Goal: Task Accomplishment & Management: Manage account settings

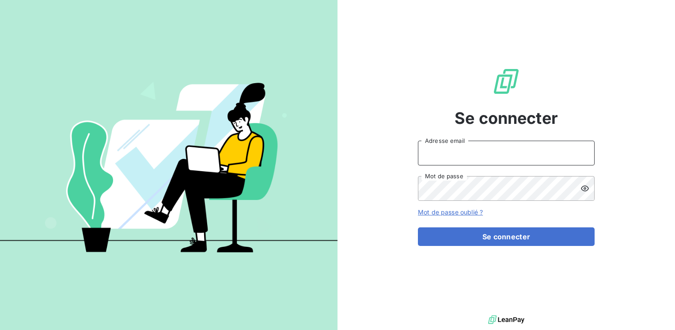
click at [443, 150] on input "Adresse email" at bounding box center [506, 153] width 177 height 25
type input "[EMAIL_ADDRESS][PERSON_NAME][DOMAIN_NAME]"
click at [418, 227] on button "Se connecter" at bounding box center [506, 236] width 177 height 19
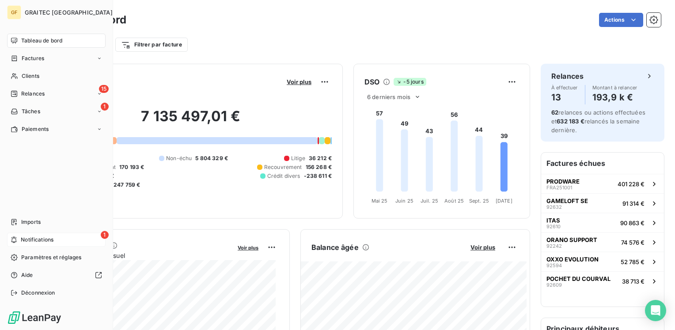
click at [27, 239] on span "Notifications" at bounding box center [37, 240] width 33 height 8
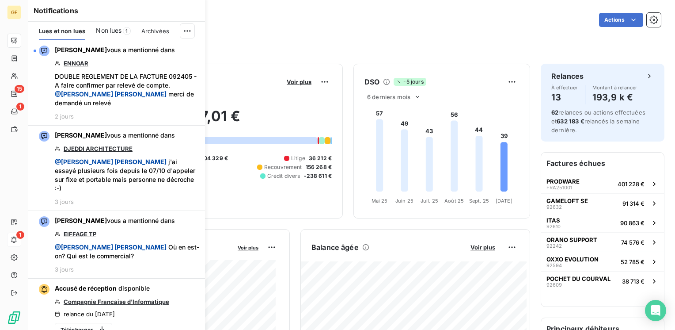
click at [126, 31] on span "1" at bounding box center [127, 31] width 8 height 8
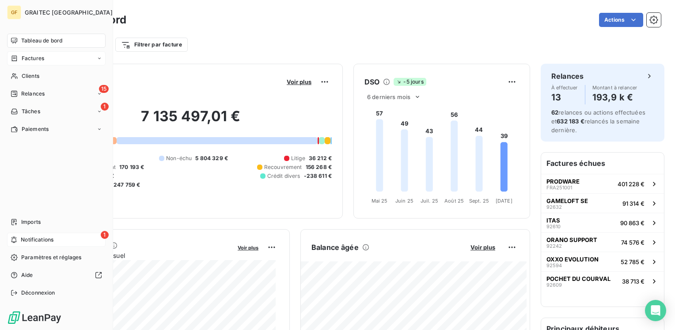
click at [34, 61] on span "Factures" at bounding box center [33, 58] width 23 height 8
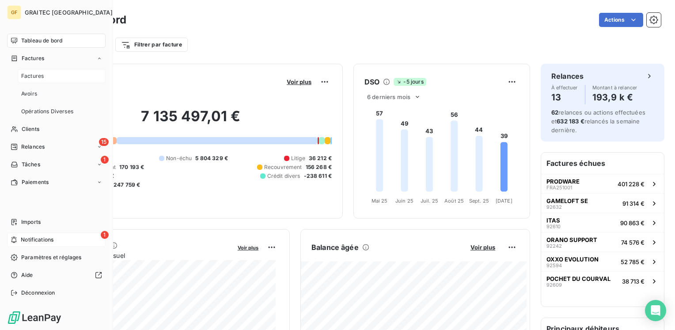
drag, startPoint x: 35, startPoint y: 77, endPoint x: 42, endPoint y: 75, distance: 6.4
click at [35, 77] on span "Factures" at bounding box center [32, 76] width 23 height 8
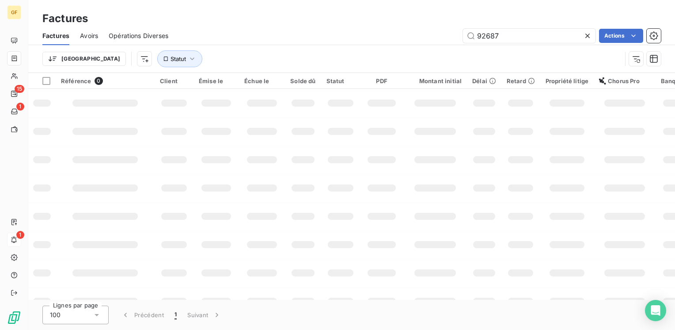
drag, startPoint x: 522, startPoint y: 36, endPoint x: 441, endPoint y: 39, distance: 80.5
click at [437, 44] on div "Factures Avoirs Opérations Diverses 92687 Actions" at bounding box center [351, 36] width 647 height 19
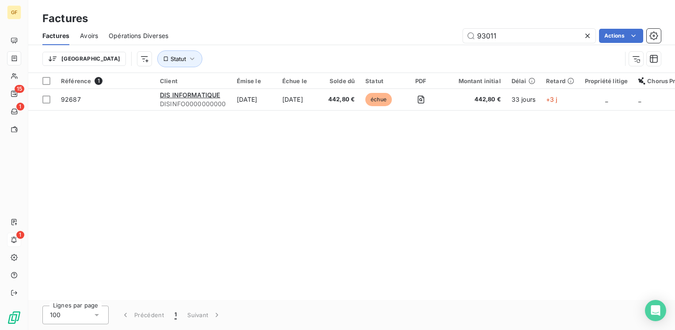
type input "93011"
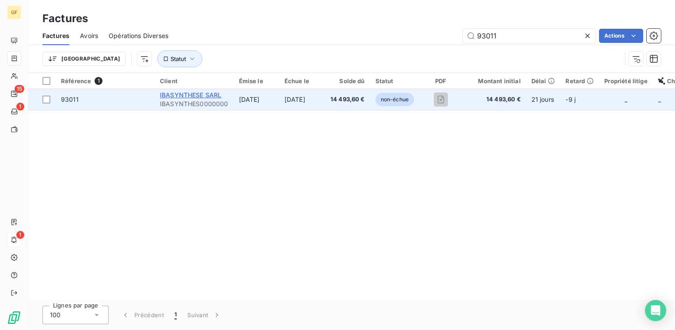
click at [189, 97] on span "IBASYNTHESE SARL" at bounding box center [190, 95] width 61 height 8
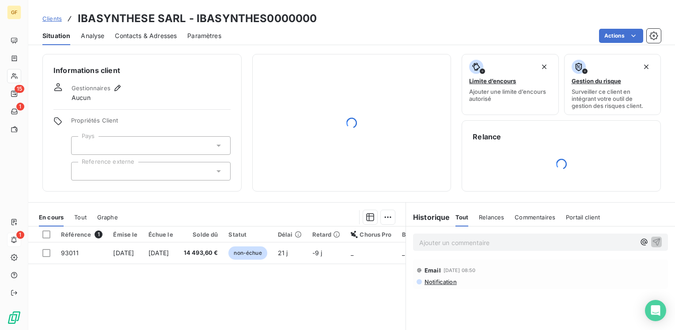
click at [147, 33] on span "Contacts & Adresses" at bounding box center [146, 35] width 62 height 9
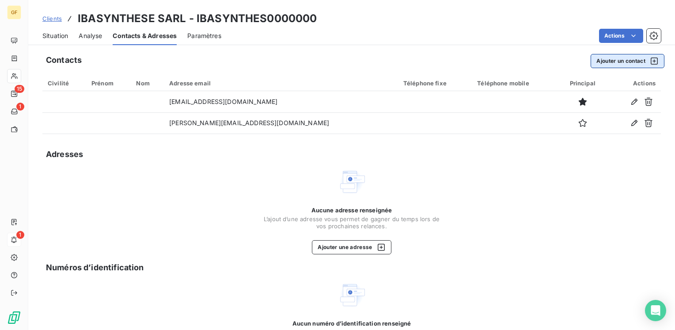
click at [602, 56] on button "Ajouter un contact" at bounding box center [628, 61] width 74 height 14
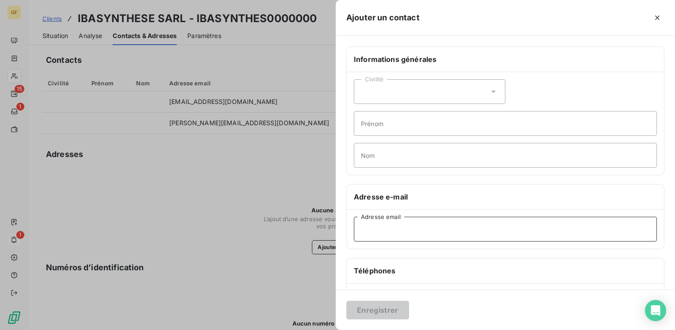
click at [377, 225] on input "Adresse email" at bounding box center [505, 229] width 303 height 25
paste input "[EMAIL_ADDRESS][DOMAIN_NAME]"
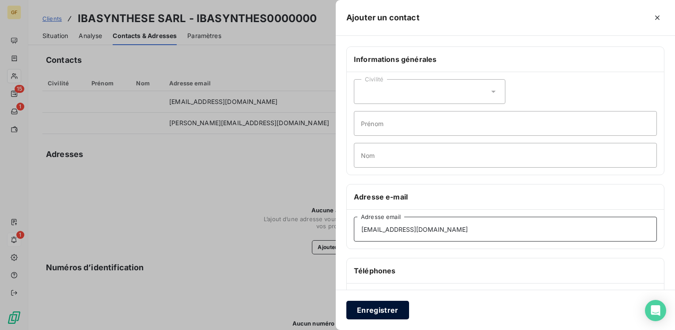
type input "[EMAIL_ADDRESS][DOMAIN_NAME]"
click at [366, 307] on button "Enregistrer" at bounding box center [378, 310] width 63 height 19
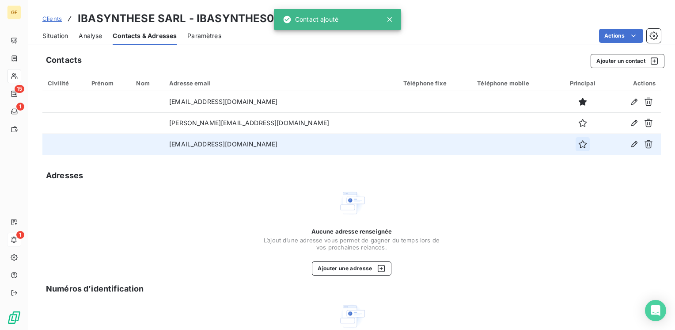
click at [579, 141] on icon "button" at bounding box center [583, 144] width 9 height 9
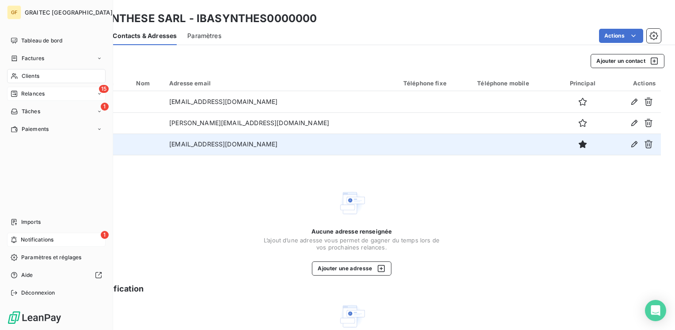
click at [26, 93] on span "Relances" at bounding box center [32, 94] width 23 height 8
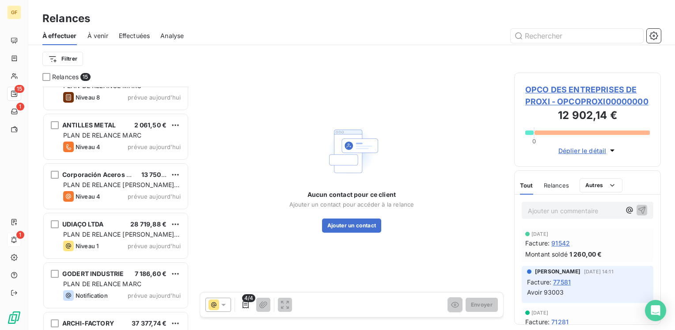
scroll to position [499, 0]
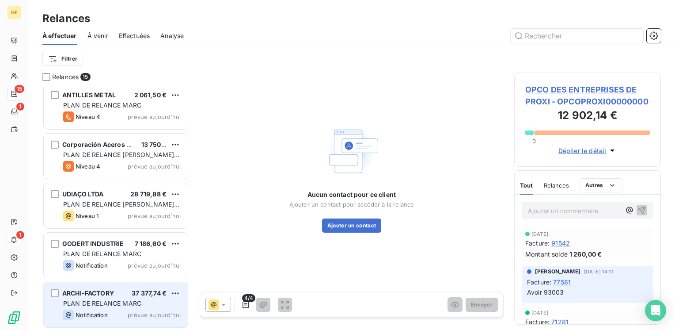
click at [105, 299] on span "PLAN DE RELANCE MARC" at bounding box center [102, 303] width 78 height 8
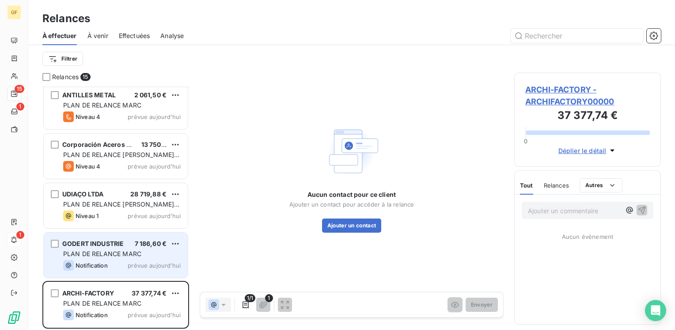
click at [119, 252] on span "PLAN DE RELANCE MARC" at bounding box center [102, 254] width 78 height 8
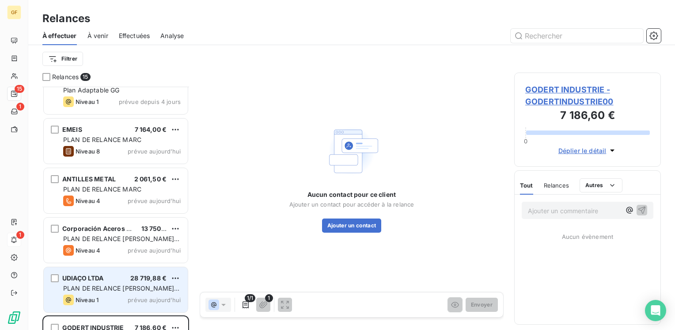
scroll to position [411, 0]
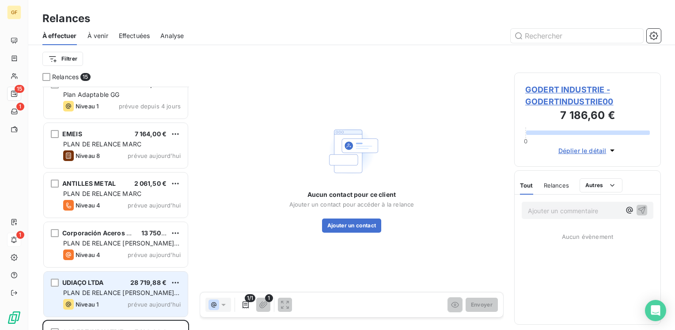
click at [104, 190] on span "PLAN DE RELANCE MARC" at bounding box center [102, 194] width 78 height 8
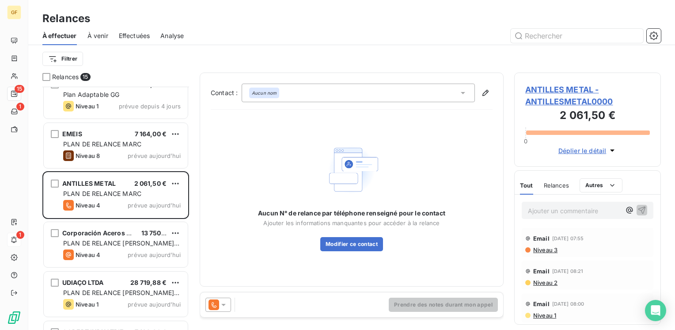
click at [552, 90] on span "ANTILLES METAL - ANTILLESMETAL0000" at bounding box center [588, 96] width 125 height 24
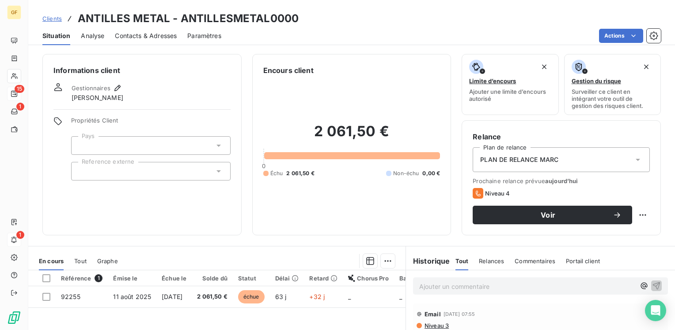
click at [159, 34] on span "Contacts & Adresses" at bounding box center [146, 35] width 62 height 9
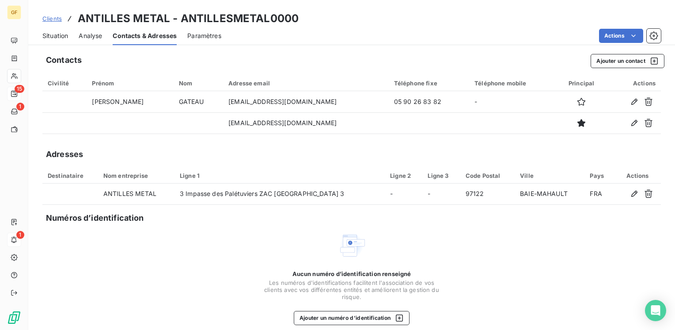
click at [47, 36] on span "Situation" at bounding box center [55, 35] width 26 height 9
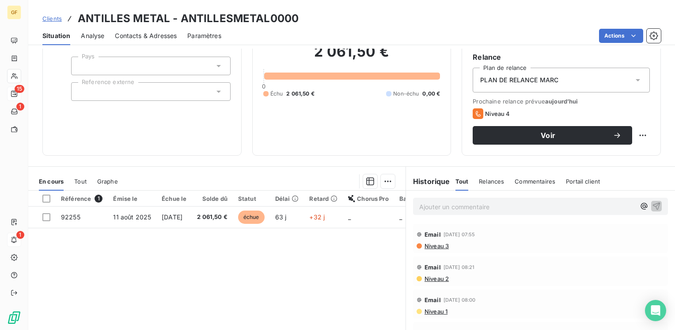
scroll to position [88, 0]
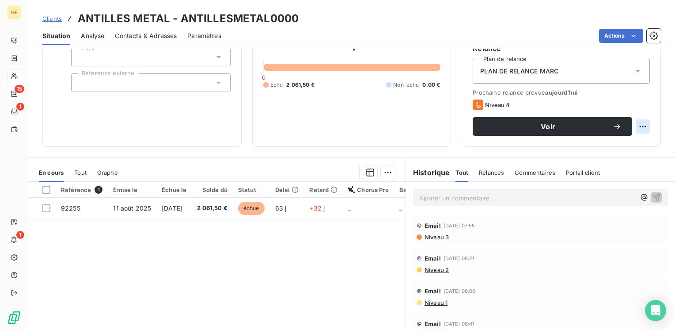
click at [631, 126] on html "GF 15 1 1 Clients ANTILLES METAL - ANTILLESMETAL0000 Situation Analyse Contacts…" at bounding box center [337, 165] width 675 height 330
click at [555, 124] on html "GF 15 1 1 Clients ANTILLES METAL - ANTILLESMETAL0000 Situation Analyse Contacts…" at bounding box center [337, 165] width 675 height 330
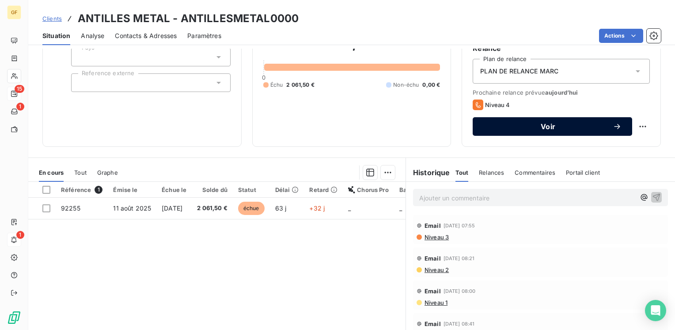
click at [550, 123] on span "Voir" at bounding box center [549, 126] width 130 height 7
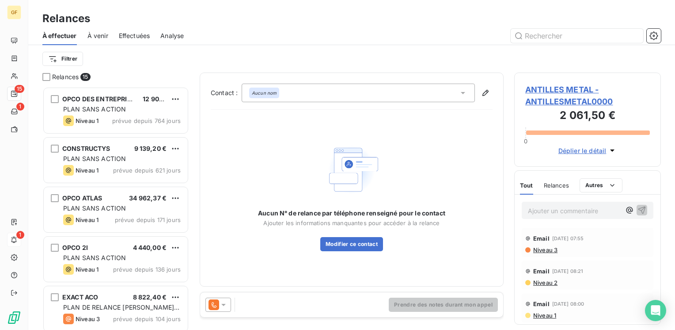
scroll to position [236, 140]
click at [220, 307] on icon at bounding box center [223, 304] width 9 height 9
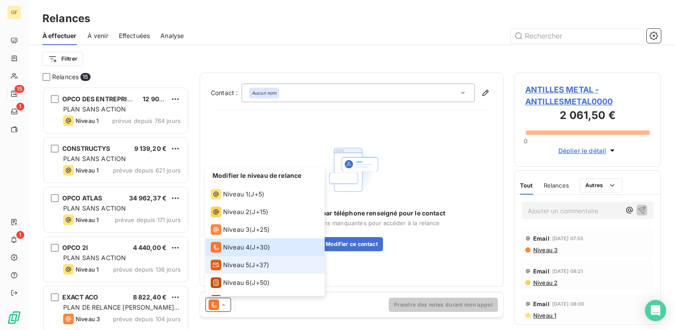
click at [233, 263] on span "Niveau 5" at bounding box center [236, 264] width 26 height 9
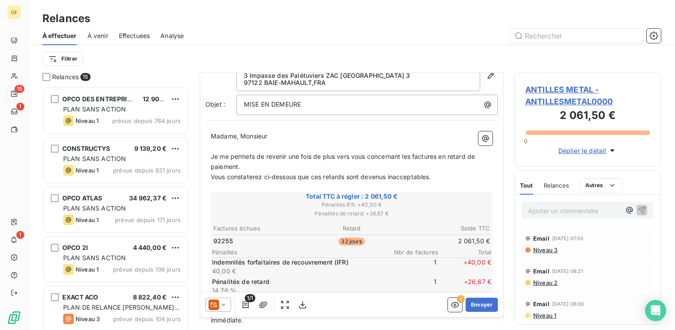
scroll to position [44, 0]
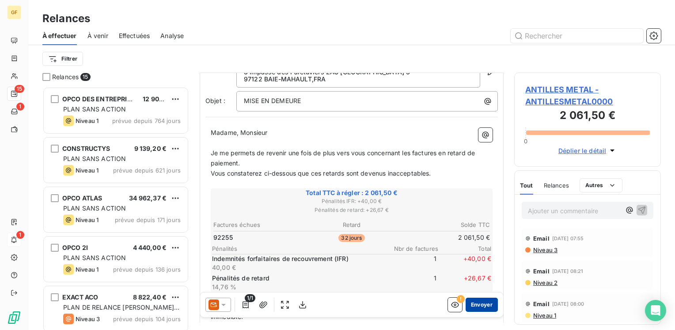
click at [480, 304] on button "Envoyer" at bounding box center [482, 304] width 32 height 14
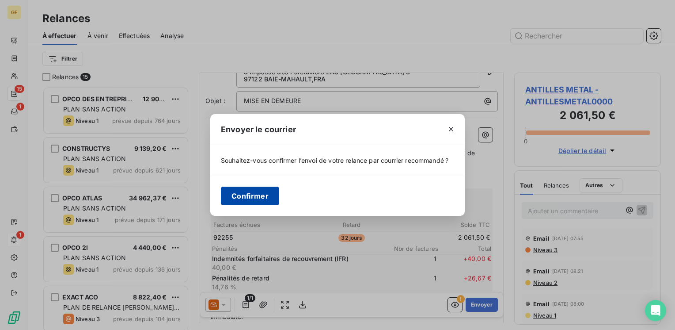
click at [273, 195] on button "Confirmer" at bounding box center [250, 196] width 58 height 19
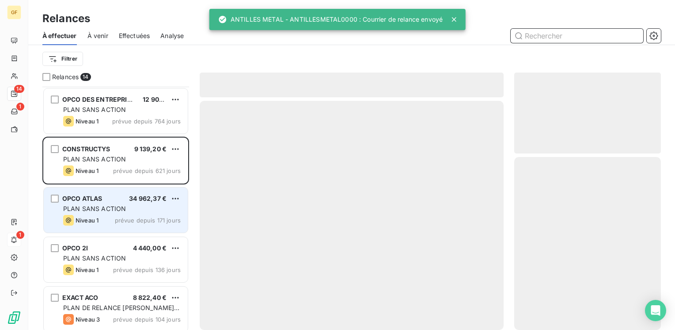
scroll to position [44, 0]
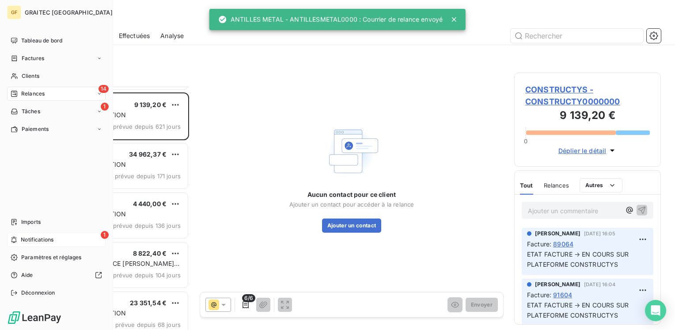
click at [20, 241] on div "1 Notifications" at bounding box center [56, 240] width 99 height 14
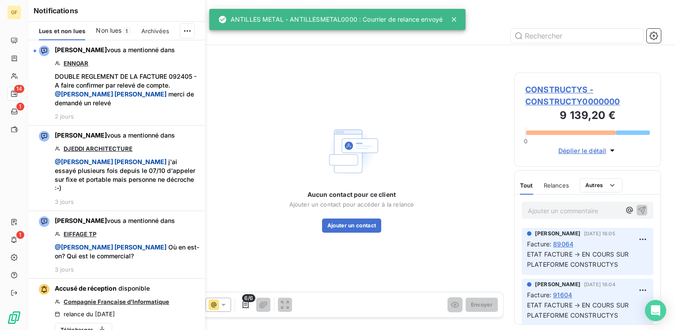
click at [110, 31] on span "Non lues" at bounding box center [109, 30] width 26 height 9
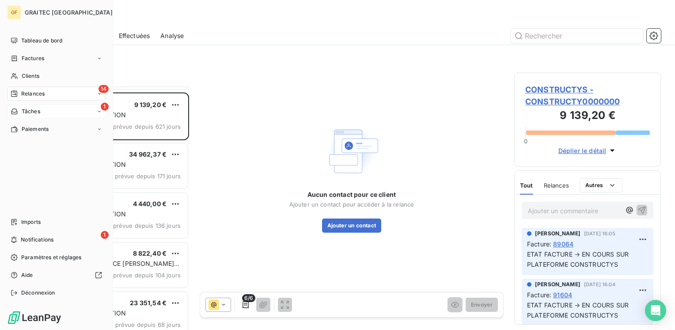
click at [25, 111] on span "Tâches" at bounding box center [31, 111] width 19 height 8
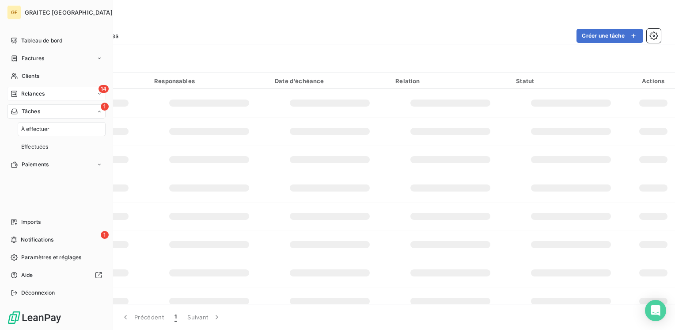
click at [30, 94] on span "Relances" at bounding box center [32, 94] width 23 height 8
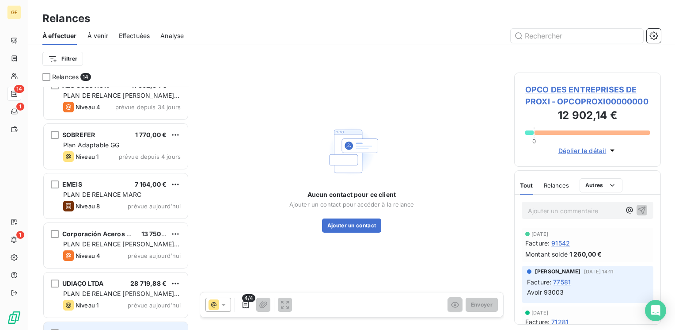
scroll to position [317, 0]
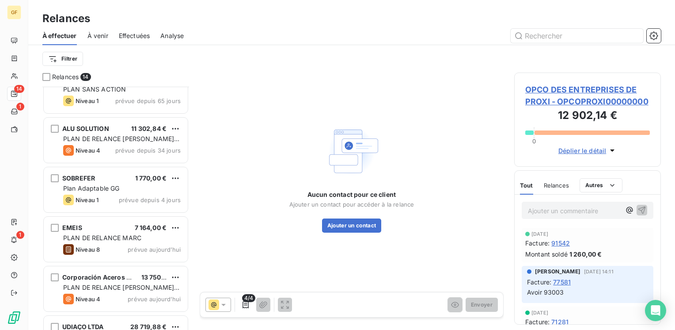
click at [128, 242] on div "EMEIS 7 164,00 € PLAN DE RELANCE [PERSON_NAME] 8 prévue [DATE]" at bounding box center [116, 239] width 144 height 45
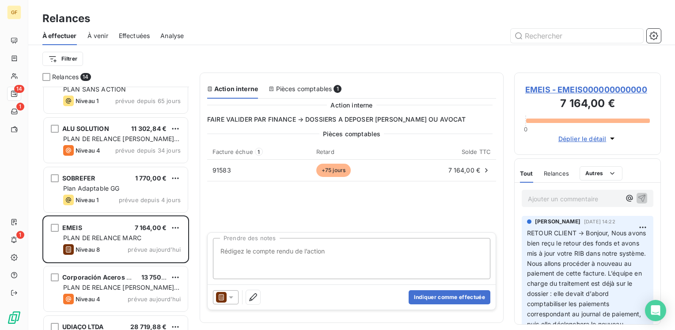
click at [315, 259] on textarea "Prendre des notes" at bounding box center [352, 258] width 278 height 41
type textarea "En cours"
click at [445, 295] on button "Indiquer comme effectuée" at bounding box center [450, 297] width 82 height 14
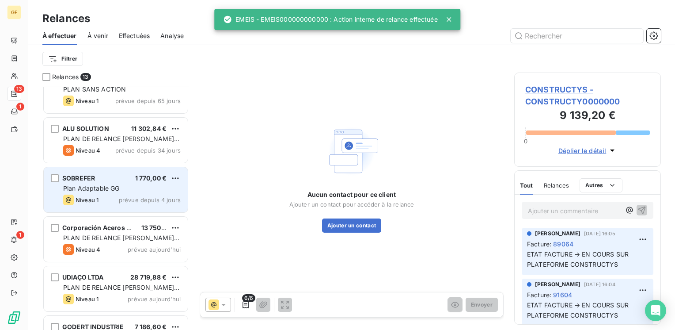
scroll to position [273, 0]
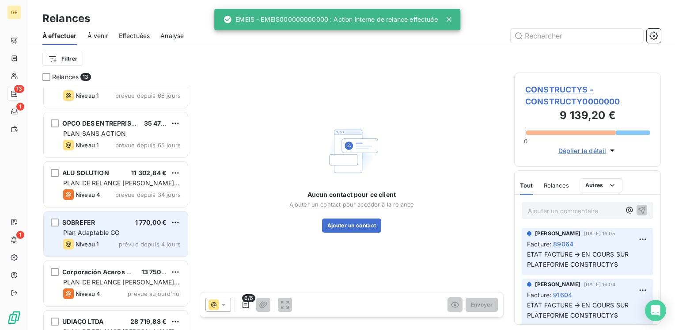
click at [127, 185] on span "PLAN DE RELANCE [PERSON_NAME] - English version" at bounding box center [121, 187] width 116 height 16
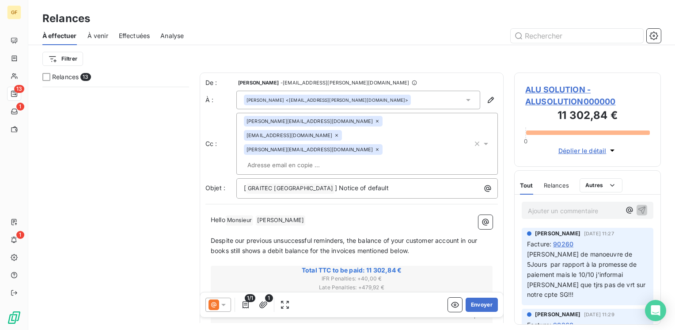
scroll to position [400, 0]
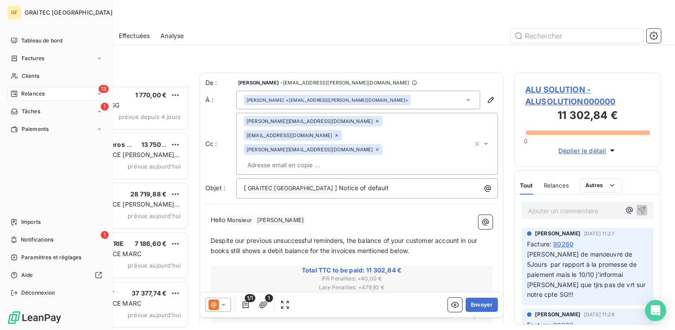
click at [26, 95] on span "Relances" at bounding box center [32, 94] width 23 height 8
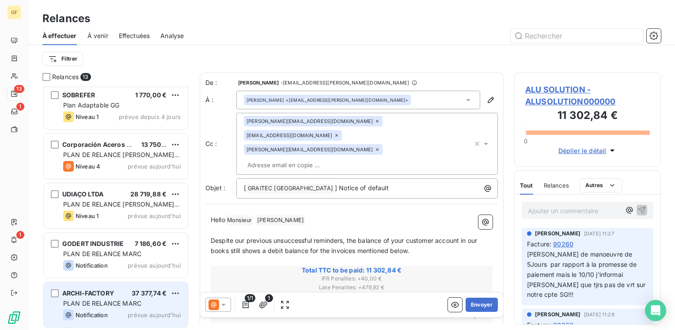
click at [88, 299] on div "PLAN DE RELANCE MARC" at bounding box center [122, 303] width 118 height 9
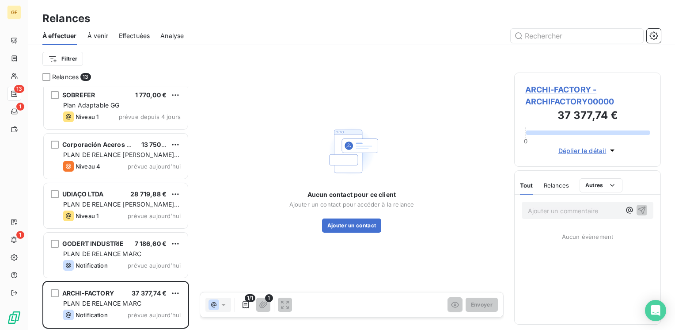
click at [577, 92] on span "ARCHI-FACTORY - ARCHIFACTORY00000" at bounding box center [588, 96] width 125 height 24
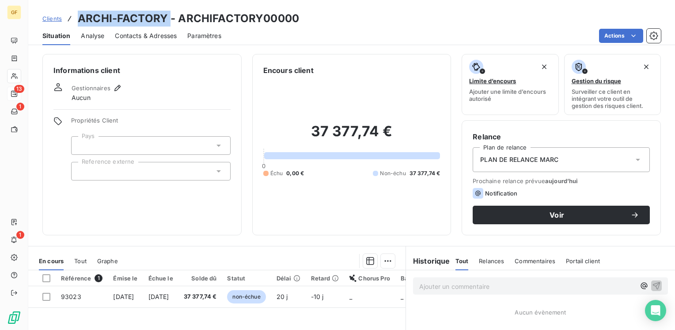
drag, startPoint x: 168, startPoint y: 19, endPoint x: 80, endPoint y: 16, distance: 88.4
click at [80, 16] on h3 "ARCHI-FACTORY - ARCHIFACTORY00000" at bounding box center [188, 19] width 221 height 16
copy h3 "ARCHI-FACTORY"
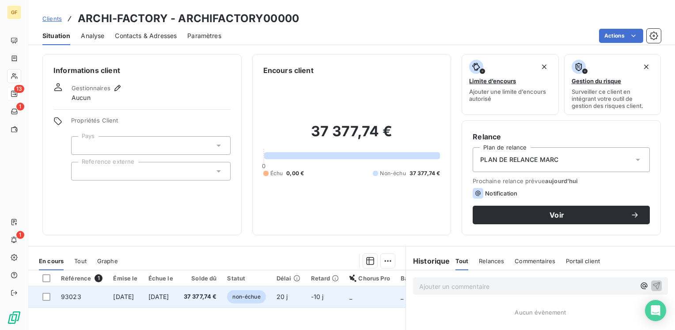
click at [160, 293] on td "[DATE]" at bounding box center [160, 296] width 35 height 21
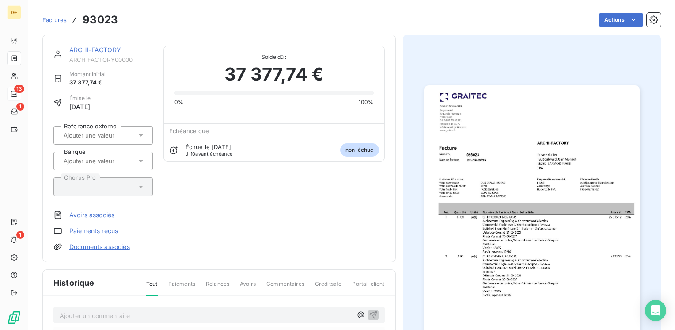
click at [498, 173] on img "button" at bounding box center [532, 237] width 216 height 305
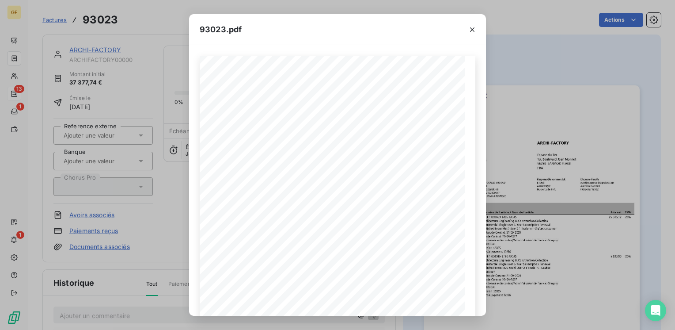
click at [82, 49] on div "93023.pdf Pos. Quantité Unité Numéro de l'article / Nom de l'article Prix net T…" at bounding box center [337, 165] width 675 height 330
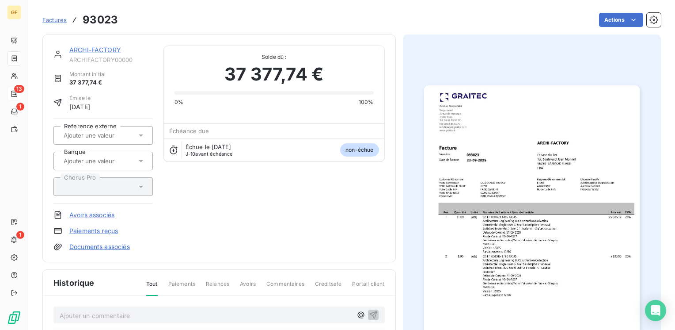
click at [99, 52] on link "ARCHI-FACTORY" at bounding box center [95, 50] width 52 height 8
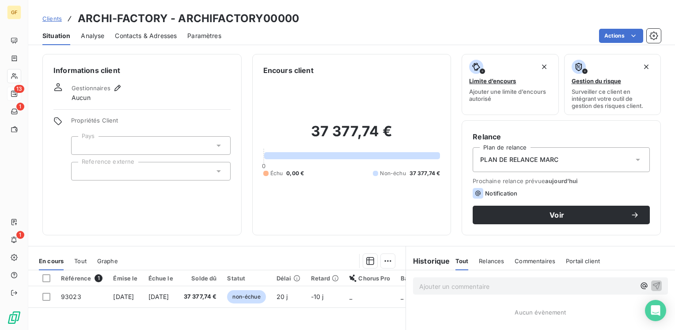
drag, startPoint x: 134, startPoint y: 38, endPoint x: 144, endPoint y: 38, distance: 10.2
click at [134, 38] on span "Contacts & Adresses" at bounding box center [146, 35] width 62 height 9
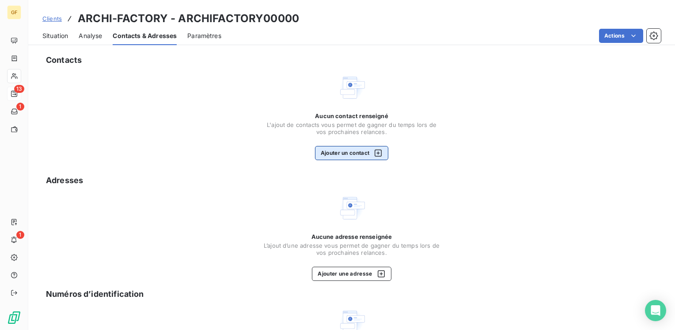
click at [332, 153] on button "Ajouter un contact" at bounding box center [352, 153] width 74 height 14
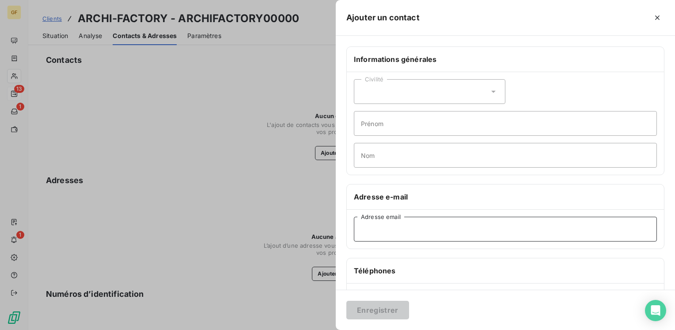
click at [370, 231] on input "Adresse email" at bounding box center [505, 229] width 303 height 25
paste input "[EMAIL_ADDRESS][DOMAIN_NAME]"
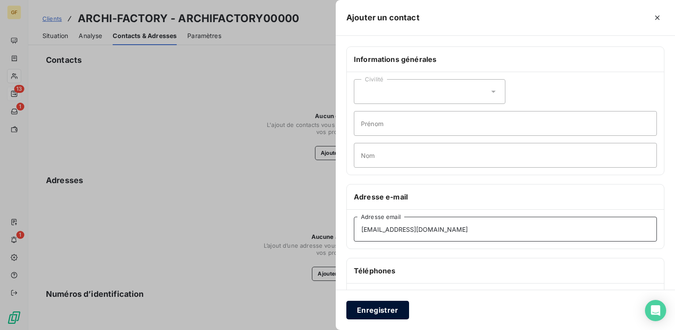
type input "[EMAIL_ADDRESS][DOMAIN_NAME]"
click at [370, 312] on button "Enregistrer" at bounding box center [378, 310] width 63 height 19
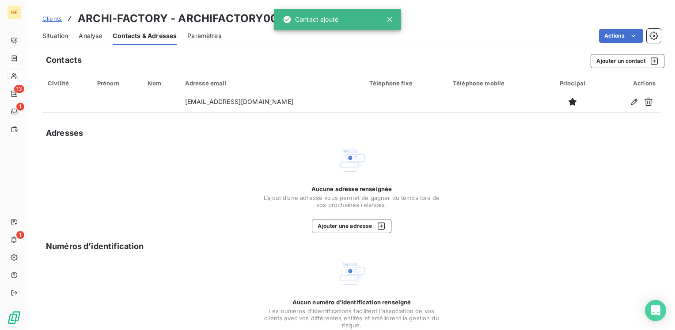
click at [51, 31] on span "Situation" at bounding box center [55, 35] width 26 height 9
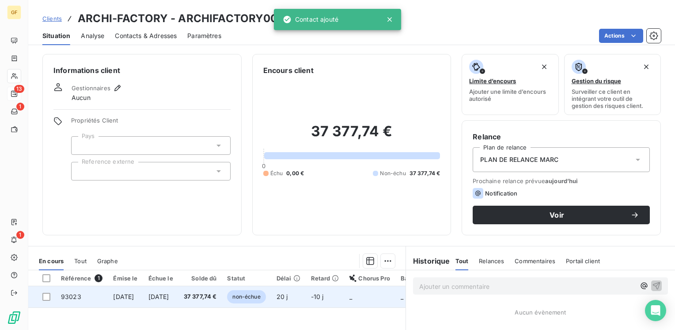
click at [164, 291] on td "[DATE]" at bounding box center [160, 296] width 35 height 21
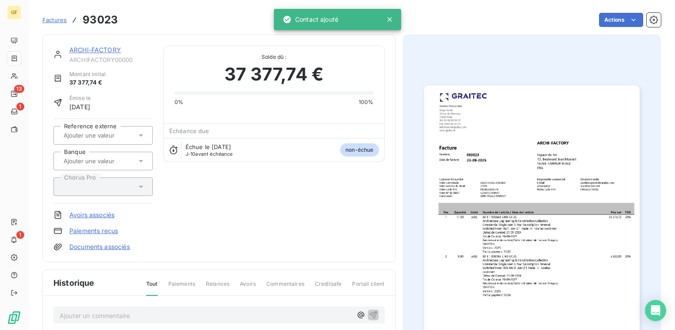
click at [515, 196] on img "button" at bounding box center [532, 237] width 216 height 305
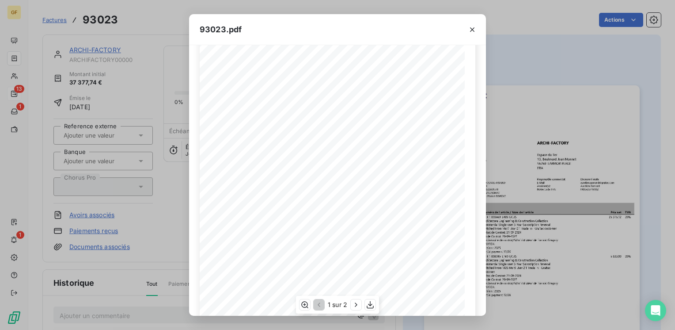
scroll to position [125, 0]
click at [476, 27] on icon "button" at bounding box center [472, 29] width 9 height 9
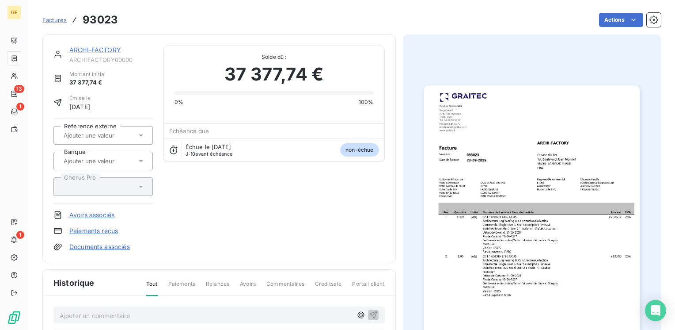
click at [95, 48] on link "ARCHI-FACTORY" at bounding box center [95, 50] width 52 height 8
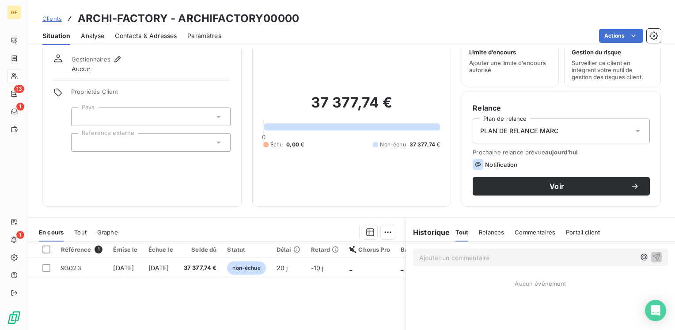
scroll to position [44, 0]
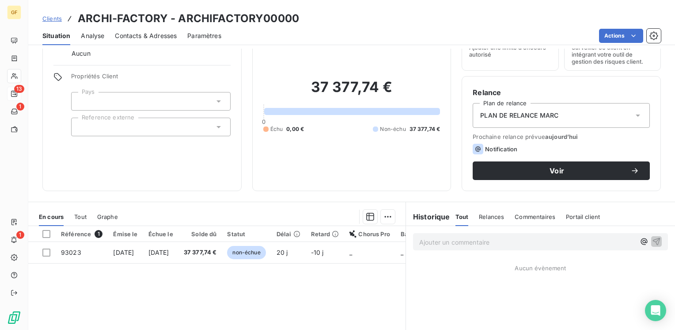
click at [129, 31] on span "Contacts & Adresses" at bounding box center [146, 35] width 62 height 9
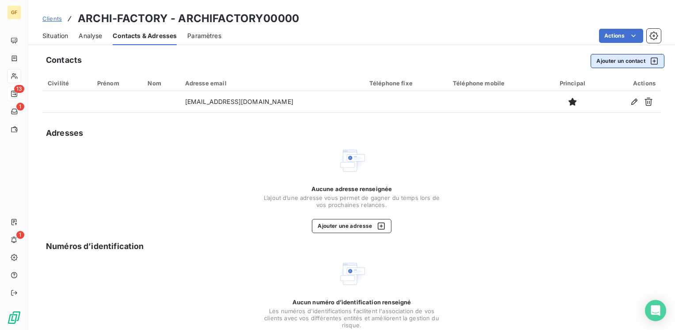
click at [625, 57] on button "Ajouter un contact" at bounding box center [628, 61] width 74 height 14
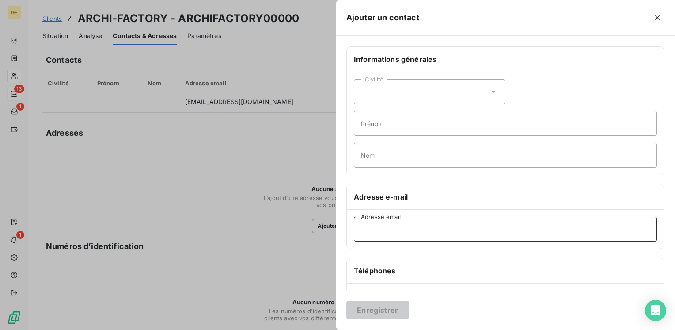
click at [399, 228] on input "Adresse email" at bounding box center [505, 229] width 303 height 25
paste input "[PERSON_NAME][EMAIL_ADDRESS][DOMAIN_NAME]"
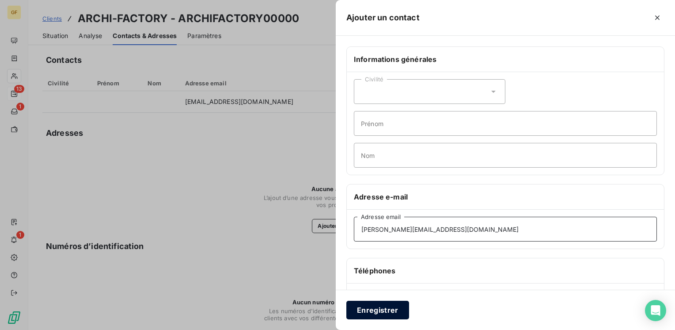
type input "[PERSON_NAME][EMAIL_ADDRESS][DOMAIN_NAME]"
click at [377, 308] on button "Enregistrer" at bounding box center [378, 310] width 63 height 19
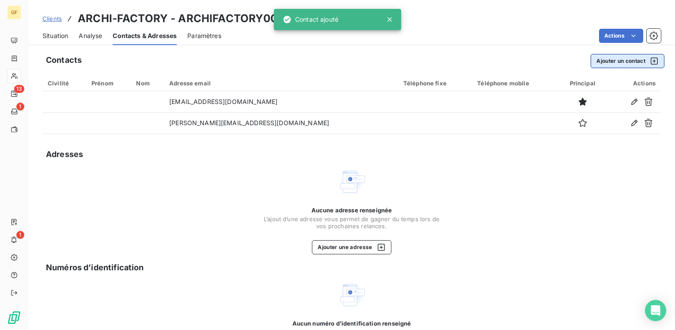
click at [599, 61] on button "Ajouter un contact" at bounding box center [628, 61] width 74 height 14
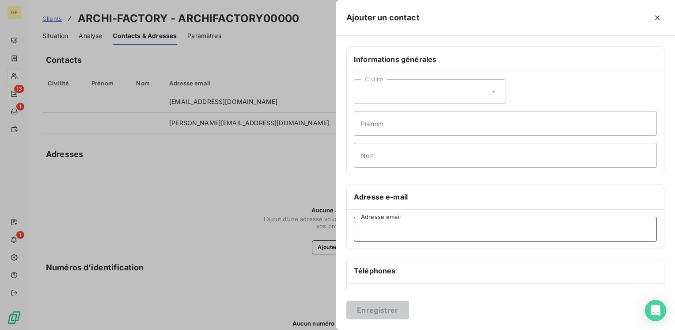
click at [387, 233] on input "Adresse email" at bounding box center [505, 229] width 303 height 25
paste input "[EMAIL_ADDRESS][DOMAIN_NAME]"
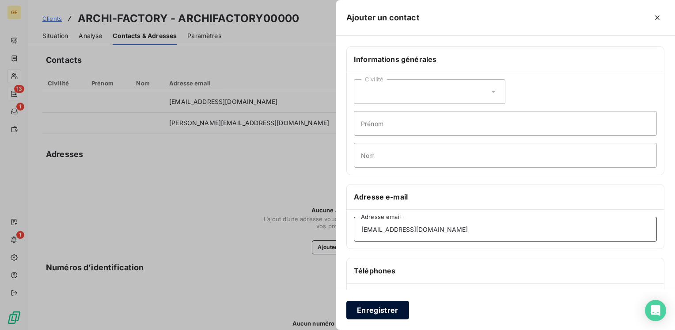
type input "[EMAIL_ADDRESS][DOMAIN_NAME]"
click at [365, 305] on button "Enregistrer" at bounding box center [378, 310] width 63 height 19
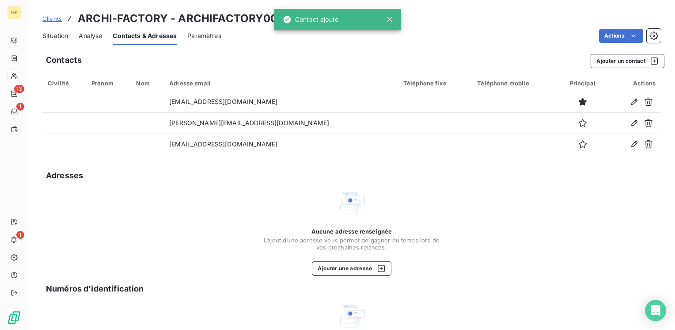
click at [57, 34] on span "Situation" at bounding box center [55, 35] width 26 height 9
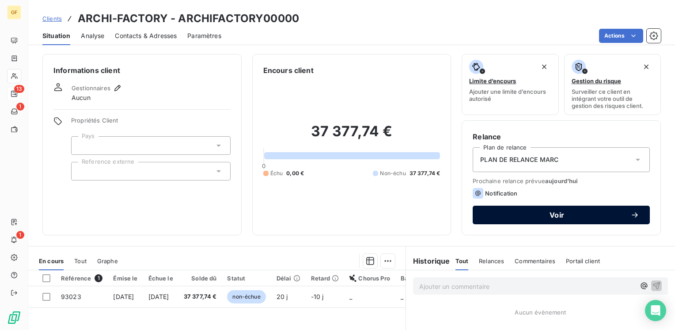
click at [542, 217] on span "Voir" at bounding box center [557, 214] width 147 height 7
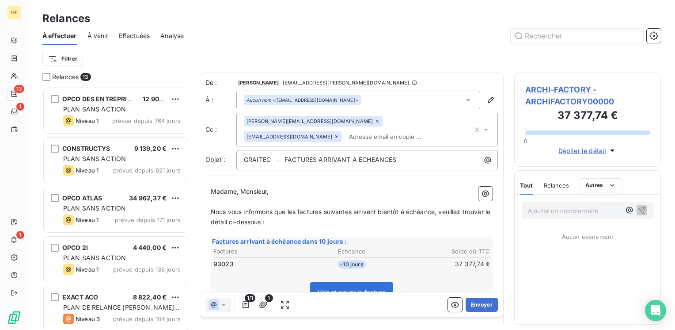
scroll to position [236, 140]
click at [537, 88] on span "ARCHI-FACTORY - ARCHIFACTORY00000" at bounding box center [588, 96] width 125 height 24
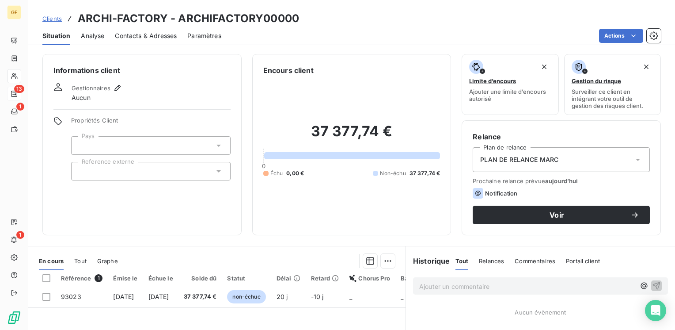
click at [135, 35] on span "Contacts & Adresses" at bounding box center [146, 35] width 62 height 9
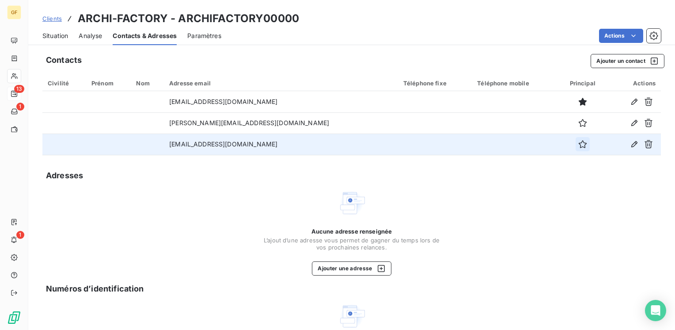
click at [579, 143] on icon "button" at bounding box center [583, 144] width 8 height 8
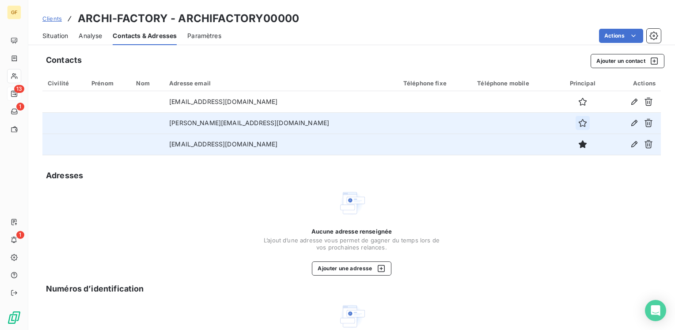
click at [579, 120] on icon "button" at bounding box center [583, 123] width 8 height 8
click at [65, 35] on span "Situation" at bounding box center [55, 35] width 26 height 9
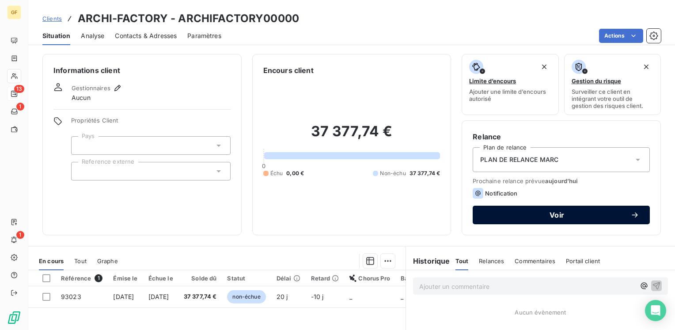
click at [496, 215] on span "Voir" at bounding box center [557, 214] width 147 height 7
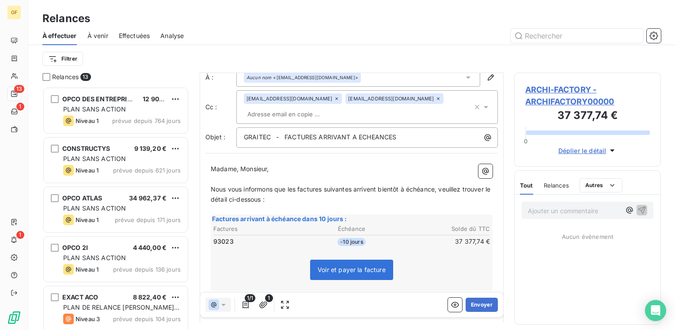
scroll to position [44, 0]
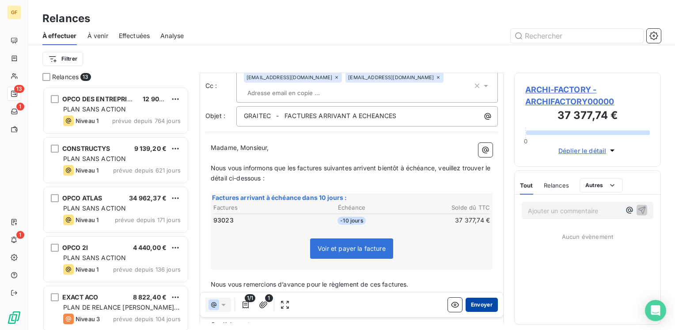
click at [471, 303] on button "Envoyer" at bounding box center [482, 304] width 32 height 14
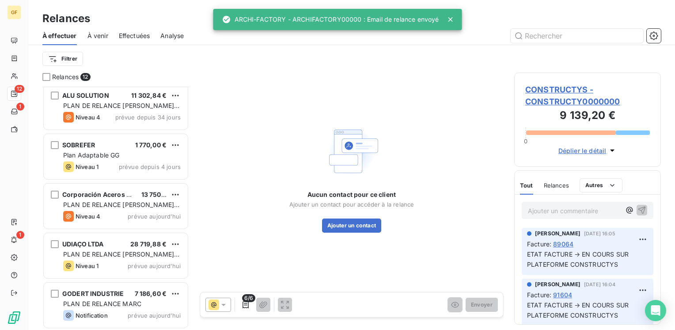
scroll to position [351, 0]
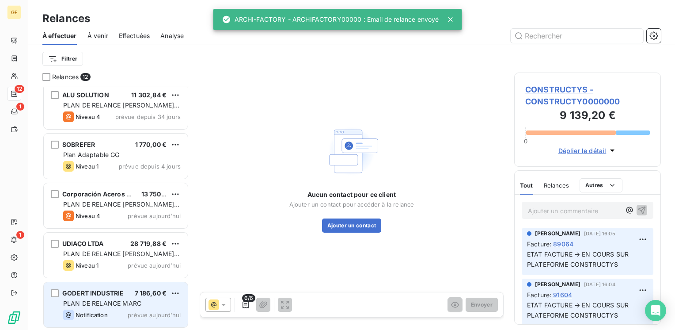
click at [127, 299] on span "PLAN DE RELANCE MARC" at bounding box center [102, 303] width 78 height 8
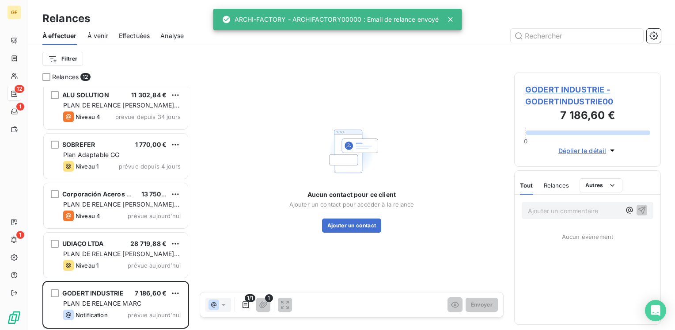
click at [568, 83] on div "GODERT INDUSTRIE - GODERTINDUSTRIE00 7 186,60 € 0 Déplier le détail" at bounding box center [588, 119] width 147 height 94
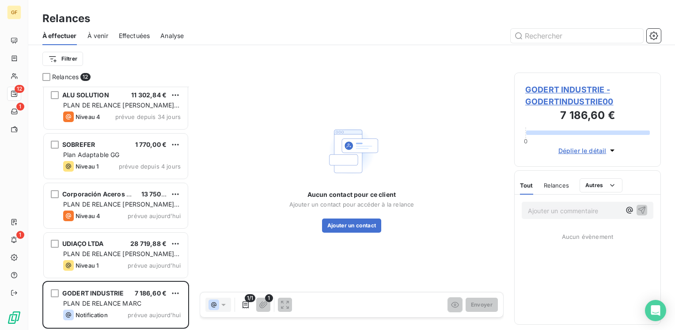
click at [566, 84] on span "GODERT INDUSTRIE - GODERTINDUSTRIE00" at bounding box center [588, 96] width 125 height 24
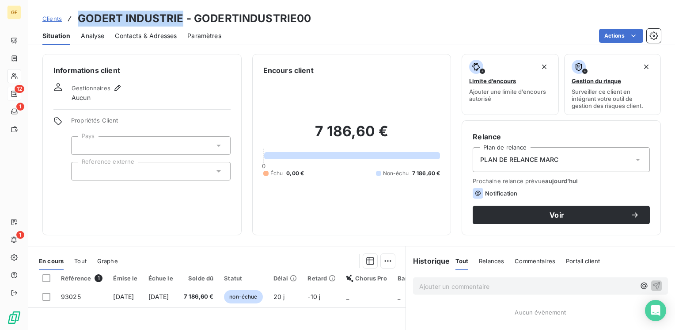
drag, startPoint x: 182, startPoint y: 17, endPoint x: 80, endPoint y: 20, distance: 102.2
click at [80, 20] on h3 "GODERT INDUSTRIE - GODERTINDUSTRIE00" at bounding box center [194, 19] width 233 height 16
copy h3 "GODERT INDUSTRIE"
drag, startPoint x: 163, startPoint y: 37, endPoint x: 175, endPoint y: 38, distance: 12.9
click at [163, 37] on span "Contacts & Adresses" at bounding box center [146, 35] width 62 height 9
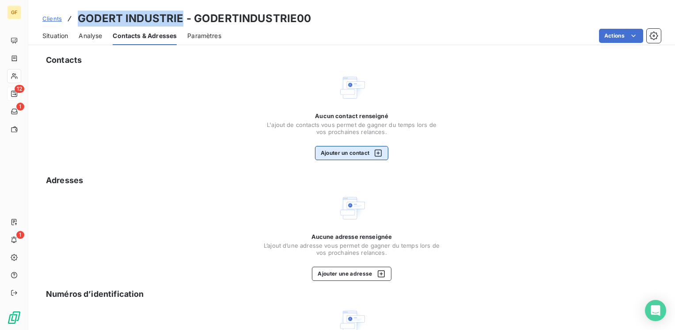
click at [321, 148] on button "Ajouter un contact" at bounding box center [352, 153] width 74 height 14
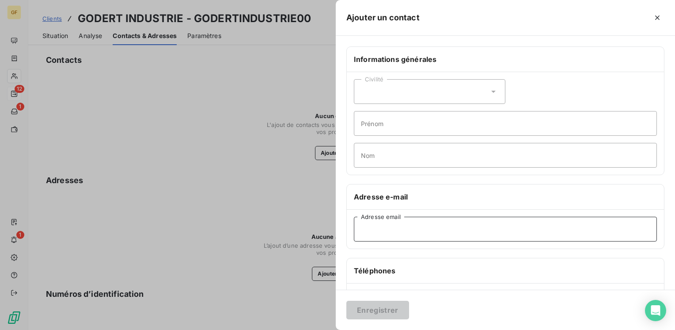
click at [380, 237] on input "Adresse email" at bounding box center [505, 229] width 303 height 25
paste input "[EMAIL_ADDRESS][DOMAIN_NAME]"
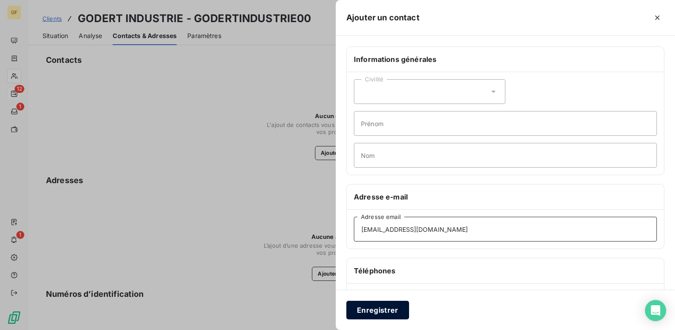
type input "[EMAIL_ADDRESS][DOMAIN_NAME]"
click at [374, 304] on button "Enregistrer" at bounding box center [378, 310] width 63 height 19
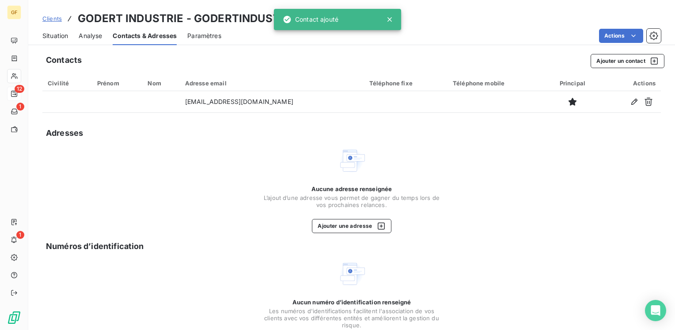
click at [66, 36] on span "Situation" at bounding box center [55, 35] width 26 height 9
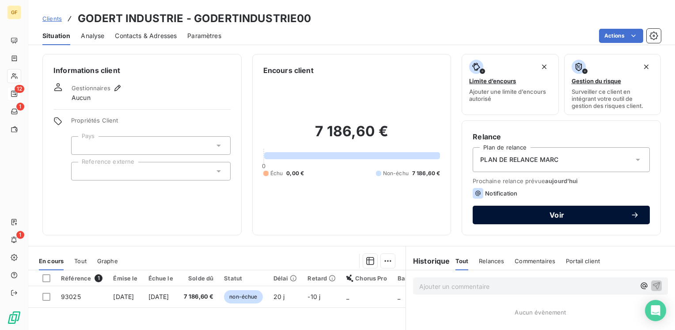
click at [530, 217] on span "Voir" at bounding box center [557, 214] width 147 height 7
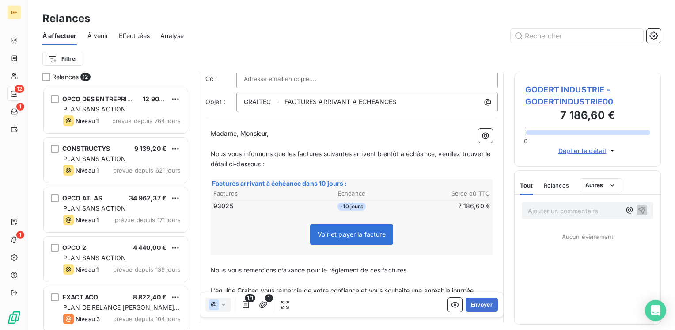
scroll to position [44, 0]
click at [471, 308] on button "Envoyer" at bounding box center [482, 304] width 32 height 14
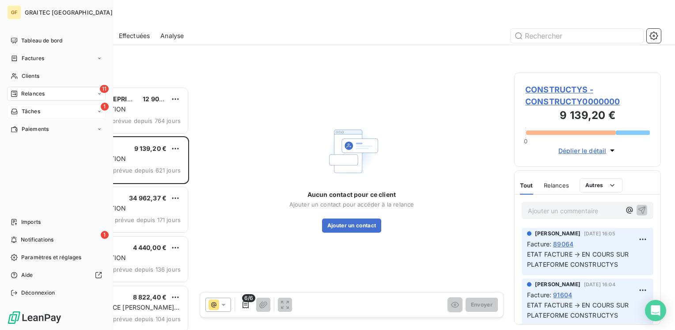
click at [33, 111] on span "Tâches" at bounding box center [31, 111] width 19 height 8
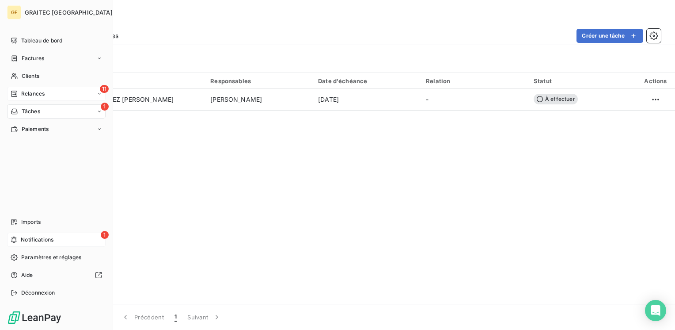
click at [26, 236] on span "Notifications" at bounding box center [37, 240] width 33 height 8
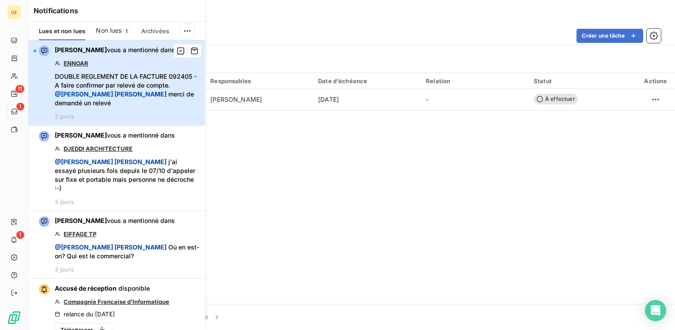
click at [102, 79] on span "DOUBLE REGLEMENT DE LA FACTURE 092405 - A faire confirmer par relevé de compte.…" at bounding box center [127, 89] width 145 height 35
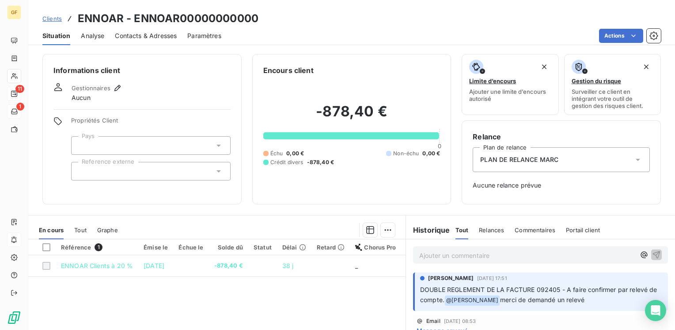
click at [146, 37] on span "Contacts & Adresses" at bounding box center [146, 35] width 62 height 9
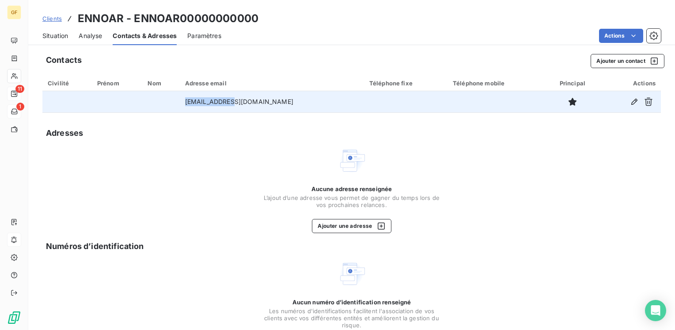
drag, startPoint x: 260, startPoint y: 102, endPoint x: 206, endPoint y: 103, distance: 53.5
click at [206, 103] on td "[EMAIL_ADDRESS][DOMAIN_NAME]" at bounding box center [272, 101] width 184 height 21
copy td "[EMAIL_ADDRESS][DOMAIN_NAME]"
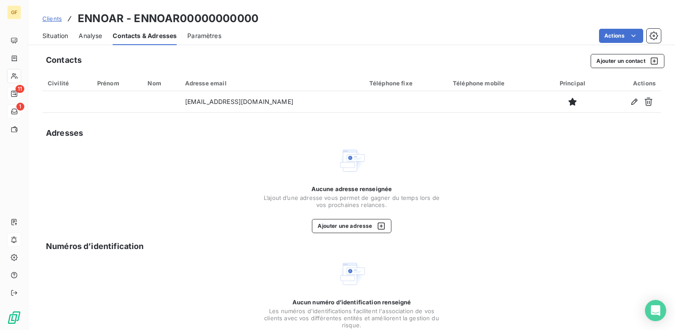
click at [226, 189] on div "Aucune adresse renseignée L’ajout d’une adresse vous permet de gagner du temps …" at bounding box center [351, 189] width 619 height 87
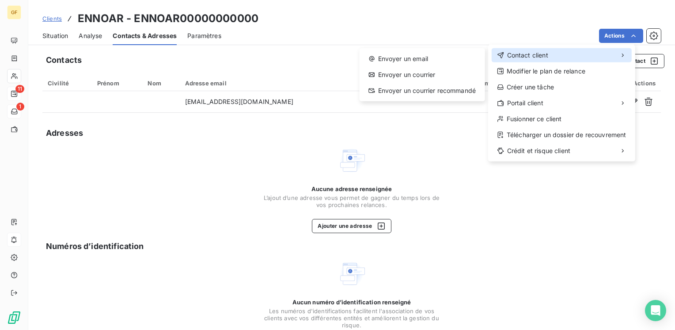
click at [563, 53] on div "Contact client" at bounding box center [562, 55] width 140 height 14
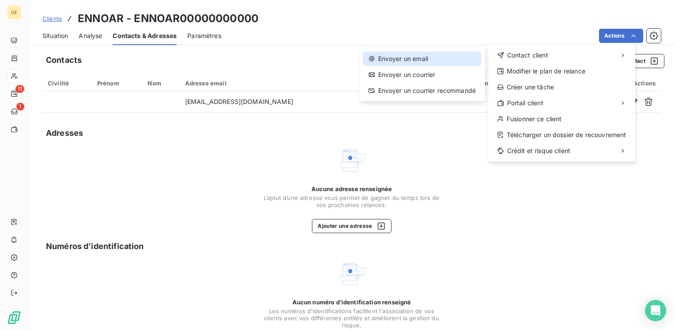
click at [435, 58] on div "Envoyer un email" at bounding box center [422, 59] width 118 height 14
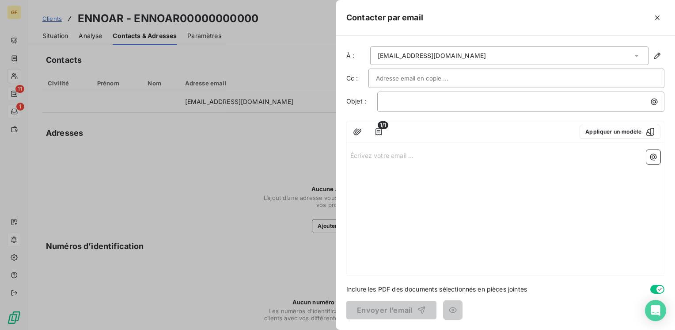
click at [400, 157] on p "Écrivez votre email ... ﻿" at bounding box center [506, 155] width 310 height 10
click at [594, 129] on button "Appliquer un modèle" at bounding box center [620, 132] width 81 height 14
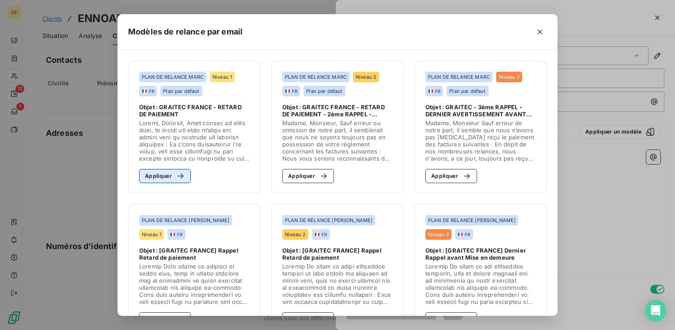
click at [168, 172] on button "Appliquer" at bounding box center [165, 176] width 52 height 14
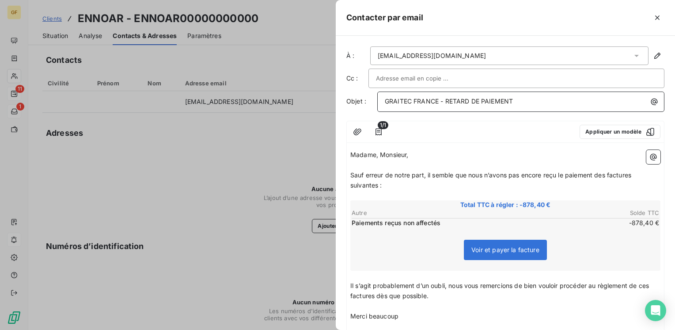
drag, startPoint x: 445, startPoint y: 98, endPoint x: 577, endPoint y: 99, distance: 132.2
click at [577, 99] on p "GRAITEC FRANCE - RETARD DE PAIEMENT" at bounding box center [523, 101] width 277 height 10
click at [502, 265] on div "Voir et payer la facture" at bounding box center [506, 252] width 308 height 38
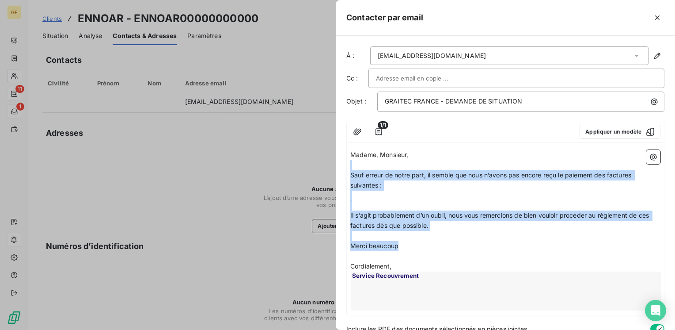
drag, startPoint x: 408, startPoint y: 246, endPoint x: 349, endPoint y: 167, distance: 98.0
click at [349, 167] on div "Madame, Monsieur, ﻿ Sauf erreur de notre part, il semble que nous n’avons pas […" at bounding box center [505, 230] width 317 height 168
copy div "﻿ Sauf erreur de notre part, il semble que nous n’avons pas [MEDICAL_DATA] reçu…"
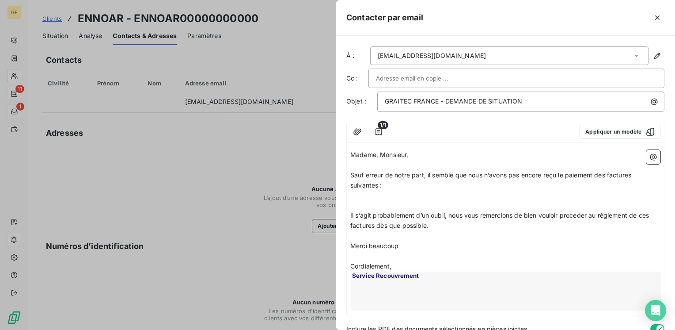
click at [352, 171] on span "Sauf erreur de notre part, il semble que nous n’avons pas encore reçu le paieme…" at bounding box center [492, 180] width 283 height 18
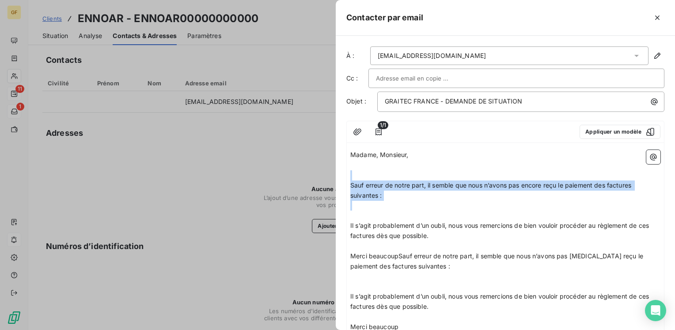
drag, startPoint x: 379, startPoint y: 217, endPoint x: 350, endPoint y: 177, distance: 49.3
click at [350, 177] on div "Madame, Monsieur, ﻿ ﻿ Sauf erreur de notre part, il semble que nous n’avons pas…" at bounding box center [505, 270] width 317 height 249
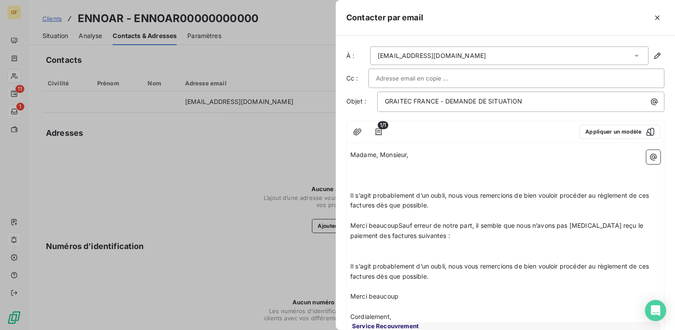
click at [415, 300] on p "Merci beaucoup" at bounding box center [506, 296] width 310 height 10
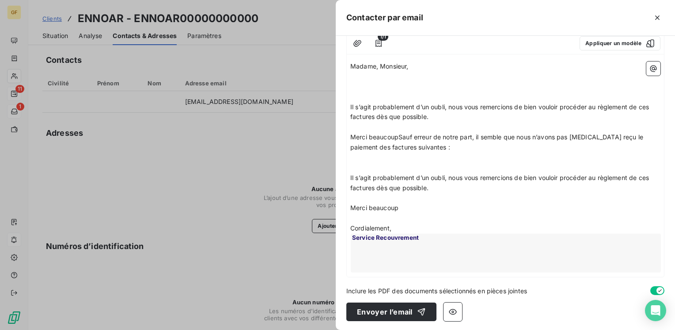
click at [412, 207] on p "Merci beaucoup" at bounding box center [506, 208] width 310 height 10
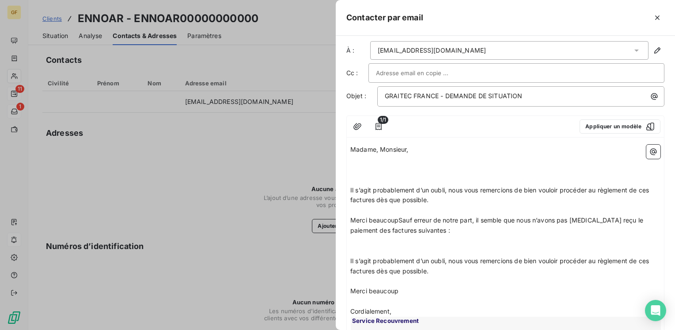
scroll to position [0, 0]
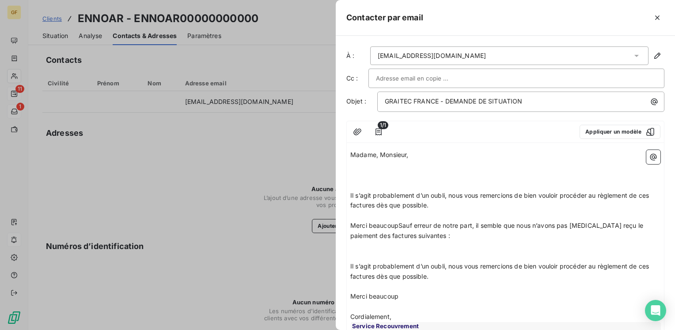
click at [389, 170] on p "﻿" at bounding box center [506, 175] width 310 height 10
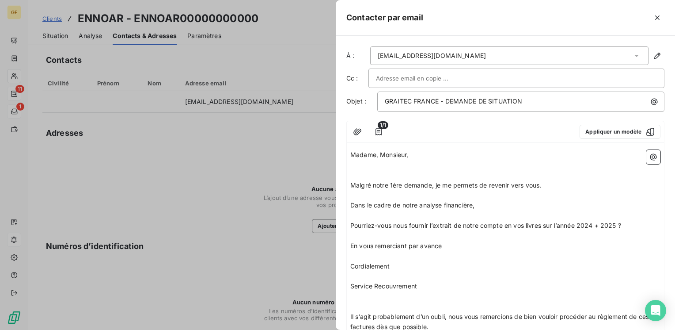
click at [415, 156] on p "Madame, Monsieur," at bounding box center [506, 155] width 310 height 10
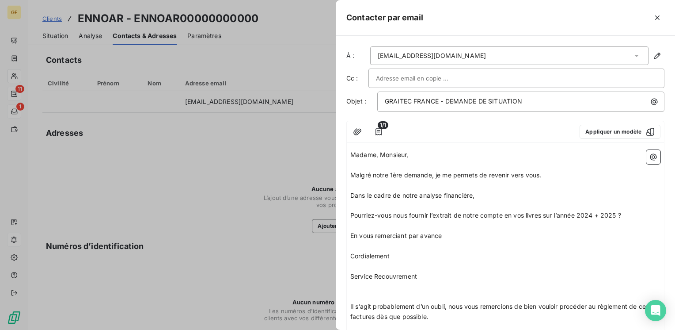
click at [350, 173] on div "Madame, Monsieur, Malgré notre 1ère demande, je me permets de revenir vers vous…" at bounding box center [505, 311] width 317 height 330
click at [351, 173] on span "Malgré notre 1ère demande, je me permets de revenir vers vous." at bounding box center [446, 175] width 191 height 8
click at [479, 194] on p "Dans le cadre de notre analyse financière," at bounding box center [506, 196] width 310 height 10
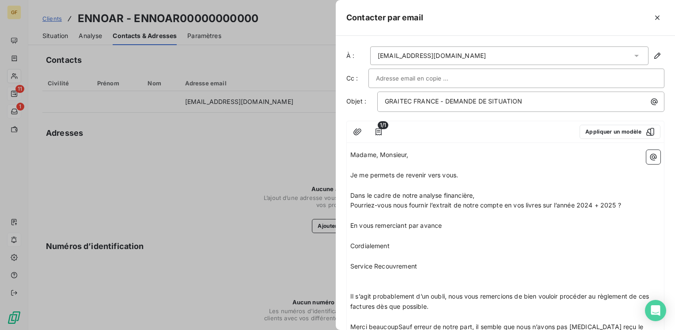
click at [544, 204] on span "Pourriez-vous nous fournir l’extrait de notre compte en vos livres sur l’année …" at bounding box center [486, 205] width 271 height 8
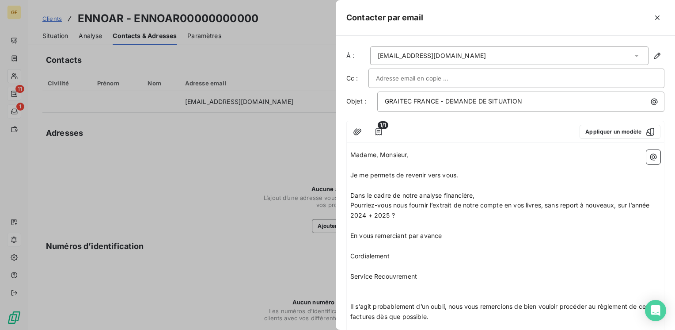
drag, startPoint x: 415, startPoint y: 214, endPoint x: 452, endPoint y: 207, distance: 37.8
click at [416, 214] on span "Pourriez-vous nous fournir l’extrait de notre compte en vos livres, sans report…" at bounding box center [501, 210] width 301 height 18
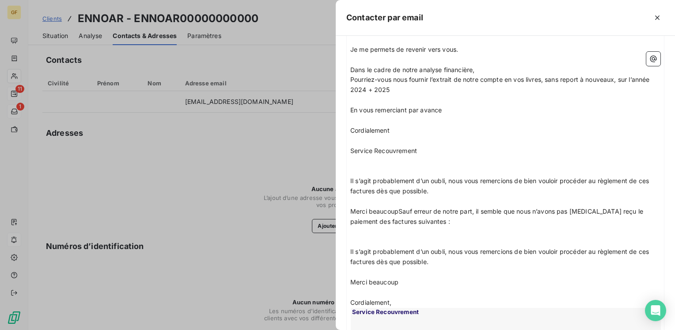
scroll to position [133, 0]
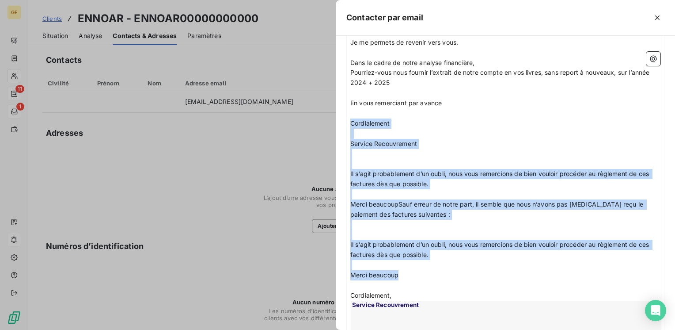
drag, startPoint x: 413, startPoint y: 278, endPoint x: 351, endPoint y: 118, distance: 171.6
click at [351, 118] on div "Madame, Monsieur, Je me permets de revenir vers vous. Dans le cadre de notre an…" at bounding box center [506, 178] width 310 height 323
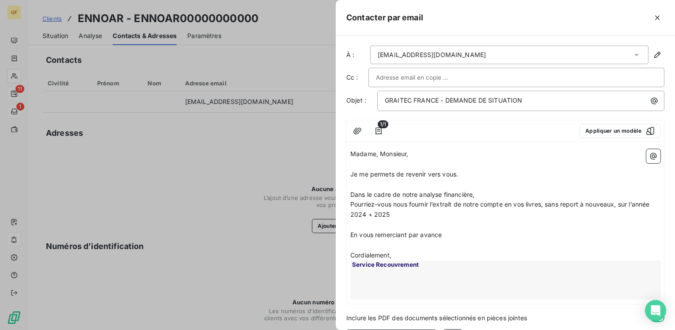
scroll to position [0, 0]
click at [399, 255] on p "Cordialement," at bounding box center [506, 256] width 310 height 10
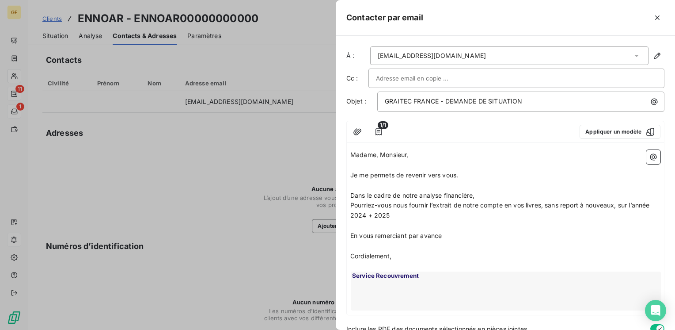
drag, startPoint x: 423, startPoint y: 215, endPoint x: 357, endPoint y: 227, distance: 67.8
click at [331, 329] on div "Contacter par email À : [EMAIL_ADDRESS][DOMAIN_NAME] Cc : Objet : GRAITEC FRANC…" at bounding box center [337, 330] width 675 height 0
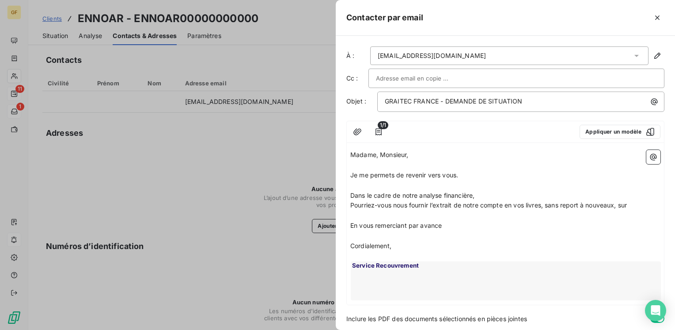
click at [617, 203] on span "Pourriez-vous nous fournir l’extrait de notre compte en vos livres, sans report…" at bounding box center [489, 205] width 277 height 8
click at [443, 224] on p "En vous remerciant par avance" at bounding box center [506, 226] width 310 height 10
click at [390, 243] on span "Cordialement," at bounding box center [371, 246] width 41 height 8
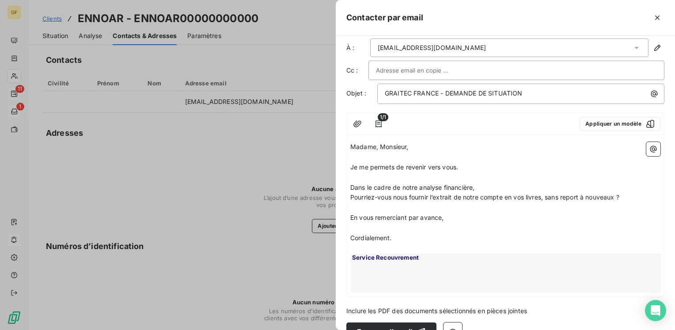
scroll to position [27, 0]
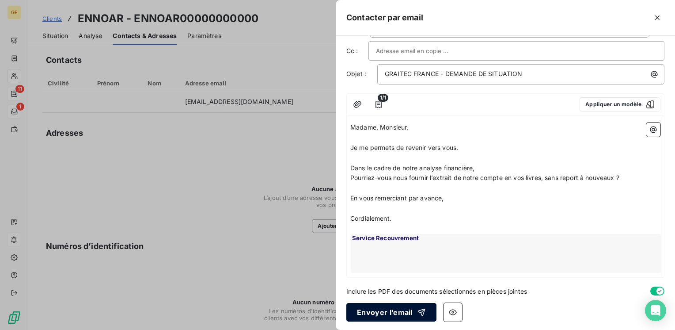
click at [401, 309] on button "Envoyer l’email" at bounding box center [392, 312] width 90 height 19
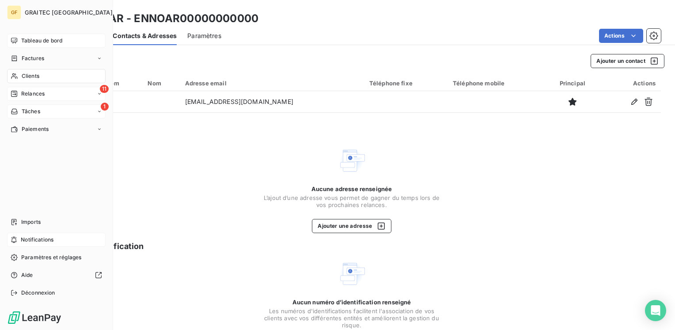
click at [28, 40] on span "Tableau de bord" at bounding box center [41, 41] width 41 height 8
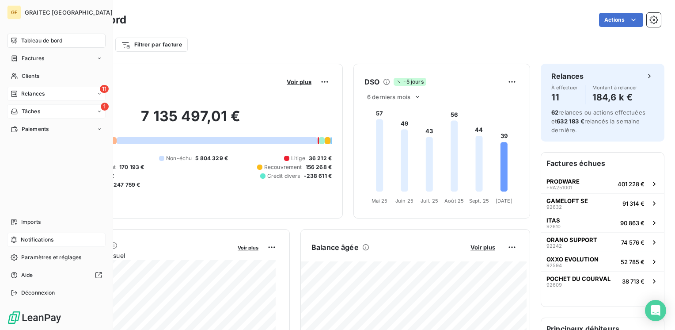
click at [32, 240] on span "Notifications" at bounding box center [37, 240] width 33 height 8
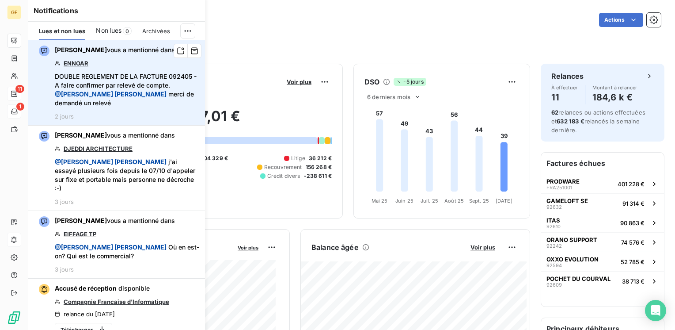
click at [84, 66] on link "ENNOAR" at bounding box center [76, 63] width 25 height 7
click at [78, 61] on link "ENNOAR" at bounding box center [76, 63] width 25 height 7
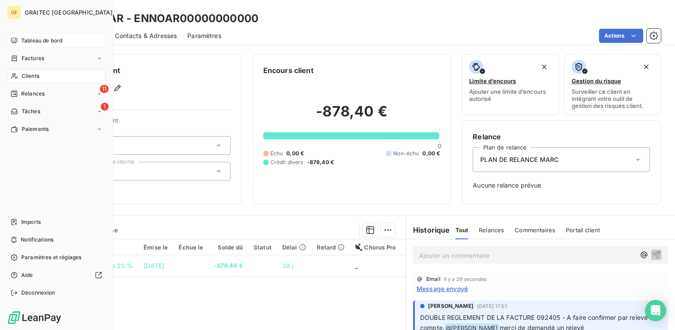
click at [29, 40] on span "Tableau de bord" at bounding box center [41, 41] width 41 height 8
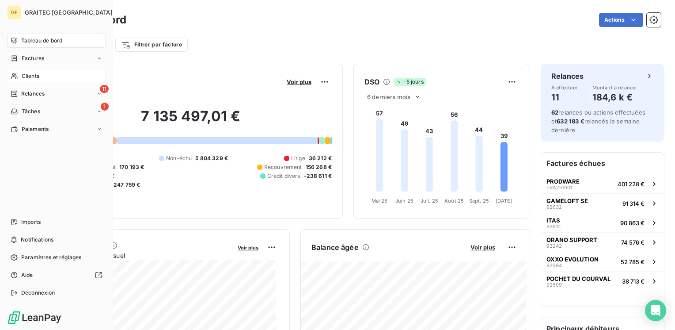
click at [34, 74] on span "Clients" at bounding box center [31, 76] width 18 height 8
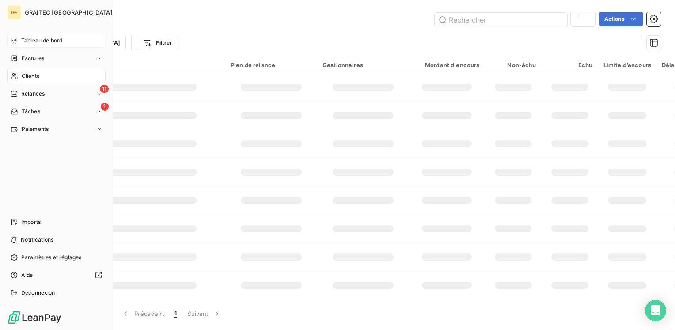
type input "etudes beton"
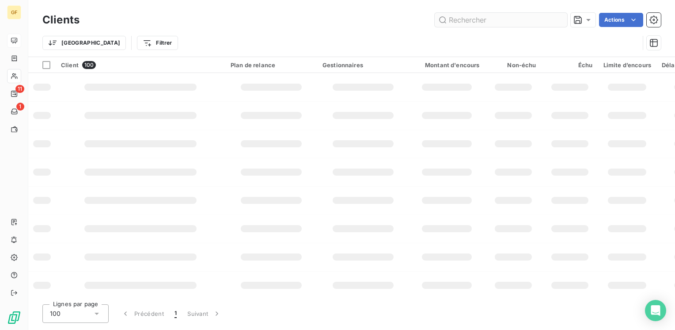
click at [508, 13] on input "text" at bounding box center [501, 20] width 133 height 14
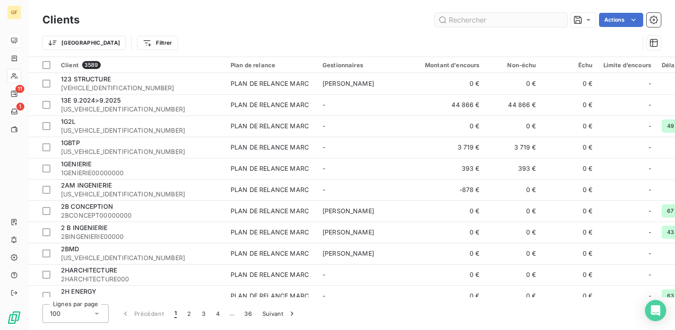
click at [504, 19] on input "text" at bounding box center [501, 20] width 133 height 14
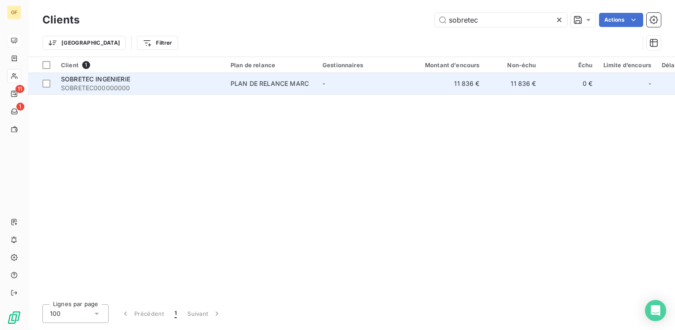
type input "sobretec"
click at [234, 86] on div "PLAN DE RELANCE MARC" at bounding box center [270, 83] width 78 height 9
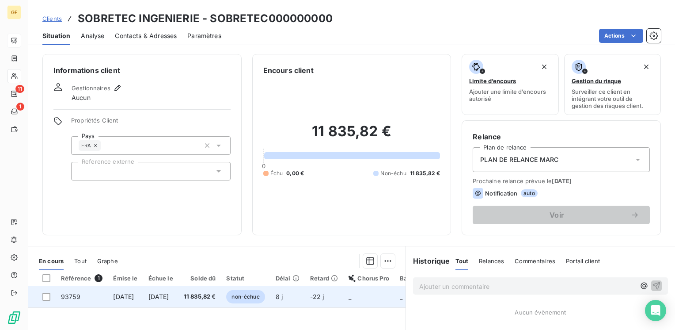
click at [202, 297] on td "11 835,82 €" at bounding box center [200, 296] width 43 height 21
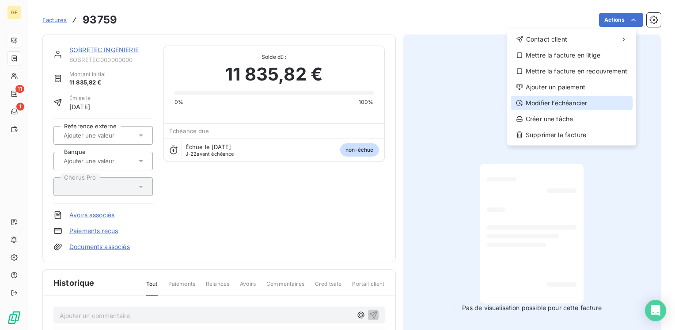
click at [564, 104] on div "Modifier l’échéancier" at bounding box center [572, 103] width 122 height 14
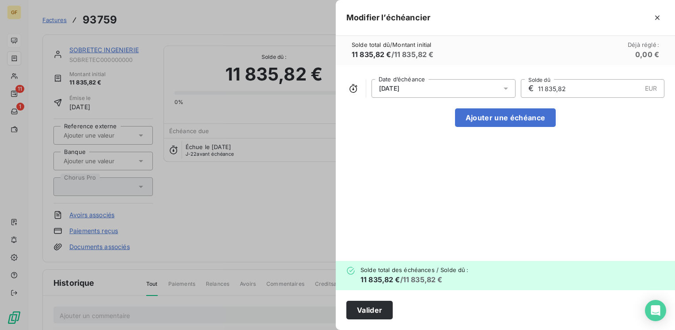
click at [503, 87] on icon at bounding box center [506, 88] width 9 height 9
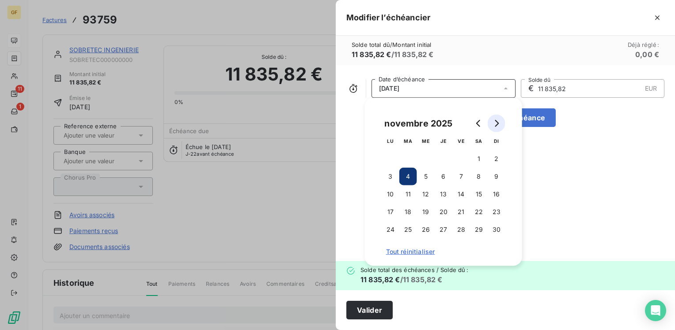
click at [499, 123] on icon "Go to next month" at bounding box center [496, 123] width 7 height 7
click at [478, 229] on button "28" at bounding box center [479, 230] width 18 height 18
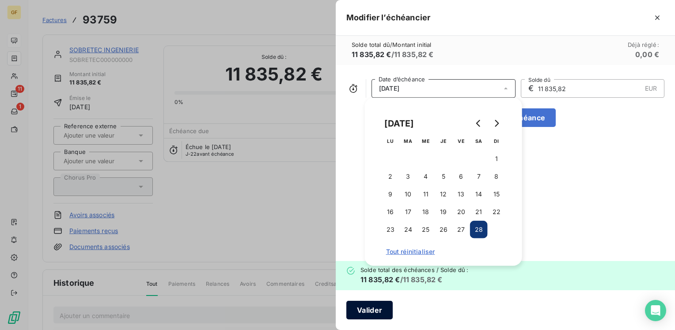
click at [377, 305] on button "Valider" at bounding box center [370, 310] width 46 height 19
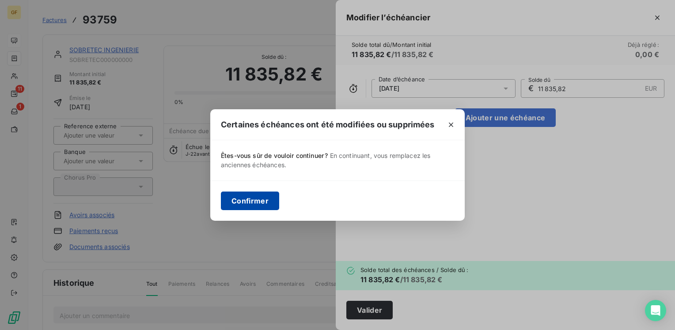
click at [242, 206] on button "Confirmer" at bounding box center [250, 200] width 58 height 19
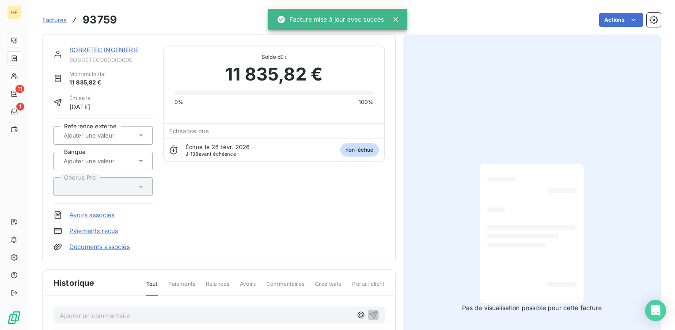
click at [97, 51] on link "SOBRETEC INGENIERIE" at bounding box center [103, 50] width 69 height 8
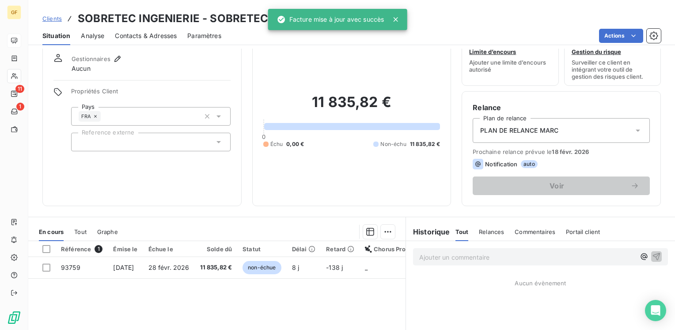
scroll to position [44, 0]
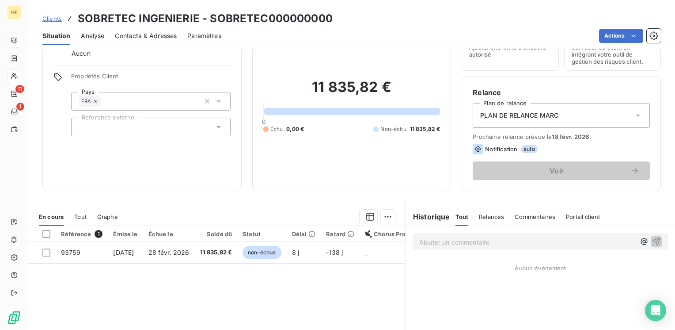
click at [447, 237] on p "Ajouter un commentaire ﻿" at bounding box center [527, 241] width 216 height 11
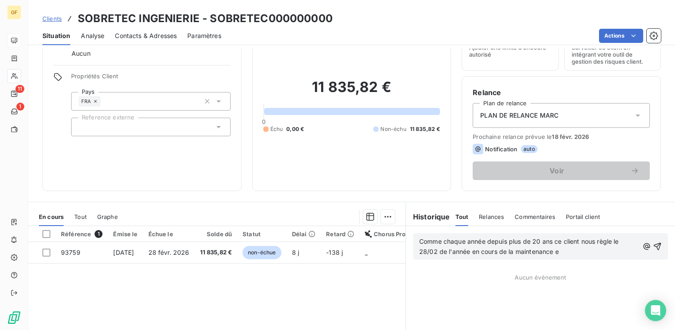
click at [551, 250] on span "Comme chaque année depuis plus de 20 ans ce client nous règle le 28/02 de l'ann…" at bounding box center [520, 246] width 202 height 18
click at [653, 245] on icon "button" at bounding box center [657, 246] width 9 height 9
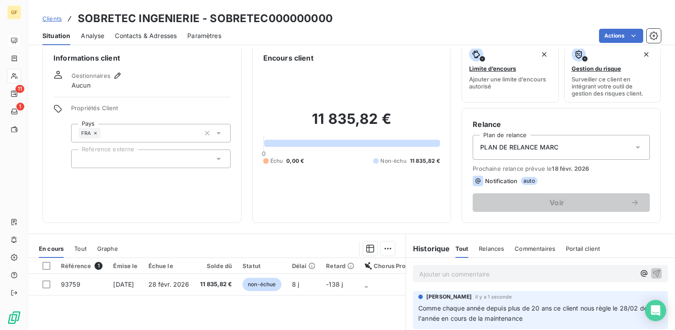
scroll to position [0, 0]
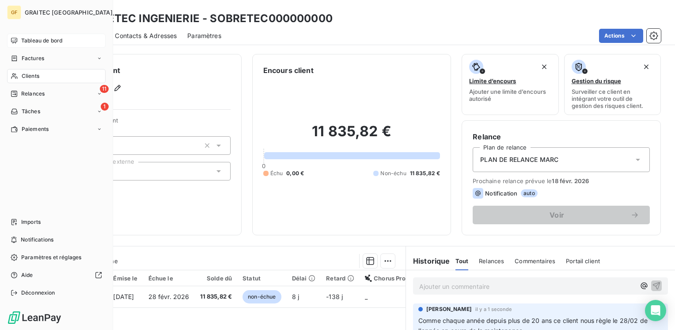
click at [39, 38] on span "Tableau de bord" at bounding box center [41, 41] width 41 height 8
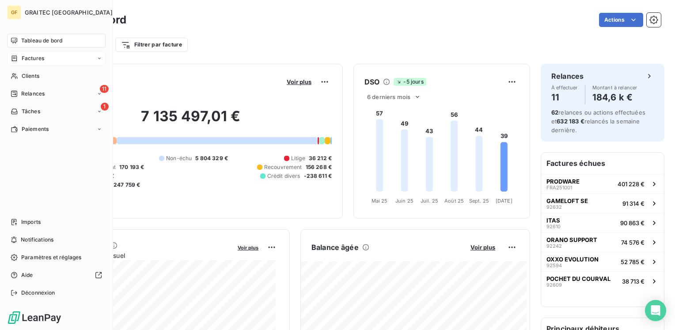
click at [32, 60] on span "Factures" at bounding box center [33, 58] width 23 height 8
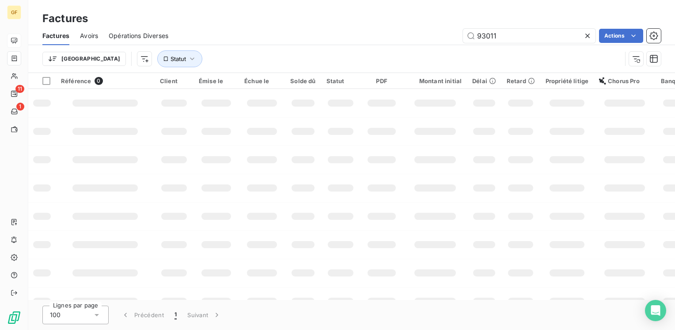
drag, startPoint x: 510, startPoint y: 34, endPoint x: 421, endPoint y: 43, distance: 89.4
click at [422, 46] on div "Factures Avoirs Opérations Diverses 93011 Actions Trier Statut" at bounding box center [351, 50] width 647 height 46
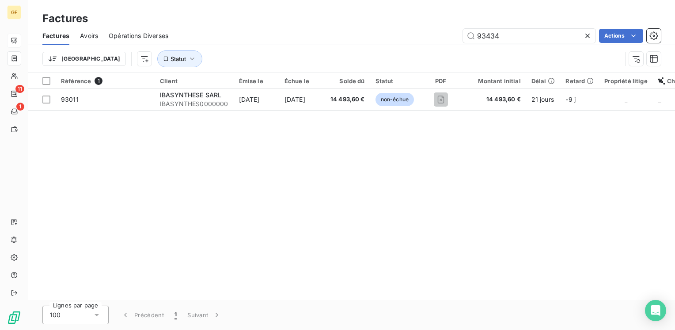
type input "93434"
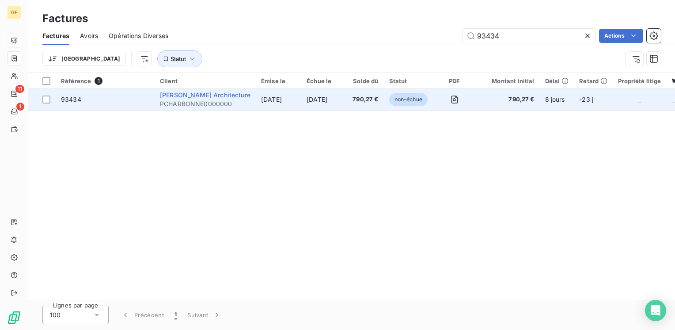
click at [220, 93] on span "Philippe CHARBONNEAU Architecture" at bounding box center [205, 95] width 91 height 8
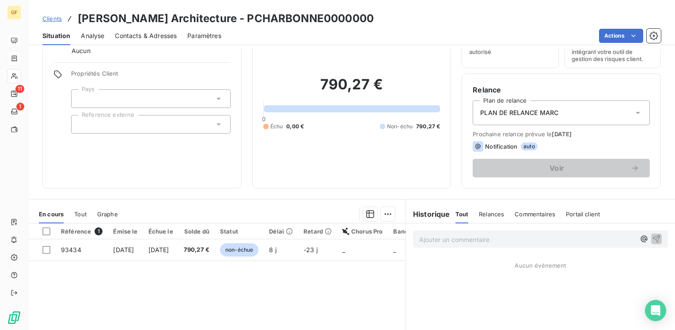
scroll to position [133, 0]
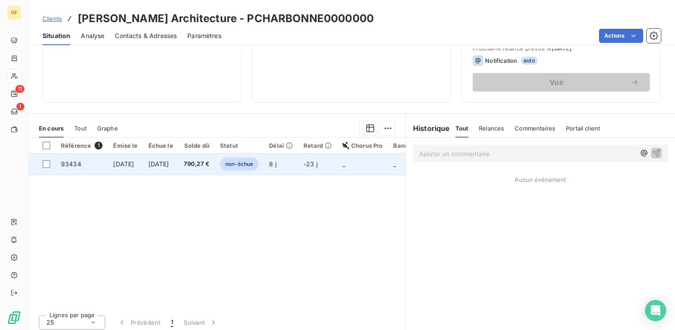
click at [209, 163] on span "790,27 €" at bounding box center [197, 164] width 26 height 9
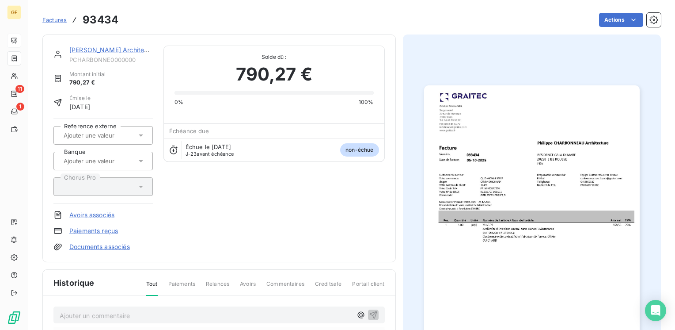
click at [488, 280] on img "button" at bounding box center [532, 237] width 216 height 305
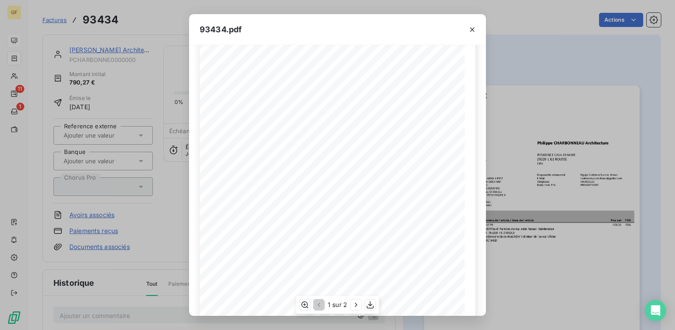
scroll to position [88, 0]
click at [373, 303] on icon "button" at bounding box center [370, 304] width 9 height 9
click at [473, 28] on icon "button" at bounding box center [472, 29] width 4 height 4
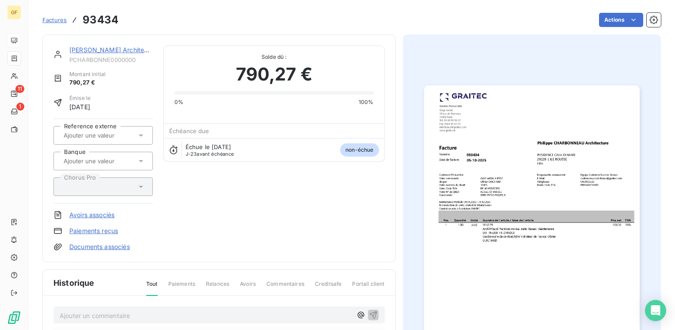
click at [107, 50] on link "Philippe CHARBONNEAU Architecture" at bounding box center [114, 50] width 90 height 8
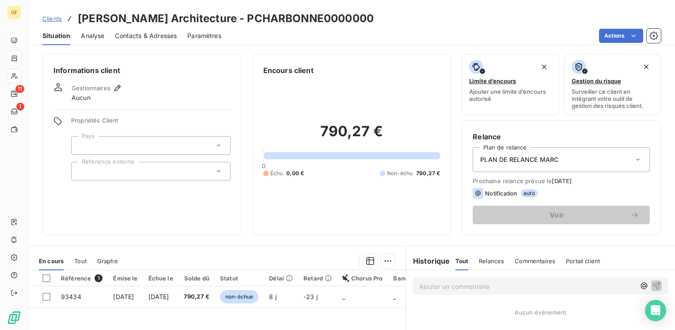
click at [160, 37] on span "Contacts & Adresses" at bounding box center [146, 35] width 62 height 9
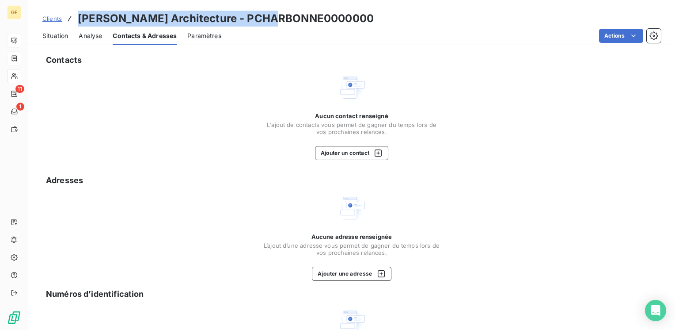
drag, startPoint x: 276, startPoint y: 19, endPoint x: 77, endPoint y: 19, distance: 198.9
click at [78, 19] on h3 "Philippe CHARBONNEAU Architecture - PCHARBONNE0000000" at bounding box center [226, 19] width 296 height 16
copy h3 "Philippe CHARBONNEAU Architecture"
click at [325, 151] on button "Ajouter un contact" at bounding box center [352, 153] width 74 height 14
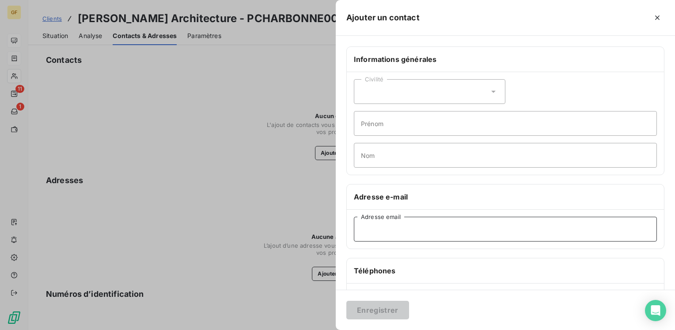
click at [369, 231] on input "Adresse email" at bounding box center [505, 229] width 303 height 25
paste input "info.charbonneau@free.fr"
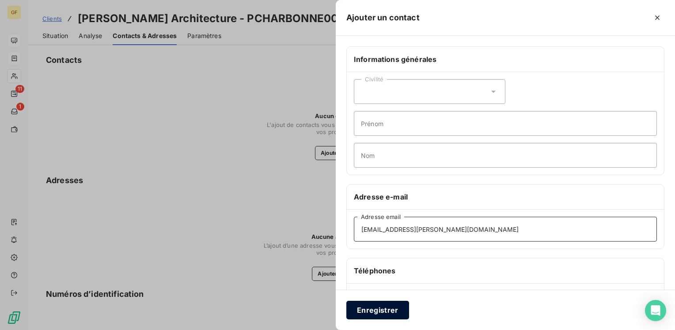
type input "info.charbonneau@free.fr"
click at [365, 311] on button "Enregistrer" at bounding box center [378, 310] width 63 height 19
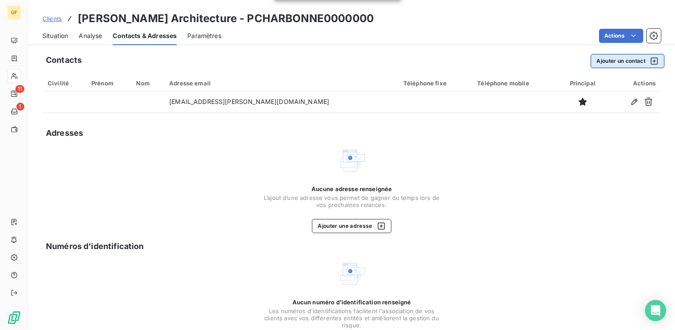
click at [601, 56] on button "Ajouter un contact" at bounding box center [628, 61] width 74 height 14
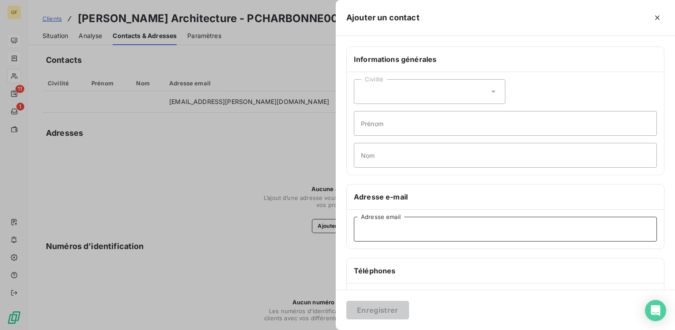
click at [381, 235] on input "Adresse email" at bounding box center [505, 229] width 303 height 25
paste input "philippe.charbonneau@free.fr"
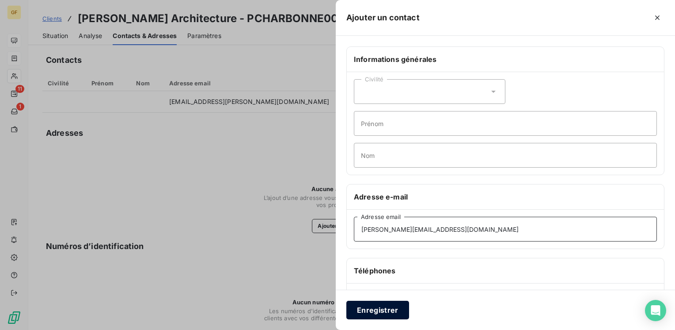
type input "philippe.charbonneau@free.fr"
click at [370, 309] on button "Enregistrer" at bounding box center [378, 310] width 63 height 19
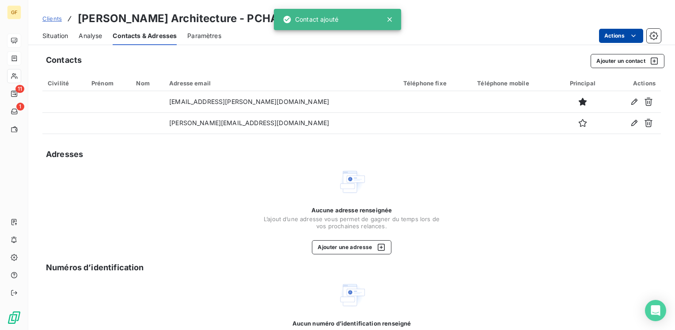
click at [602, 30] on html "GF 11 1 Clients Philippe CHARBONNEAU Architecture - PCHARBONNE0000000 Situation…" at bounding box center [337, 165] width 675 height 330
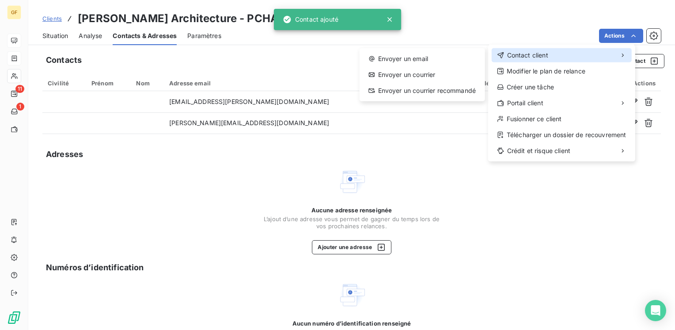
click at [557, 49] on div "Contact client" at bounding box center [562, 55] width 140 height 14
click at [434, 51] on div "Envoyer un email Envoyer un courrier Envoyer un courrier recommandé" at bounding box center [423, 74] width 126 height 53
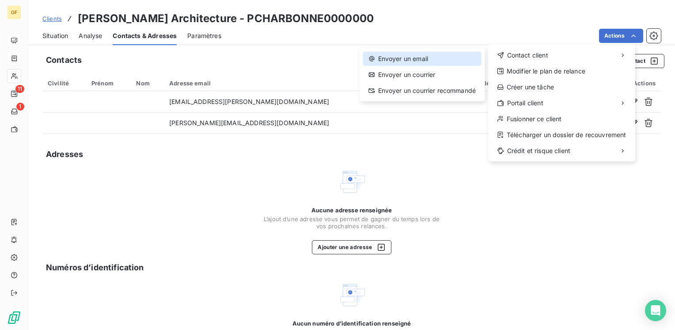
click at [417, 55] on div "Envoyer un email" at bounding box center [422, 59] width 118 height 14
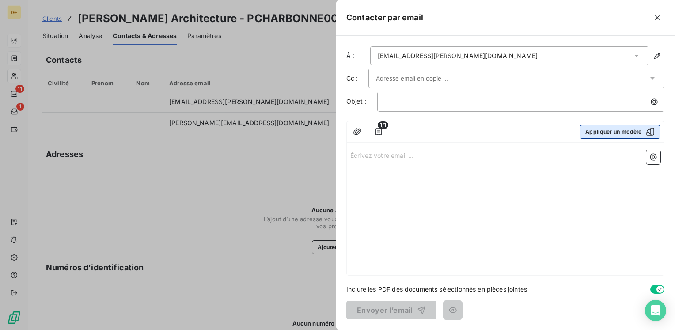
click at [619, 130] on button "Appliquer un modèle" at bounding box center [620, 132] width 81 height 14
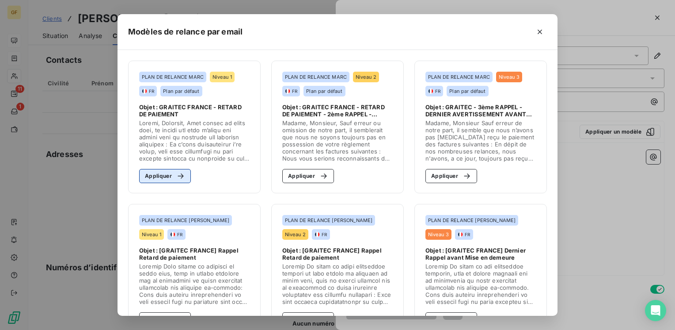
click at [158, 174] on button "Appliquer" at bounding box center [165, 176] width 52 height 14
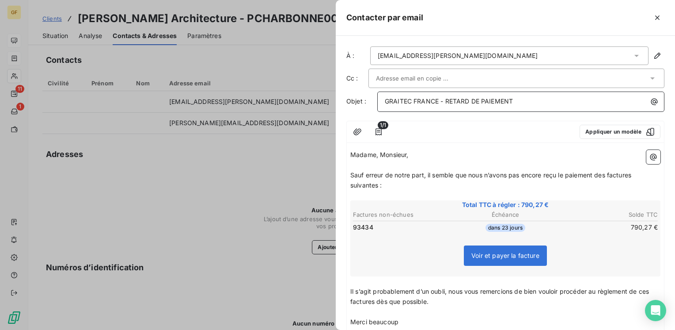
drag, startPoint x: 446, startPoint y: 99, endPoint x: 538, endPoint y: 99, distance: 91.5
click at [538, 99] on p "GRAITEC FRANCE - RETARD DE PAIEMENT" at bounding box center [523, 101] width 277 height 10
click at [429, 172] on span "Sauf erreur de notre part, il semble que nous n’avons pas encore reçu le paieme…" at bounding box center [492, 180] width 283 height 18
click at [429, 172] on span "Sauf erreur de notre part, nous avons recu votre chèque pour la somme de 65886 €" at bounding box center [475, 175] width 249 height 8
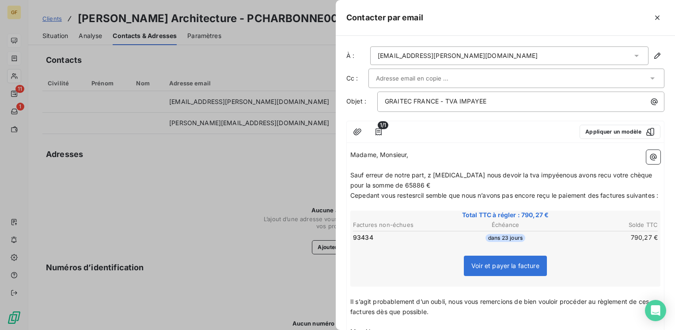
click at [368, 193] on span "Cepedant vous restesrcil semble que nous n’avons pas encore reçu le paiement de…" at bounding box center [505, 195] width 308 height 8
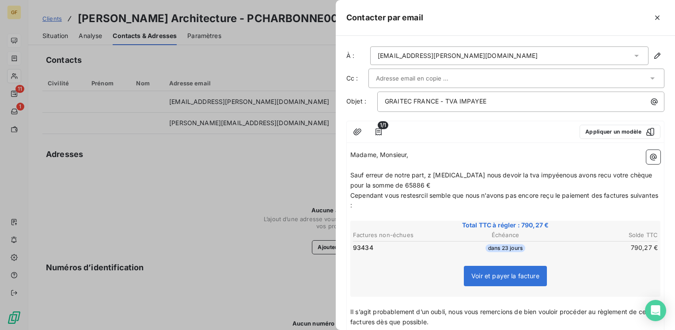
click at [417, 193] on span "Cependant vous restesrcil semble que nous n’avons pas encore reçu le paiement d…" at bounding box center [506, 200] width 310 height 18
click at [394, 183] on span "Sauf erreur de notre part, z encore nous devoir la tva impyéenous avons recu vo…" at bounding box center [503, 180] width 304 height 18
click at [414, 183] on p "Sauf erreur de notre part, z encore nous devoir la tva impyéenous avons recu vo…" at bounding box center [506, 180] width 310 height 20
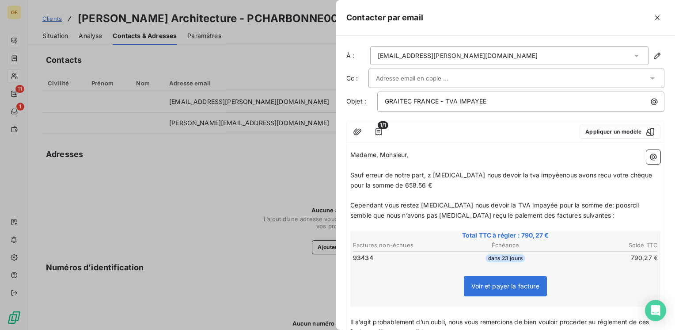
click at [429, 171] on span "Sauf erreur de notre part, z encore nous devoir la tva impyéenous avons recu vo…" at bounding box center [503, 180] width 304 height 18
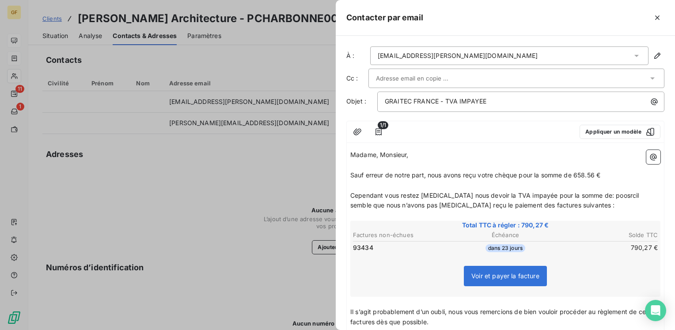
click at [585, 192] on span "Cependant vous restez encore nous devoir la TVA impayée pour la somme de: poosr…" at bounding box center [496, 200] width 291 height 18
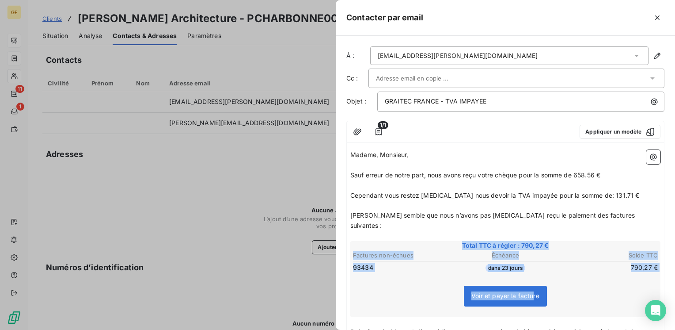
drag, startPoint x: 529, startPoint y: 287, endPoint x: 343, endPoint y: 212, distance: 200.5
click at [343, 212] on div "À : info.charbonneau@free.fr Cc : Objet : GRAITEC FRANCE - TVA IMPAYEE 1/1 Appl…" at bounding box center [505, 183] width 339 height 294
drag, startPoint x: 343, startPoint y: 212, endPoint x: 486, endPoint y: 244, distance: 146.4
click at [486, 251] on th "Échéance" at bounding box center [505, 255] width 101 height 9
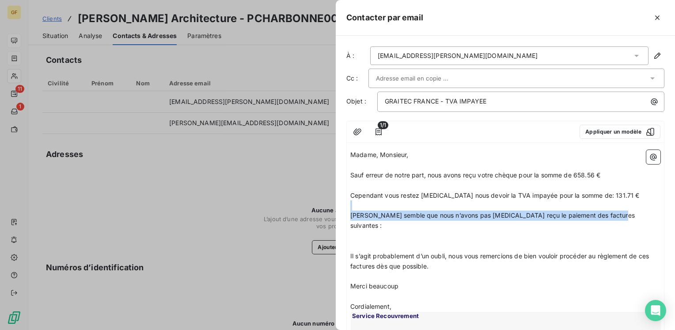
drag, startPoint x: 612, startPoint y: 215, endPoint x: 313, endPoint y: 208, distance: 298.5
click at [313, 329] on div "Contacter par email À : info.charbonneau@free.fr Cc : Objet : GRAITEC FRANCE - …" at bounding box center [337, 330] width 675 height 0
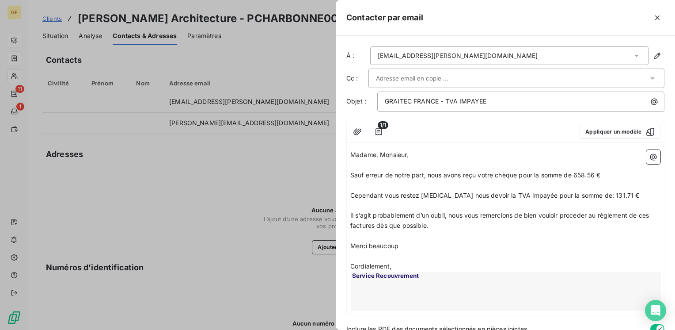
click at [633, 211] on span "Il s’agit probablement d’un oubli, nous vous remercions de bien vouloir procéde…" at bounding box center [501, 220] width 301 height 18
click at [639, 208] on p "﻿" at bounding box center [506, 205] width 310 height 10
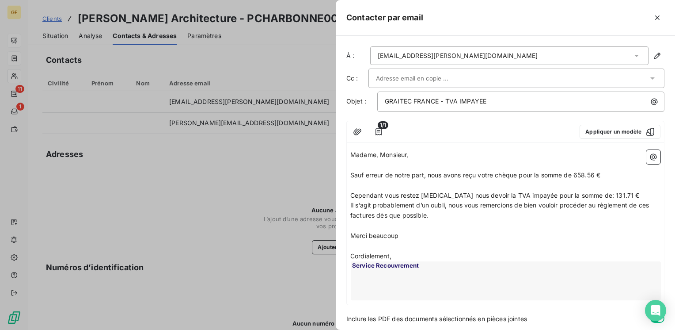
click at [629, 194] on p "Cependant vous restez encore nous devoir la TVA impayée pour la somme de: 131.7…" at bounding box center [506, 196] width 310 height 10
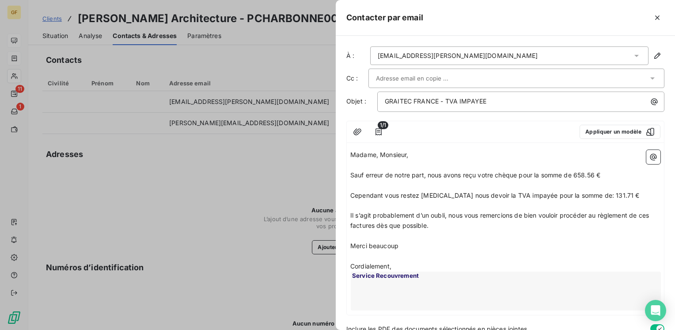
click at [632, 213] on span "Il s’agit probablement d’un oubli, nous vous remercions de bien vouloir procéde…" at bounding box center [501, 220] width 301 height 18
drag, startPoint x: 408, startPoint y: 244, endPoint x: 346, endPoint y: 250, distance: 62.6
click at [346, 250] on div "À : info.charbonneau@free.fr Cc : Objet : GRAITEC FRANCE - TVA IMPAYEE 1/1 Appl…" at bounding box center [505, 183] width 339 height 294
click at [451, 272] on div "Service Recouvrement" at bounding box center [506, 290] width 310 height 39
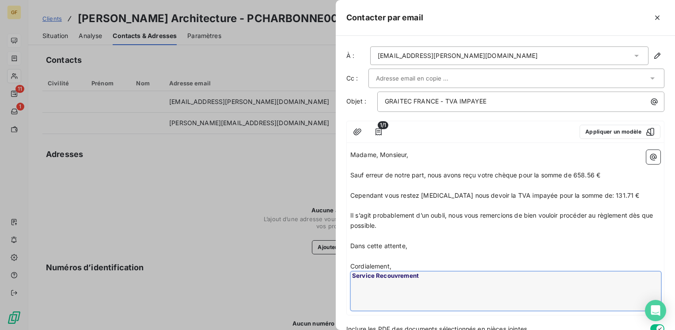
click at [445, 254] on p "﻿" at bounding box center [506, 256] width 310 height 10
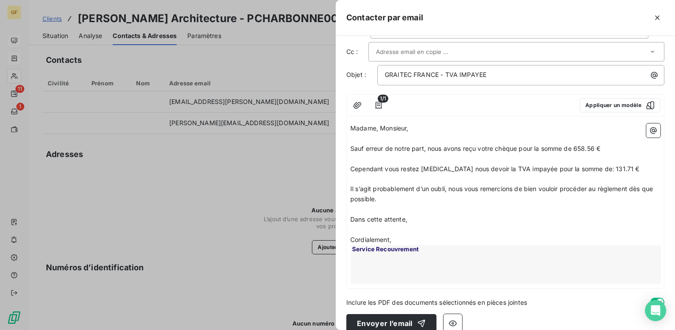
scroll to position [38, 0]
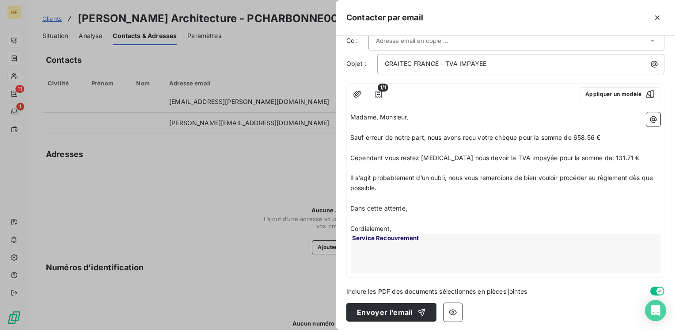
click at [414, 257] on div "Service Recouvrement" at bounding box center [506, 253] width 310 height 39
click at [383, 268] on div "Service Recouvrement" at bounding box center [506, 253] width 310 height 39
drag, startPoint x: 380, startPoint y: 278, endPoint x: 377, endPoint y: 275, distance: 4.7
click at [378, 278] on div "À : info.charbonneau@free.fr Cc : Objet : GRAITEC FRANCE - TVA IMPAYEE 1/1 Appl…" at bounding box center [505, 183] width 339 height 294
click at [376, 265] on div "Service Recouvrement" at bounding box center [506, 253] width 310 height 39
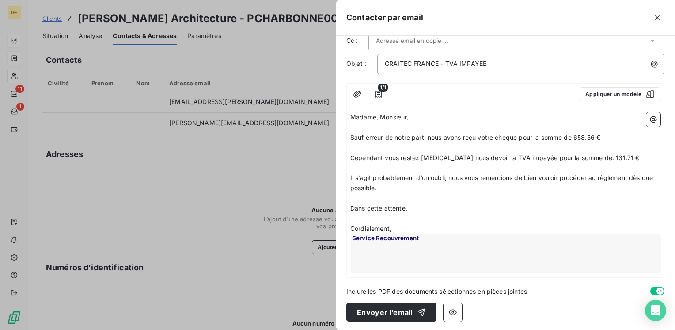
click at [504, 209] on p "Dans cette attente," at bounding box center [506, 208] width 310 height 10
click at [601, 133] on span "Sauf erreur de notre part, nous avons reçu votre chèque pour la somme de 658.56…" at bounding box center [476, 137] width 250 height 8
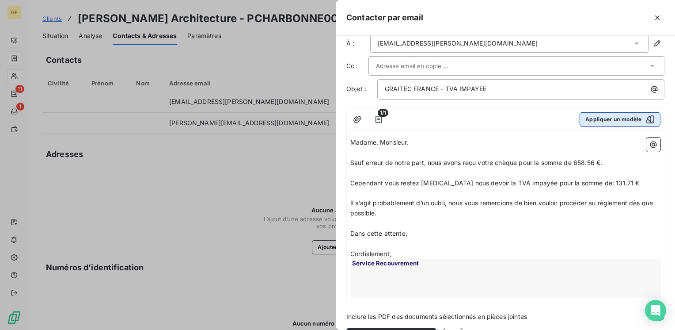
scroll to position [0, 0]
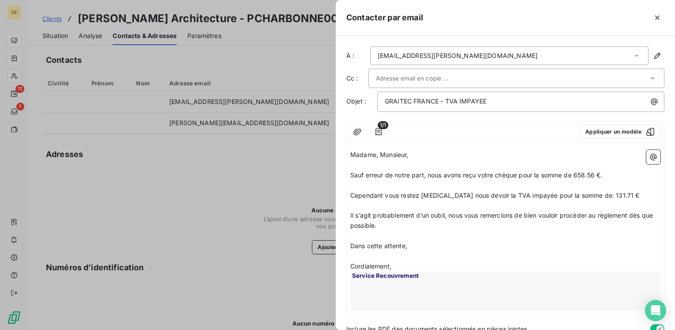
click at [477, 80] on div at bounding box center [512, 78] width 272 height 13
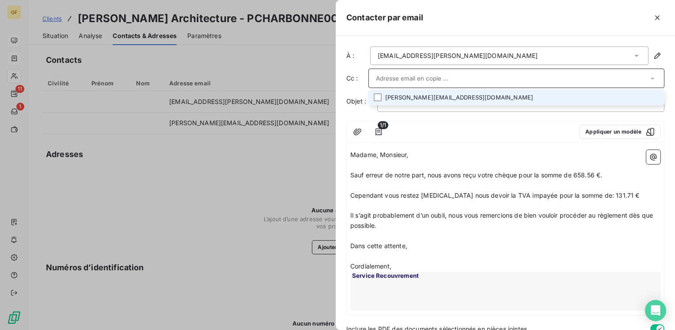
drag, startPoint x: 404, startPoint y: 98, endPoint x: 412, endPoint y: 98, distance: 8.0
click at [407, 98] on li "philippe.charbonneau@free.fr" at bounding box center [517, 97] width 296 height 15
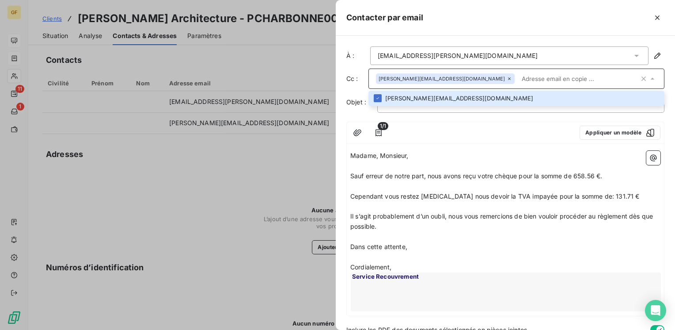
drag, startPoint x: 412, startPoint y: 98, endPoint x: 497, endPoint y: 78, distance: 87.3
click at [519, 78] on input "text" at bounding box center [579, 78] width 121 height 13
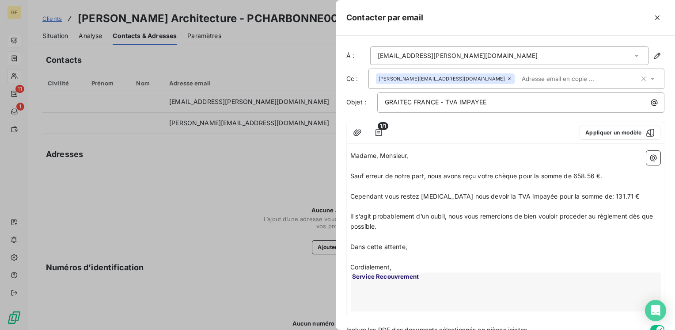
click at [500, 135] on div at bounding box center [483, 133] width 180 height 14
click at [602, 172] on span "Sauf erreur de notre part, nous avons reçu votre chèque pour la somme de 658.56…" at bounding box center [477, 176] width 252 height 8
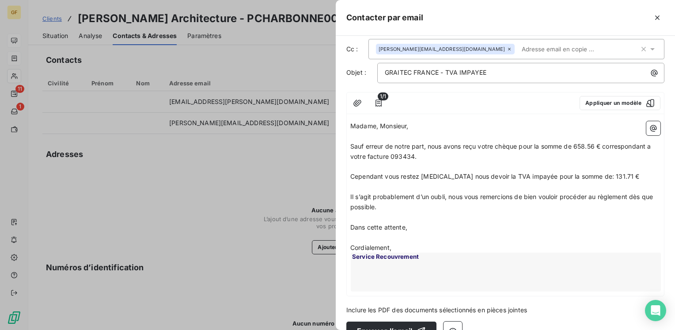
scroll to position [44, 0]
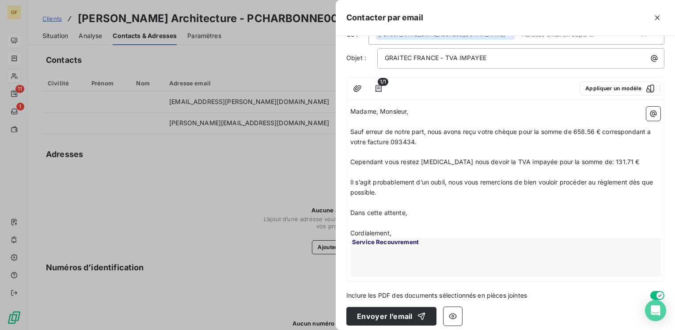
click at [517, 180] on span "Il s’agit probablement d’un oubli, nous vous remercions de bien vouloir procéde…" at bounding box center [503, 187] width 305 height 18
click at [445, 182] on span "Il s’agit probablement d’un oubli, nous vous remercions par avance de bien voul…" at bounding box center [492, 187] width 282 height 18
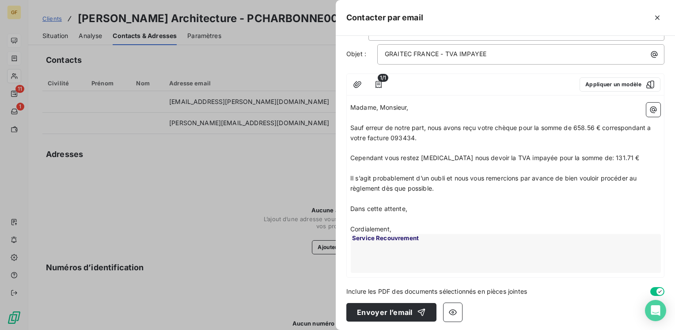
scroll to position [49, 0]
click at [385, 312] on button "Envoyer l’email" at bounding box center [392, 311] width 90 height 19
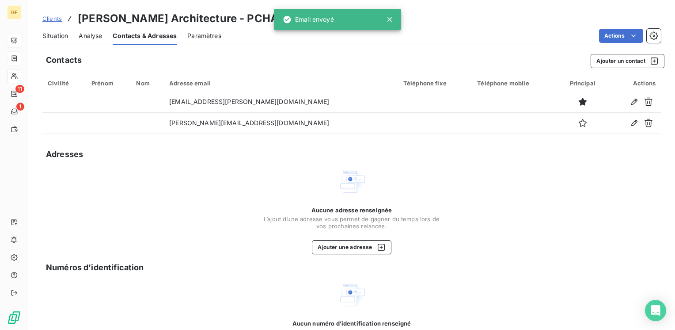
click at [51, 37] on span "Situation" at bounding box center [55, 35] width 26 height 9
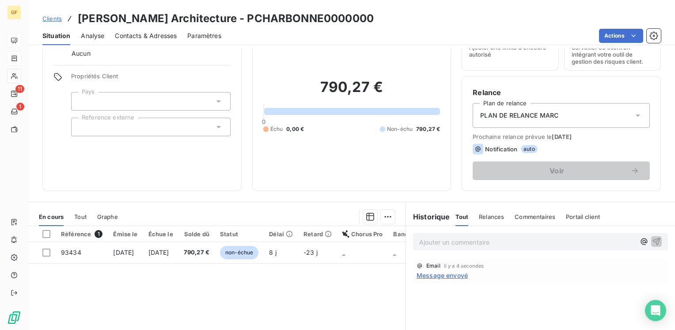
scroll to position [88, 0]
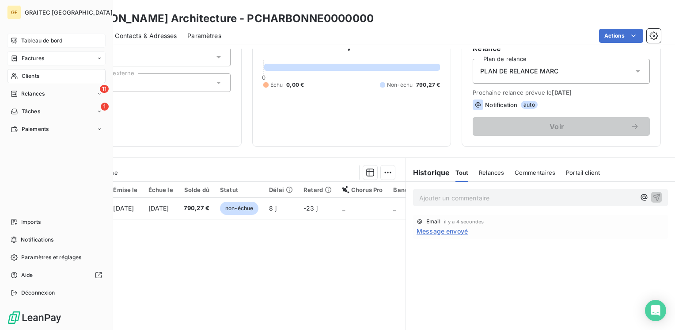
click at [36, 39] on span "Tableau de bord" at bounding box center [41, 41] width 41 height 8
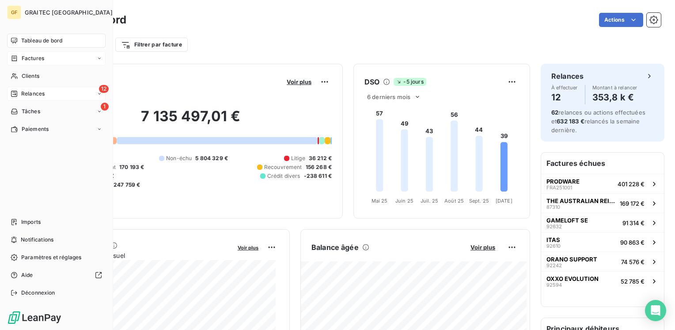
click at [25, 91] on span "Relances" at bounding box center [32, 94] width 23 height 8
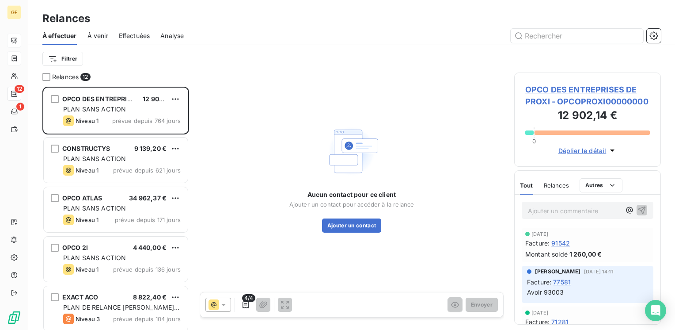
click at [104, 35] on span "À venir" at bounding box center [98, 35] width 21 height 9
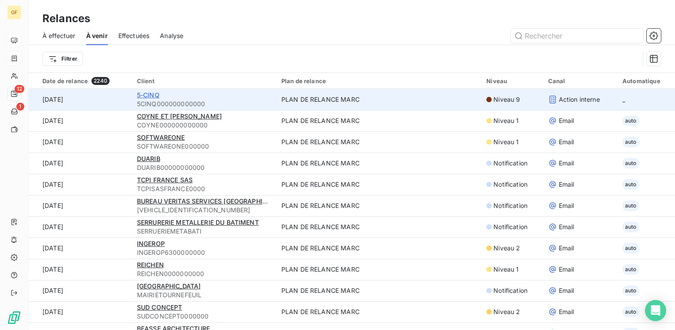
click at [145, 96] on span "5-CINQ" at bounding box center [148, 95] width 23 height 8
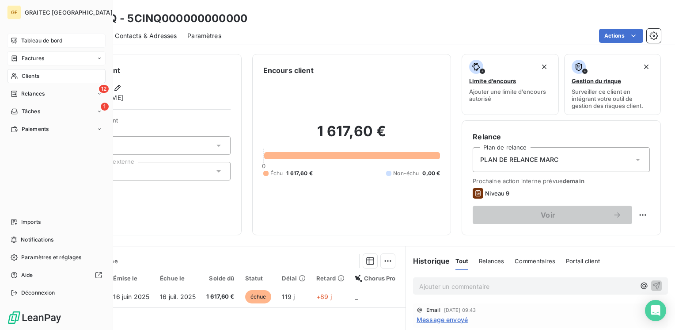
click at [37, 42] on span "Tableau de bord" at bounding box center [41, 41] width 41 height 8
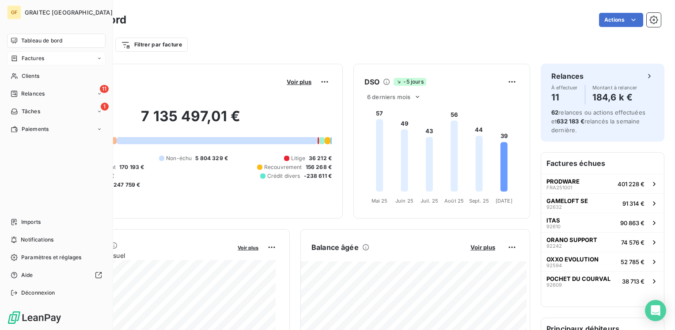
click at [44, 42] on span "Tableau de bord" at bounding box center [41, 41] width 41 height 8
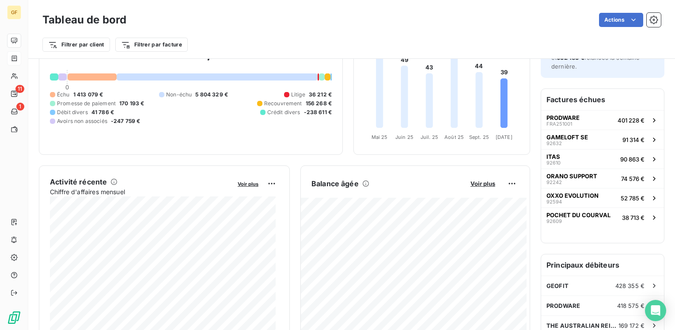
scroll to position [44, 0]
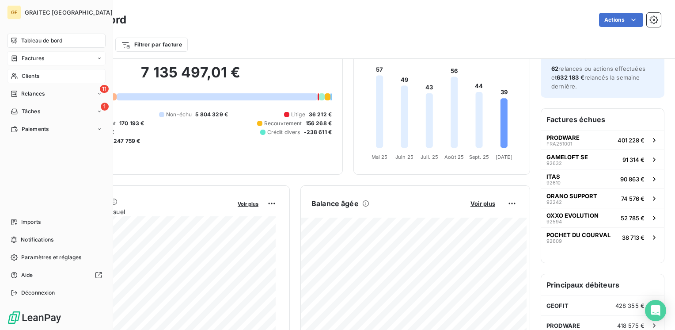
click at [25, 73] on span "Clients" at bounding box center [31, 76] width 18 height 8
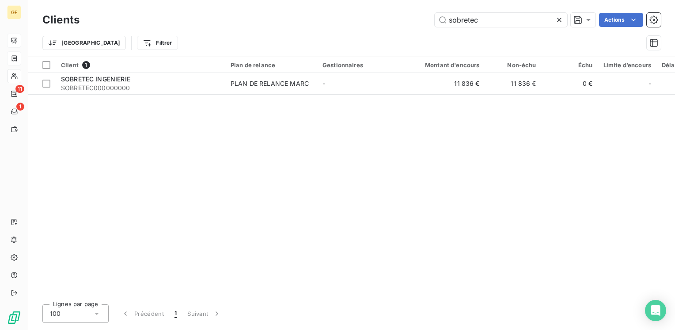
drag, startPoint x: 492, startPoint y: 22, endPoint x: 180, endPoint y: 25, distance: 311.2
click at [184, 25] on div "sobretec Actions" at bounding box center [375, 20] width 571 height 14
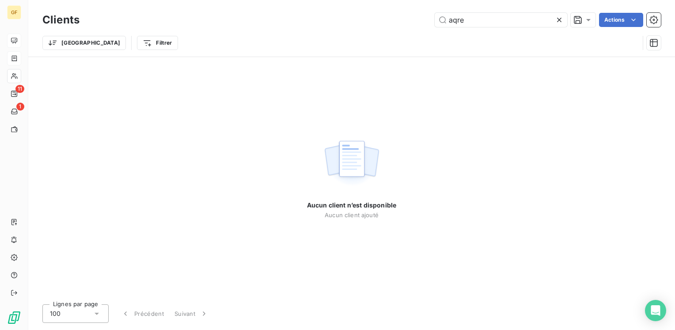
drag, startPoint x: 283, startPoint y: 27, endPoint x: 192, endPoint y: 21, distance: 91.7
click at [192, 22] on div "aqre Actions" at bounding box center [375, 20] width 571 height 14
type input "ares c"
drag, startPoint x: 481, startPoint y: 19, endPoint x: 341, endPoint y: 41, distance: 141.9
click at [341, 41] on div "Clients ares c Actions Trier Filtrer" at bounding box center [351, 34] width 619 height 46
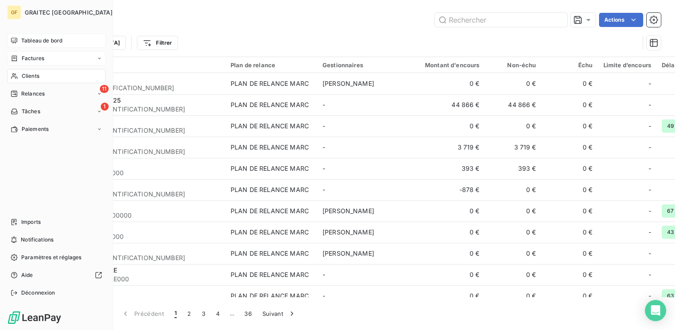
click at [30, 57] on span "Factures" at bounding box center [33, 58] width 23 height 8
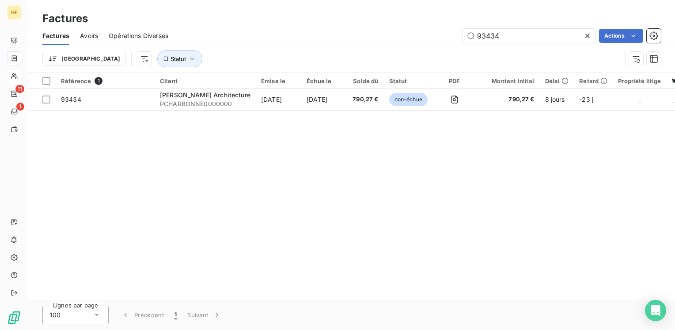
drag, startPoint x: 511, startPoint y: 34, endPoint x: 447, endPoint y: 45, distance: 64.1
click at [447, 45] on div "Factures Avoirs Opérations Diverses 93434 Actions Trier Statut" at bounding box center [351, 50] width 647 height 46
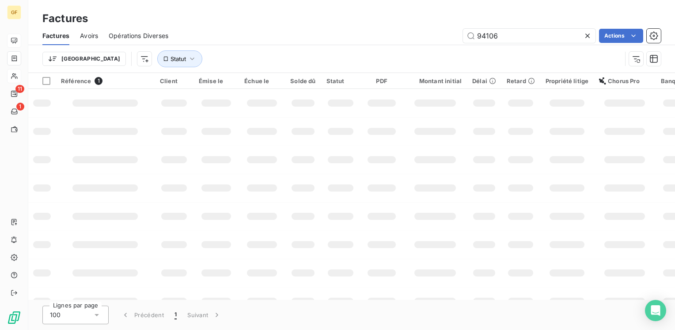
type input "94106"
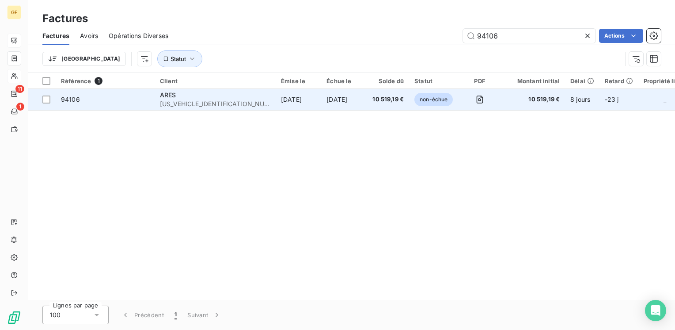
click at [196, 98] on div "ARES" at bounding box center [215, 95] width 111 height 9
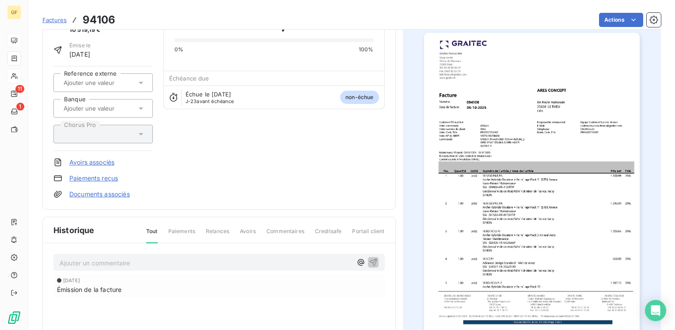
scroll to position [159, 0]
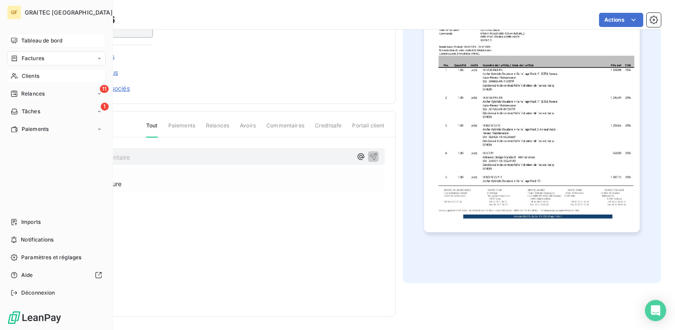
click at [28, 76] on span "Clients" at bounding box center [31, 76] width 18 height 8
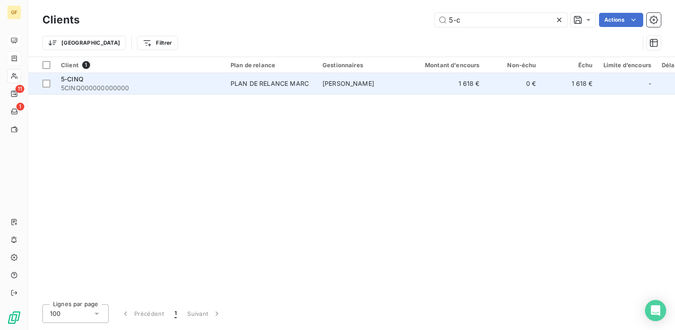
type input "5-c"
click at [159, 86] on span "5CINQ000000000000" at bounding box center [140, 88] width 159 height 9
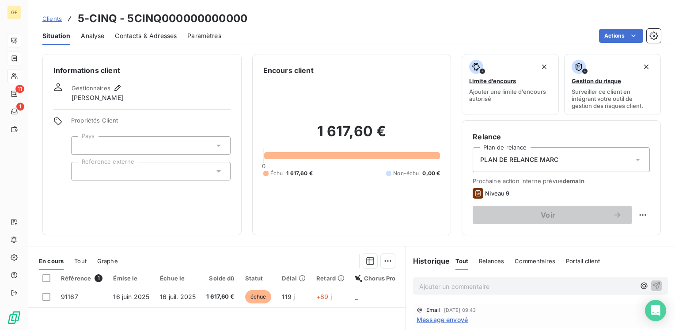
click at [154, 34] on span "Contacts & Adresses" at bounding box center [146, 35] width 62 height 9
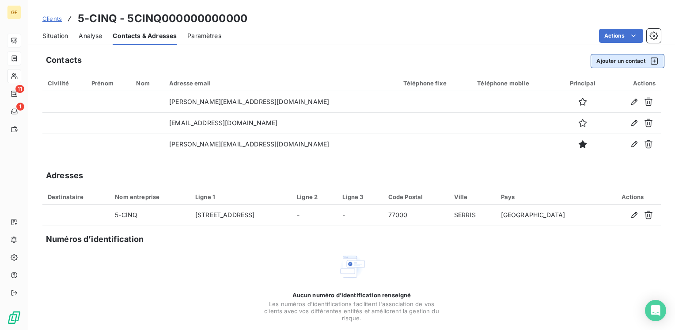
click at [613, 56] on button "Ajouter un contact" at bounding box center [628, 61] width 74 height 14
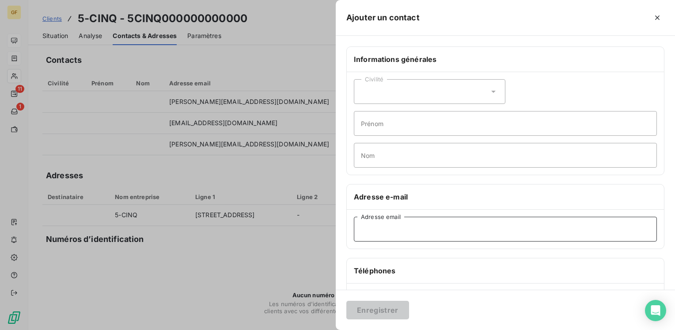
click at [382, 227] on input "Adresse email" at bounding box center [505, 229] width 303 height 25
paste input "troyes@5-cinq.com"
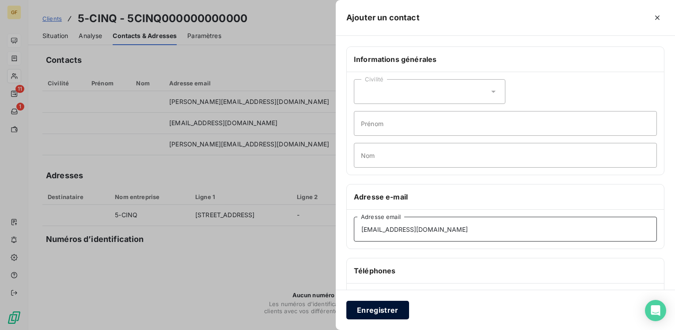
type input "troyes@5-cinq.com"
click at [367, 307] on button "Enregistrer" at bounding box center [378, 310] width 63 height 19
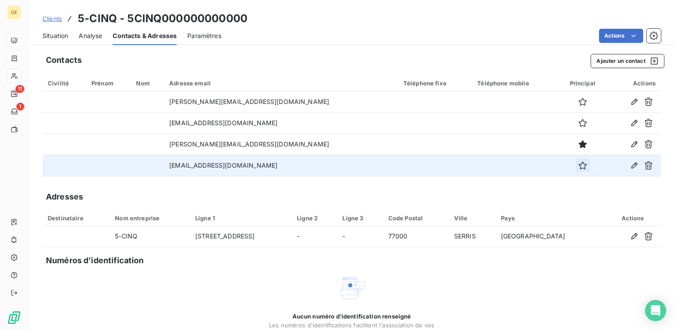
click at [579, 166] on icon "button" at bounding box center [583, 165] width 9 height 9
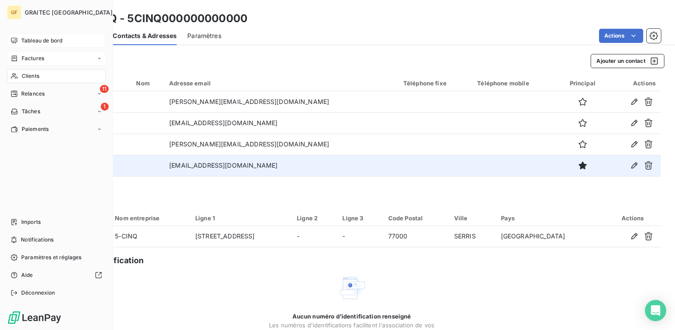
click at [30, 39] on span "Tableau de bord" at bounding box center [41, 41] width 41 height 8
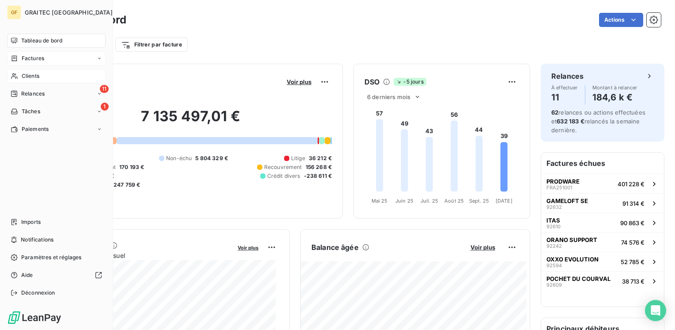
click at [26, 58] on span "Factures" at bounding box center [33, 58] width 23 height 8
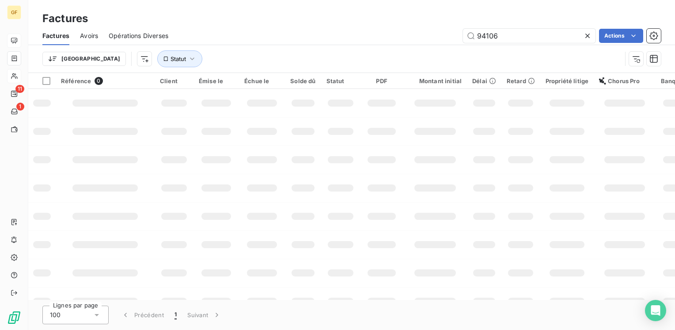
drag, startPoint x: 517, startPoint y: 38, endPoint x: 427, endPoint y: 47, distance: 90.7
click at [427, 47] on div "Factures Avoirs Opérations Diverses 94106 Actions Trier Statut" at bounding box center [351, 50] width 647 height 46
type input "93041"
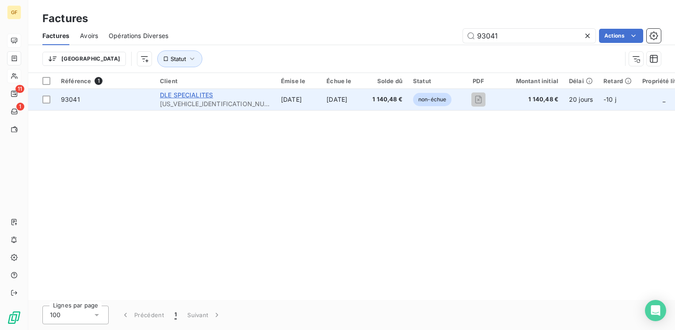
click at [196, 95] on span "DLE SPECIALITES" at bounding box center [186, 95] width 53 height 8
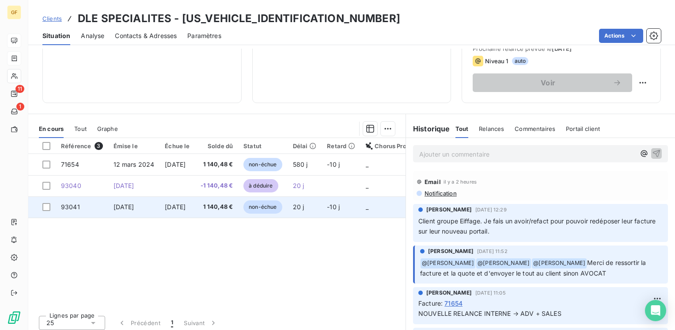
scroll to position [133, 0]
click at [233, 206] on span "1 140,48 €" at bounding box center [217, 206] width 33 height 9
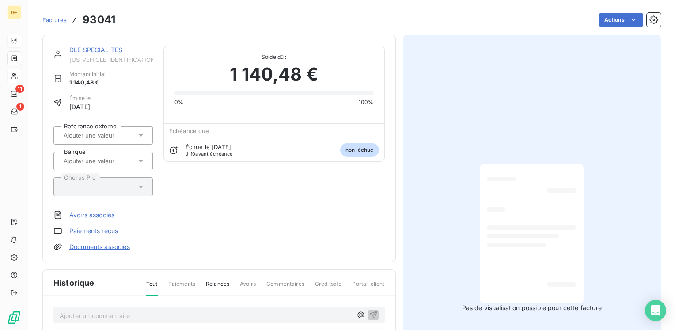
click at [92, 50] on link "DLE SPECIALITES" at bounding box center [95, 50] width 53 height 8
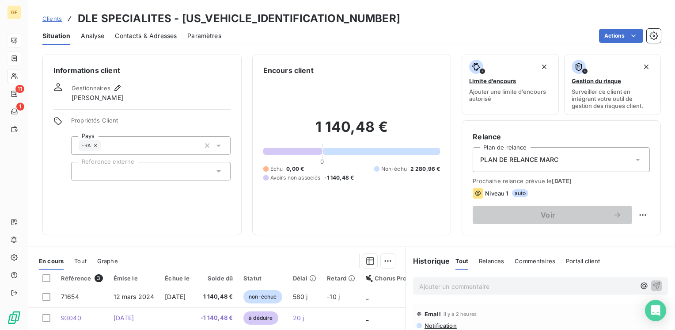
scroll to position [133, 0]
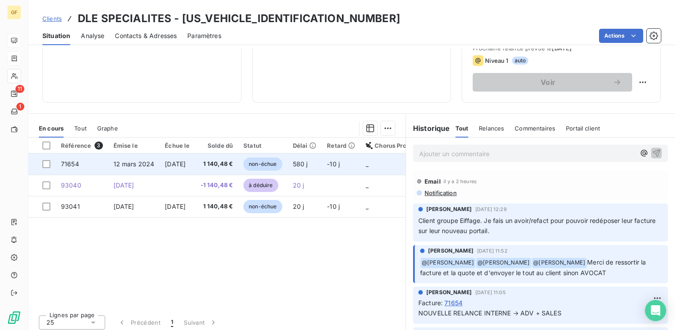
click at [179, 167] on td "[DATE]" at bounding box center [177, 163] width 35 height 21
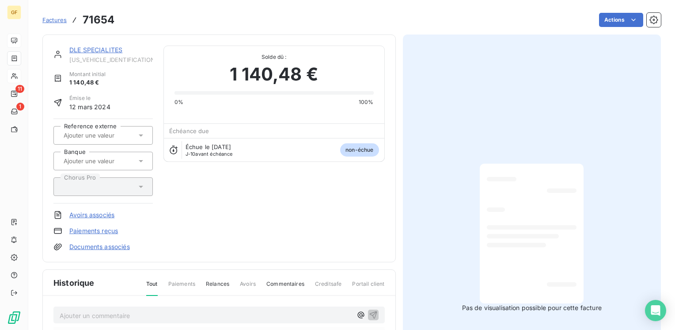
click at [100, 46] on link "DLE SPECIALITES" at bounding box center [95, 50] width 53 height 8
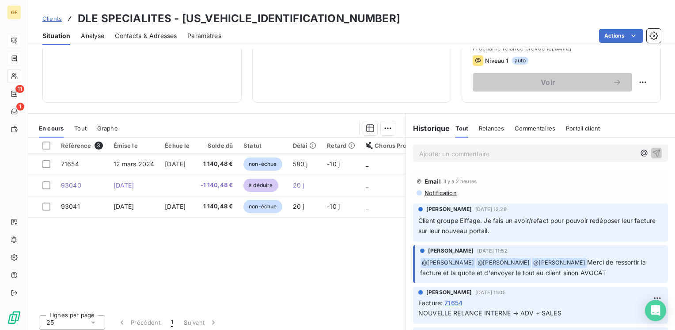
scroll to position [136, 0]
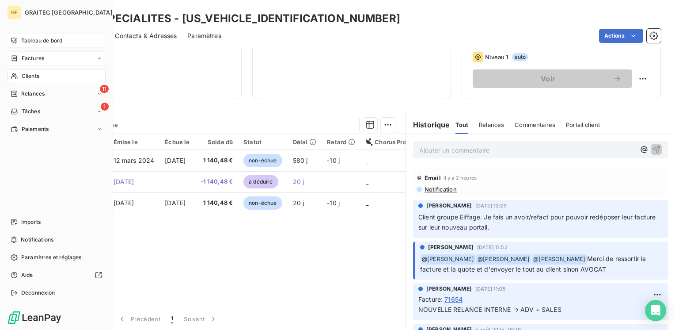
click at [33, 61] on span "Factures" at bounding box center [33, 58] width 23 height 8
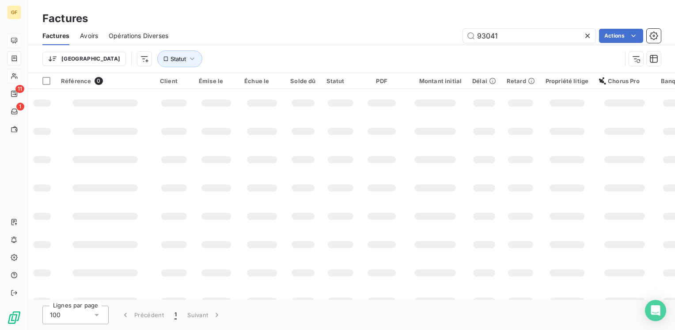
drag, startPoint x: 451, startPoint y: 46, endPoint x: 438, endPoint y: 50, distance: 13.8
click at [438, 50] on div "Factures Avoirs Opérations Diverses 93041 Actions Trier Statut" at bounding box center [351, 50] width 647 height 46
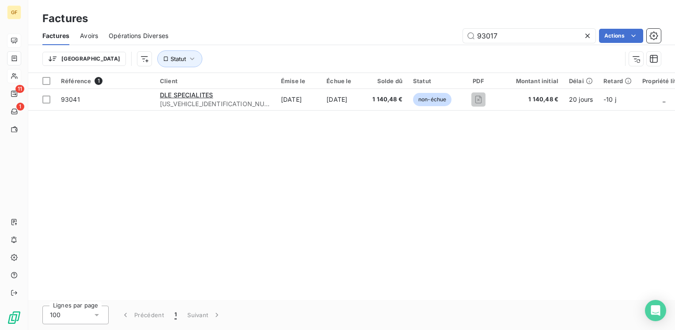
type input "93017"
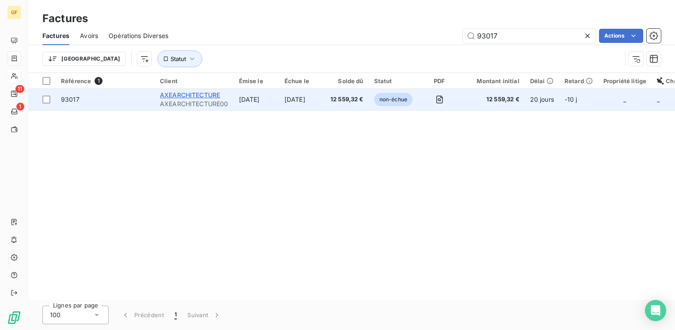
click at [209, 94] on span "AXEARCHITECTURE" at bounding box center [190, 95] width 60 height 8
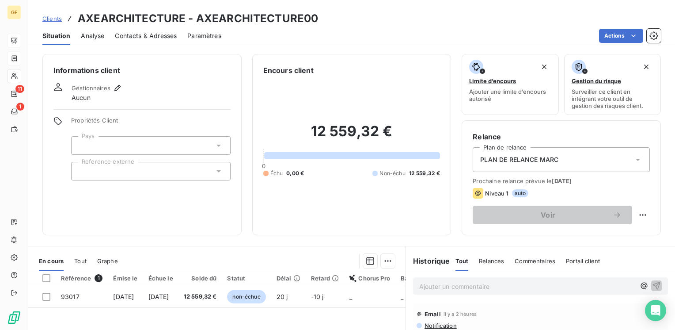
scroll to position [136, 0]
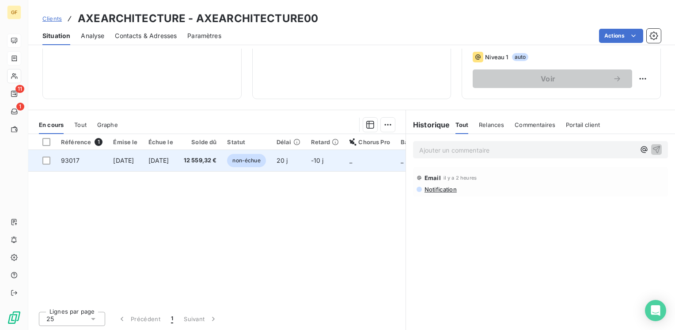
click at [165, 156] on span "[DATE]" at bounding box center [159, 160] width 21 height 8
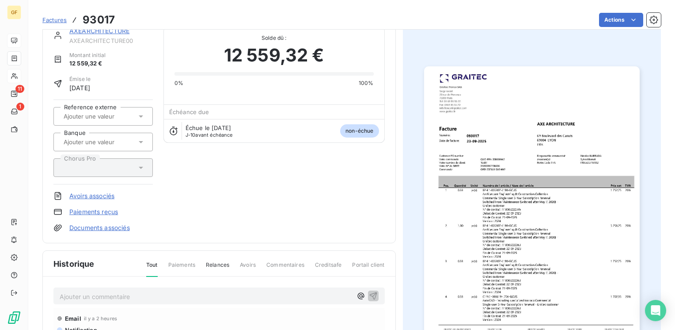
scroll to position [46, 0]
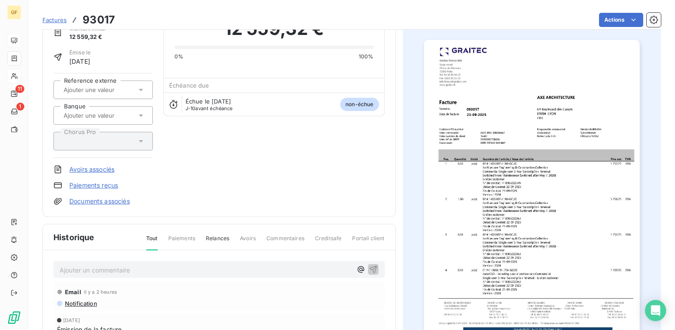
click at [91, 264] on p "Ajouter un commentaire ﻿" at bounding box center [206, 269] width 293 height 11
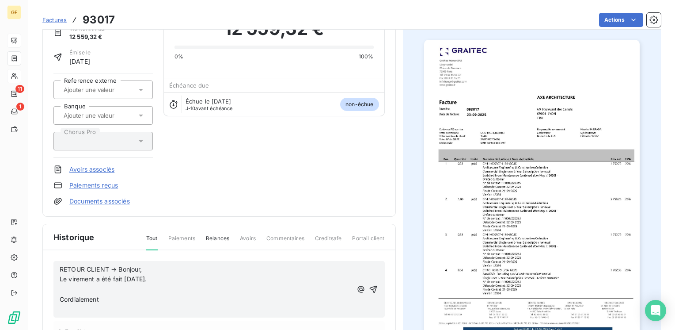
click at [145, 267] on p "RETOUR CLIENT → Bonjour," at bounding box center [206, 269] width 293 height 10
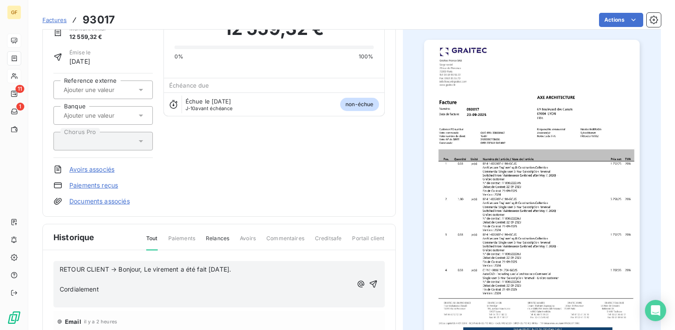
click at [249, 268] on p "RETOUR CLIENT → Bonjour, Le virement a été fait aujourd'hui." at bounding box center [206, 269] width 293 height 10
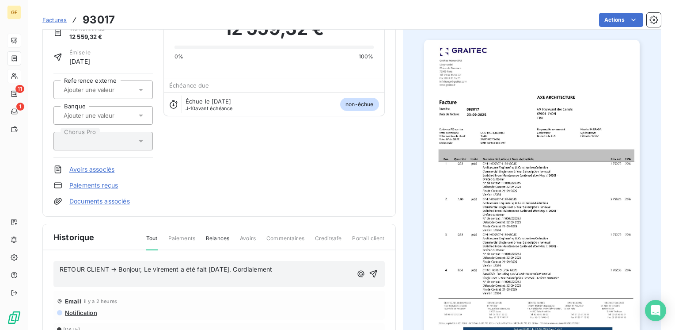
click at [295, 264] on p "RETOUR CLIENT → Bonjour, Le virement a été fait aujourd'hui. Cordialement" at bounding box center [206, 269] width 293 height 10
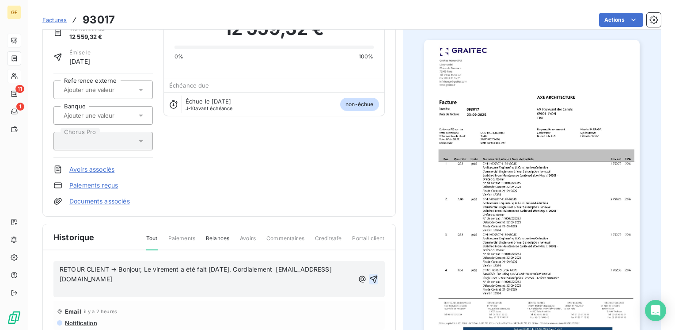
click at [371, 275] on icon "button" at bounding box center [374, 279] width 9 height 9
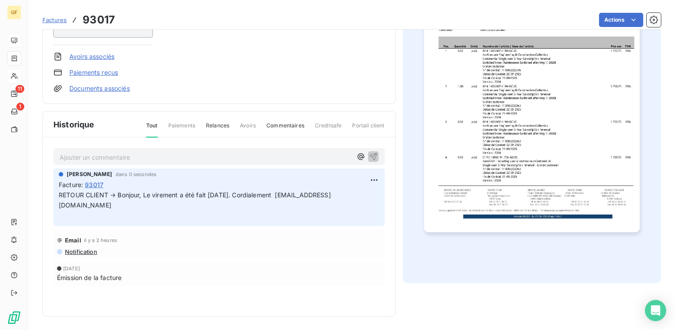
scroll to position [0, 0]
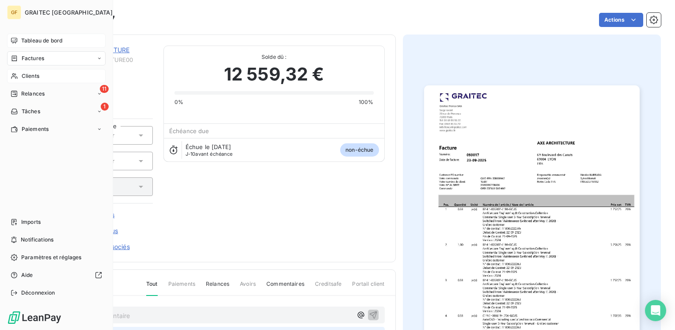
drag, startPoint x: 28, startPoint y: 76, endPoint x: 68, endPoint y: 72, distance: 40.4
click at [28, 76] on span "Clients" at bounding box center [31, 76] width 18 height 8
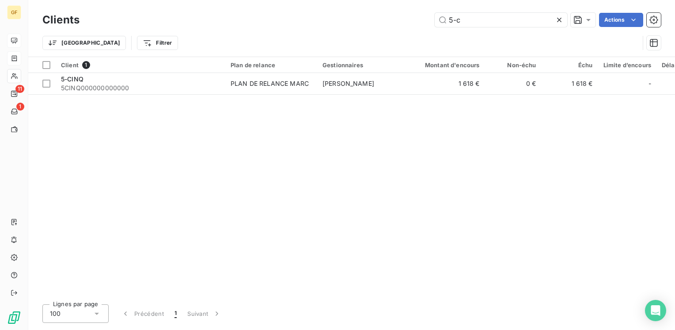
drag, startPoint x: 436, startPoint y: 26, endPoint x: 296, endPoint y: 29, distance: 140.6
click at [294, 31] on div "Clients 5-c Actions Trier Filtrer" at bounding box center [351, 34] width 619 height 46
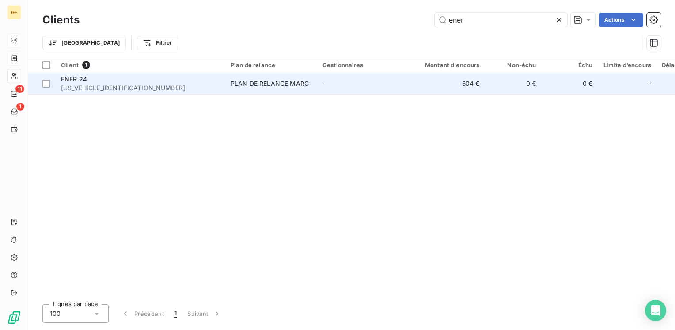
type input "ener"
click at [255, 81] on div "PLAN DE RELANCE MARC" at bounding box center [270, 83] width 78 height 9
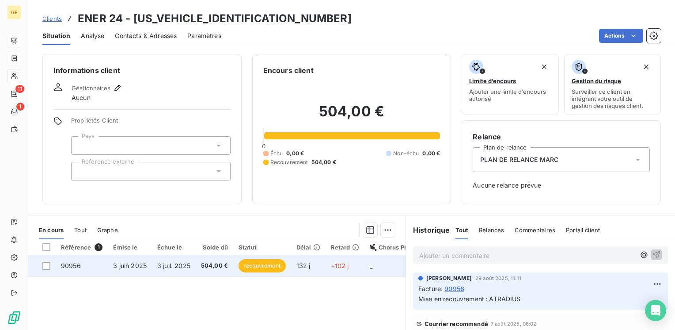
click at [194, 265] on td "3 juil. 2025" at bounding box center [174, 265] width 44 height 21
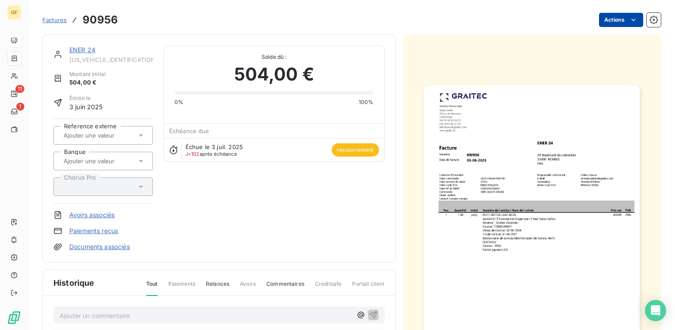
click at [620, 17] on html "GF 11 1 Factures 90956 Actions ENER 24 ENER0000000000000 Montant initial 504,00…" at bounding box center [337, 165] width 675 height 330
click at [284, 257] on html "GF 11 1 Factures 90956 Actions ENER 24 ENER0000000000000 Montant initial 504,00…" at bounding box center [337, 165] width 675 height 330
click at [81, 48] on link "ENER 24" at bounding box center [82, 50] width 26 height 8
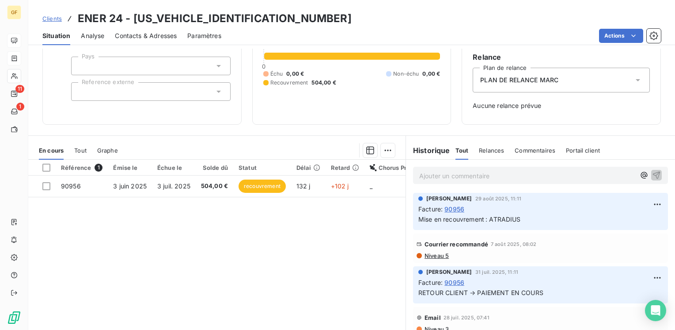
scroll to position [88, 0]
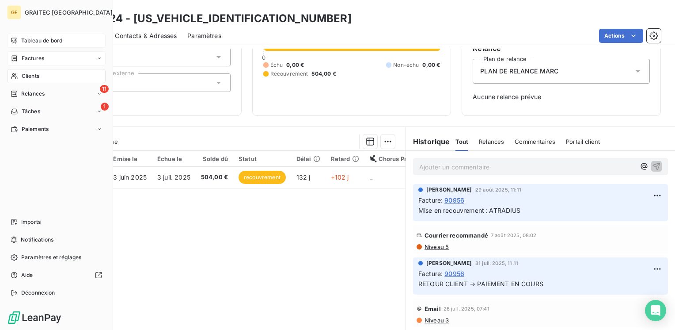
click at [23, 79] on span "Clients" at bounding box center [31, 76] width 18 height 8
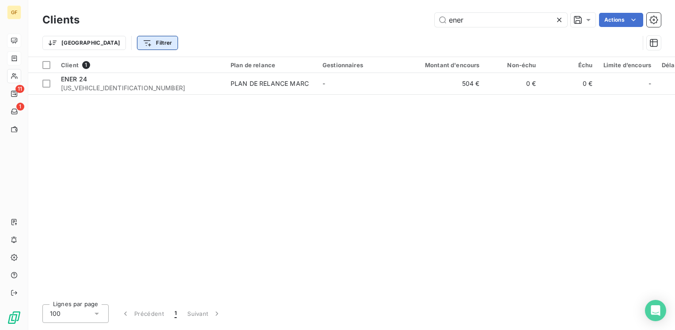
drag, startPoint x: 291, startPoint y: 28, endPoint x: 111, endPoint y: 38, distance: 179.7
click at [110, 38] on div "Clients ener Actions Trier Filtrer" at bounding box center [351, 34] width 619 height 46
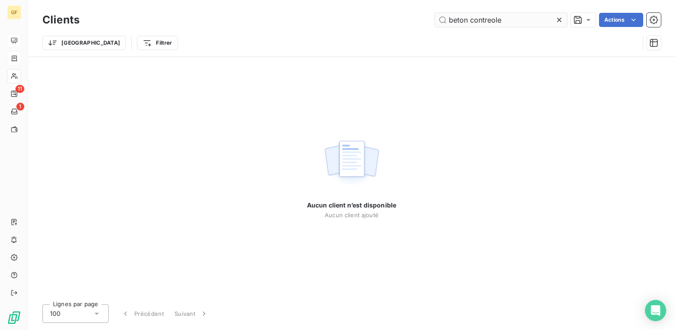
click at [487, 16] on input "beton contreole" at bounding box center [501, 20] width 133 height 14
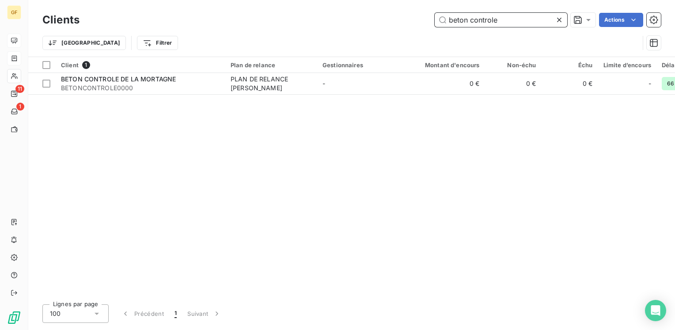
drag, startPoint x: 513, startPoint y: 17, endPoint x: 28, endPoint y: 24, distance: 485.0
click at [26, 27] on div "GF 11 1 Clients beton controle Actions Trier Filtrer Client 1 Plan de relance G…" at bounding box center [337, 165] width 675 height 330
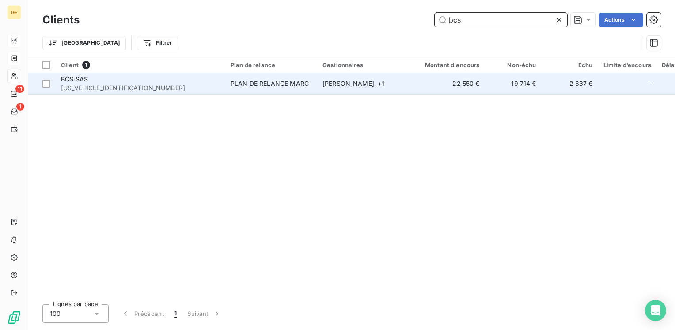
type input "bcs"
click at [278, 83] on div "PLAN DE RELANCE MARC" at bounding box center [270, 83] width 78 height 9
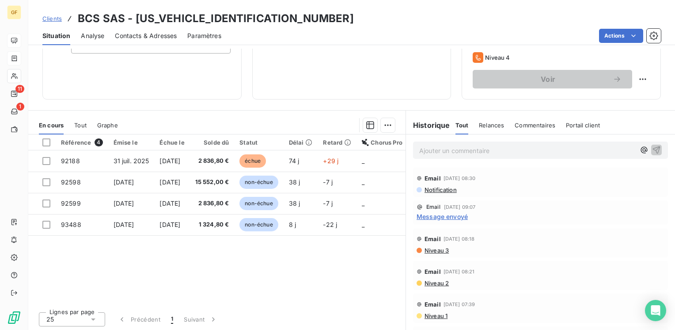
scroll to position [136, 0]
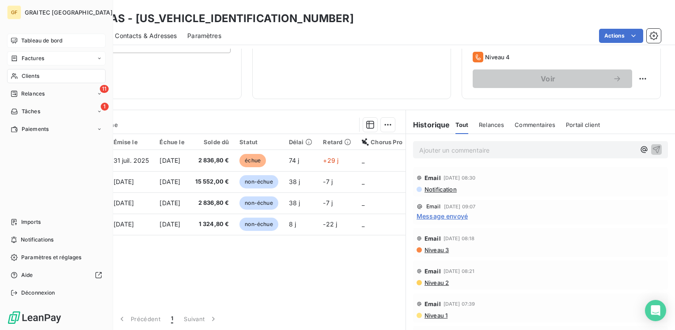
click at [46, 41] on span "Tableau de bord" at bounding box center [41, 41] width 41 height 8
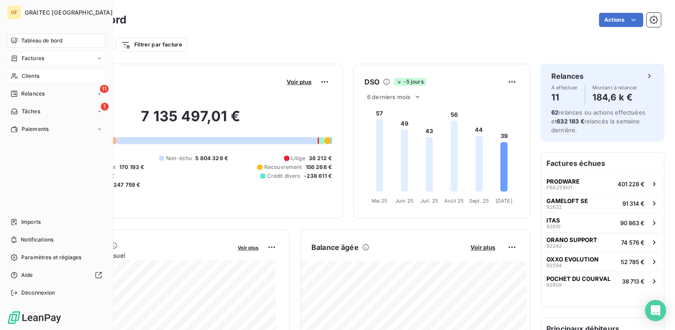
click at [34, 75] on span "Clients" at bounding box center [31, 76] width 18 height 8
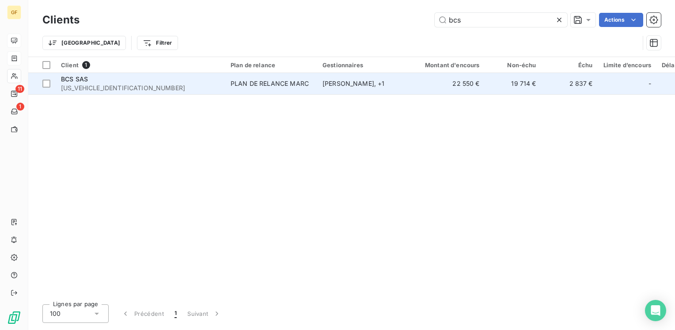
click at [188, 84] on span "BCSSAS00000000000" at bounding box center [140, 88] width 159 height 9
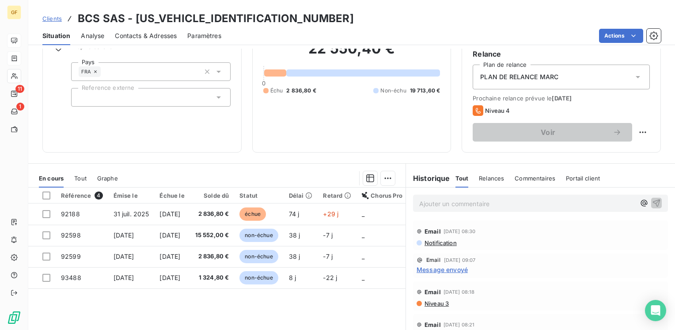
scroll to position [88, 0]
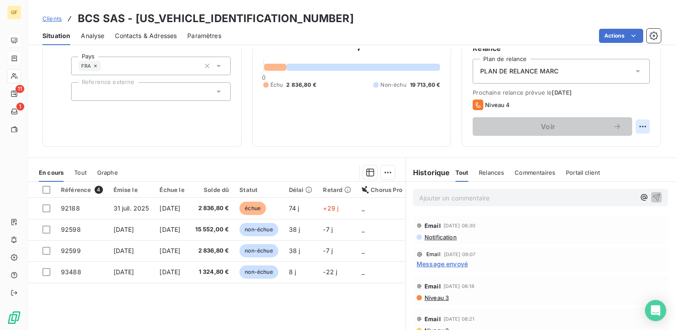
click at [635, 126] on html "GF 11 1 Clients BCS SAS - BCSSAS00000000000 Situation Analyse Contacts & Adress…" at bounding box center [337, 165] width 675 height 330
click at [621, 146] on div "Replanifier cette action" at bounding box center [599, 146] width 79 height 14
select select "9"
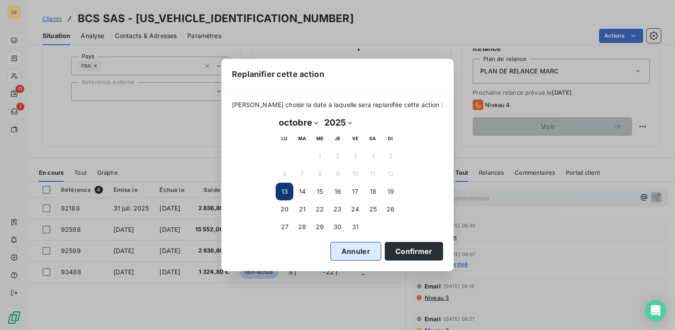
click at [355, 252] on button "Annuler" at bounding box center [356, 251] width 51 height 19
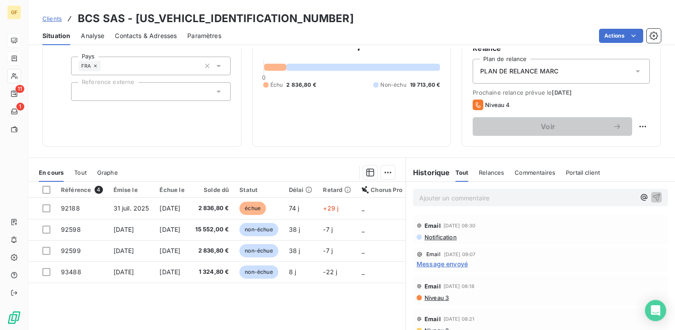
scroll to position [26, 0]
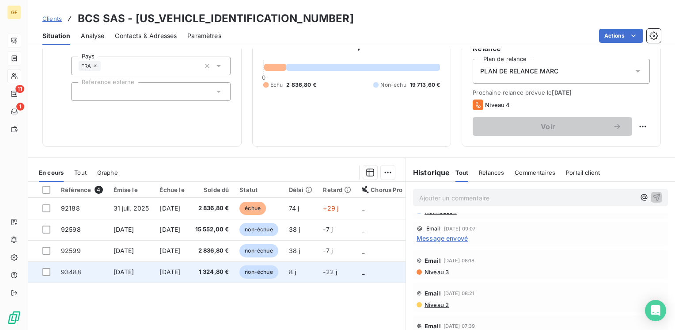
click at [190, 266] on td "4 nov. 2025" at bounding box center [171, 271] width 35 height 21
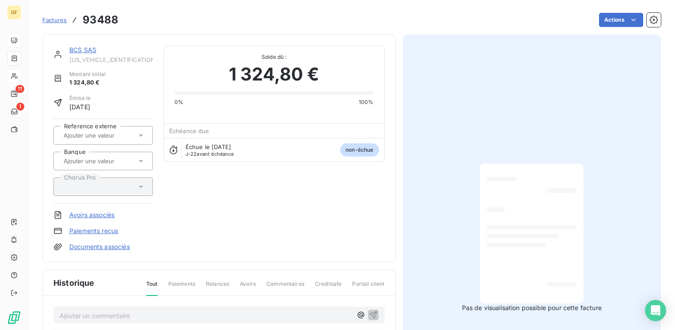
click at [84, 51] on link "BCS SAS" at bounding box center [82, 50] width 27 height 8
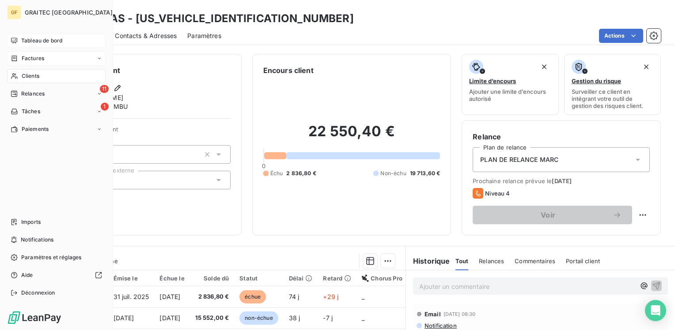
click at [32, 42] on span "Tableau de bord" at bounding box center [41, 41] width 41 height 8
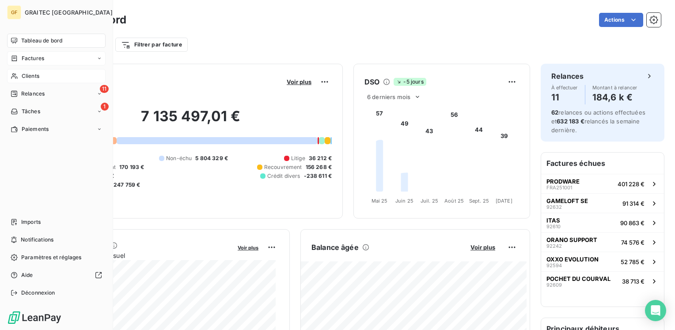
click at [31, 77] on span "Clients" at bounding box center [31, 76] width 18 height 8
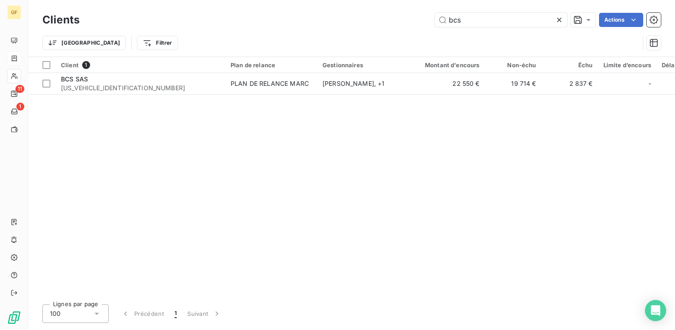
drag, startPoint x: 467, startPoint y: 24, endPoint x: 326, endPoint y: 39, distance: 142.3
click at [330, 40] on div "Clients bcs Actions Trier Filtrer" at bounding box center [351, 34] width 619 height 46
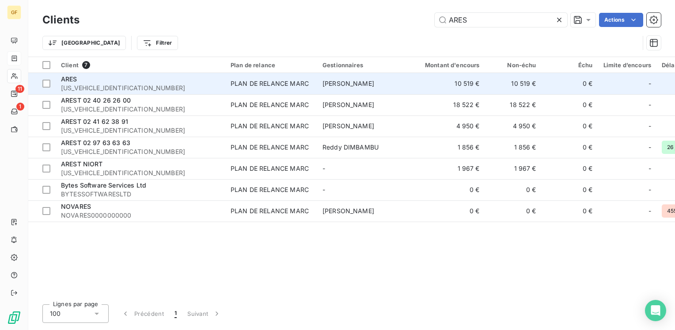
type input "ARES"
click at [141, 84] on span "ARES0000000000000" at bounding box center [140, 88] width 159 height 9
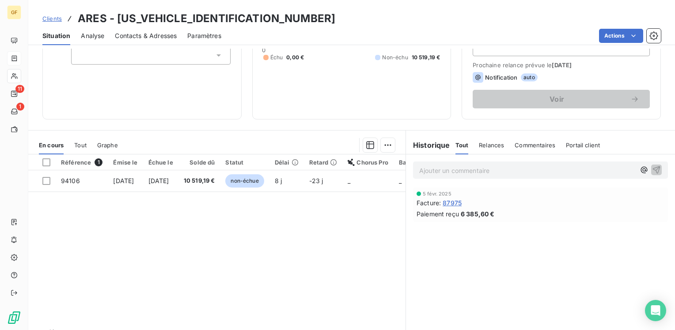
scroll to position [133, 0]
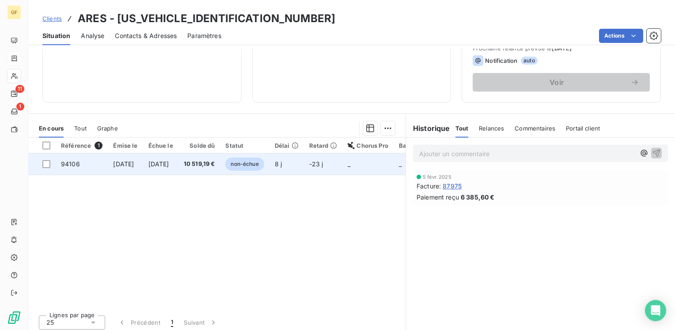
click at [203, 164] on span "10 519,19 €" at bounding box center [199, 164] width 31 height 9
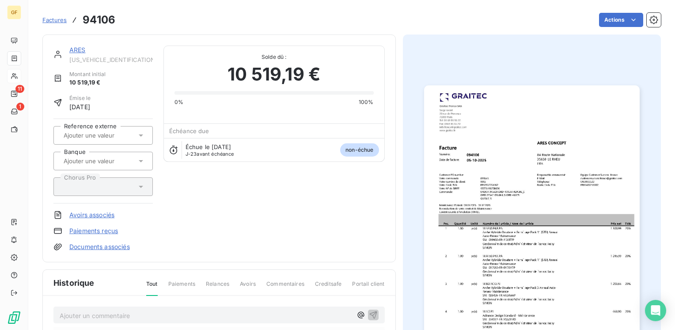
click at [76, 48] on link "ARES" at bounding box center [77, 50] width 16 height 8
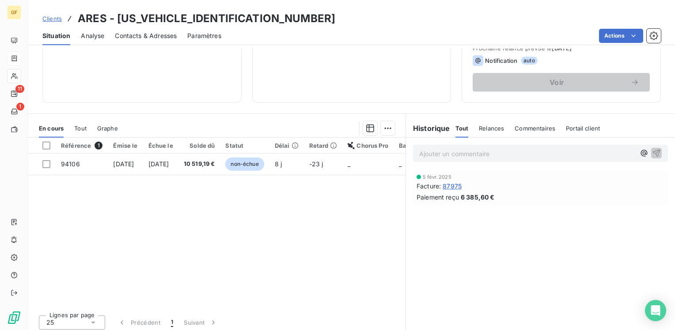
scroll to position [44, 0]
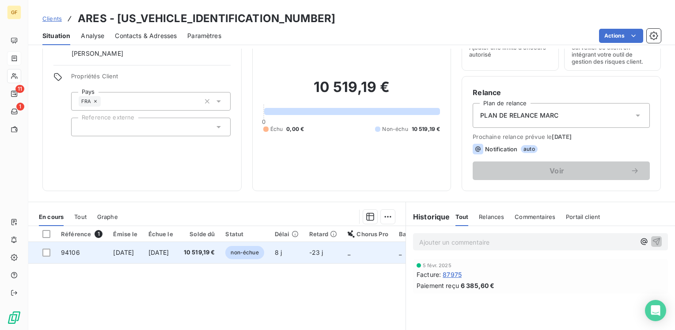
click at [162, 248] on span "5 nov. 2025" at bounding box center [159, 252] width 21 height 8
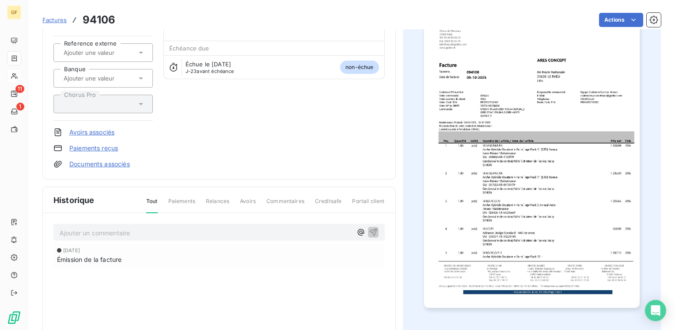
scroll to position [159, 0]
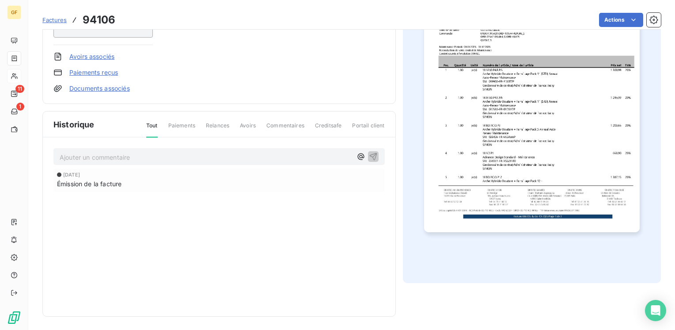
click at [104, 160] on p "Ajouter un commentaire ﻿" at bounding box center [206, 157] width 293 height 11
drag, startPoint x: 111, startPoint y: 153, endPoint x: 140, endPoint y: 152, distance: 28.3
click at [140, 152] on p "RETOUR CLIENT ☻6" at bounding box center [206, 157] width 293 height 10
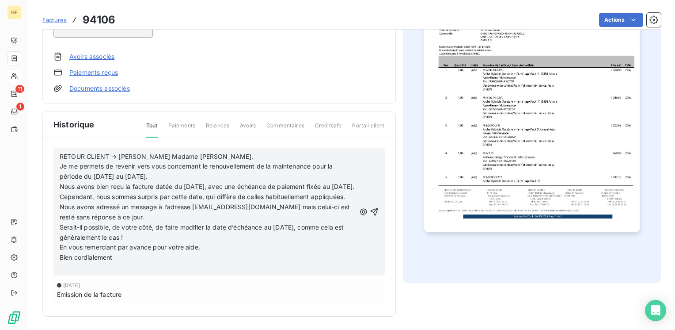
click at [103, 192] on p "Nous avons bien reçu la facture datée du 05/10/2025, avec une échéance de paiem…" at bounding box center [208, 187] width 296 height 10
click at [143, 202] on p "Nous avons bien reçu la facture datée du 05/10/2025, avec une échéance de paiem…" at bounding box center [208, 192] width 296 height 20
click at [180, 220] on p "Nous avons bien reçu la facture datée du 05/10/2025, avec une échéance de paiem…" at bounding box center [208, 202] width 296 height 41
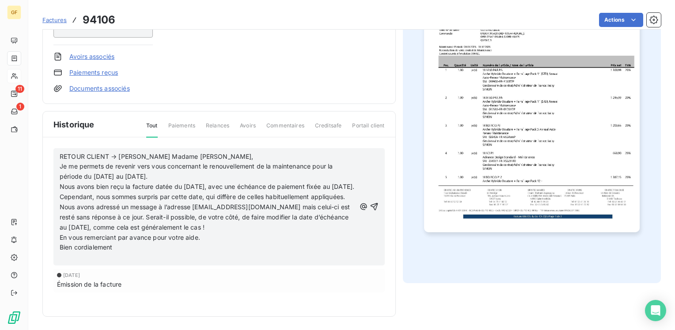
click at [271, 227] on p "Nous avons bien reçu la facture datée du 05/10/2025, avec une échéance de paiem…" at bounding box center [208, 207] width 296 height 50
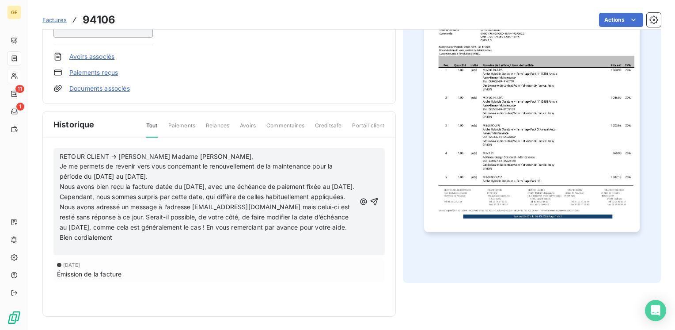
click at [124, 232] on p "Nous avons bien reçu la facture datée du 05/10/2025, avec une échéance de paiem…" at bounding box center [208, 207] width 296 height 50
click at [224, 242] on p "﻿" at bounding box center [208, 247] width 296 height 10
click at [187, 235] on p "Nous avons bien reçu la facture datée du 05/10/2025, avec une échéance de paiem…" at bounding box center [208, 212] width 296 height 61
drag, startPoint x: 188, startPoint y: 232, endPoint x: 218, endPoint y: 234, distance: 30.1
click at [205, 232] on span "Nous avons bien reçu la facture datée du 05/10/2025, avec une échéance de paiem…" at bounding box center [208, 212] width 297 height 58
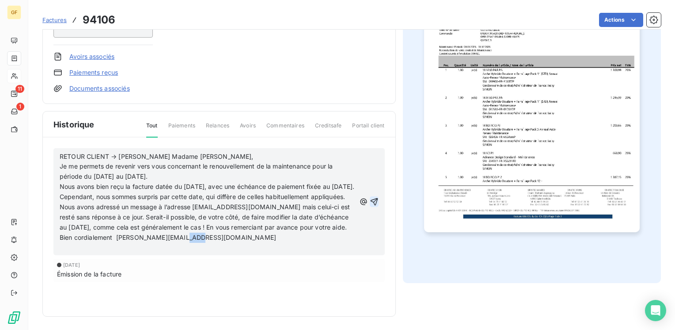
click at [374, 201] on icon "button" at bounding box center [374, 201] width 9 height 9
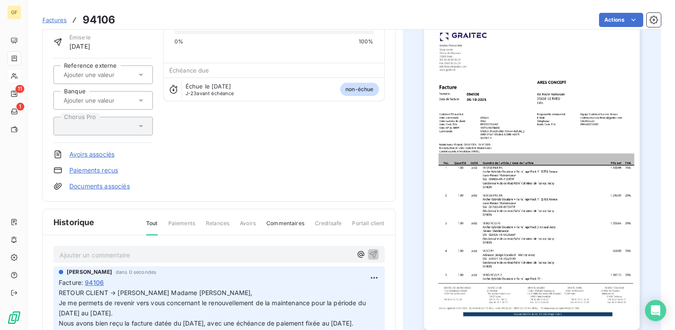
scroll to position [0, 0]
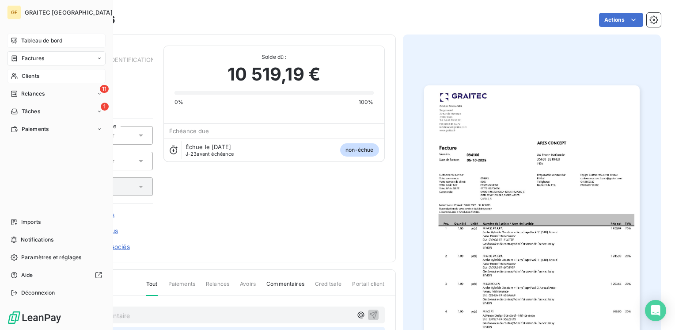
click at [29, 40] on span "Tableau de bord" at bounding box center [41, 41] width 41 height 8
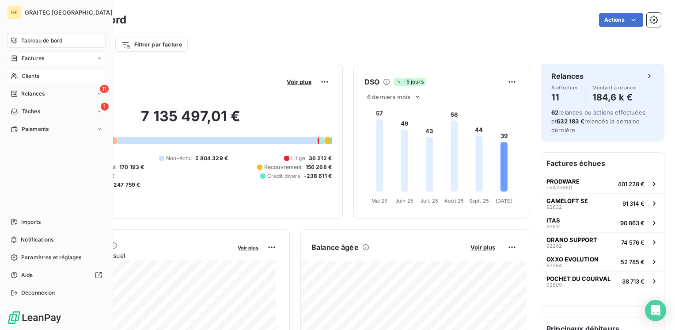
click at [27, 40] on span "Tableau de bord" at bounding box center [41, 41] width 41 height 8
